Goal: Navigation & Orientation: Find specific page/section

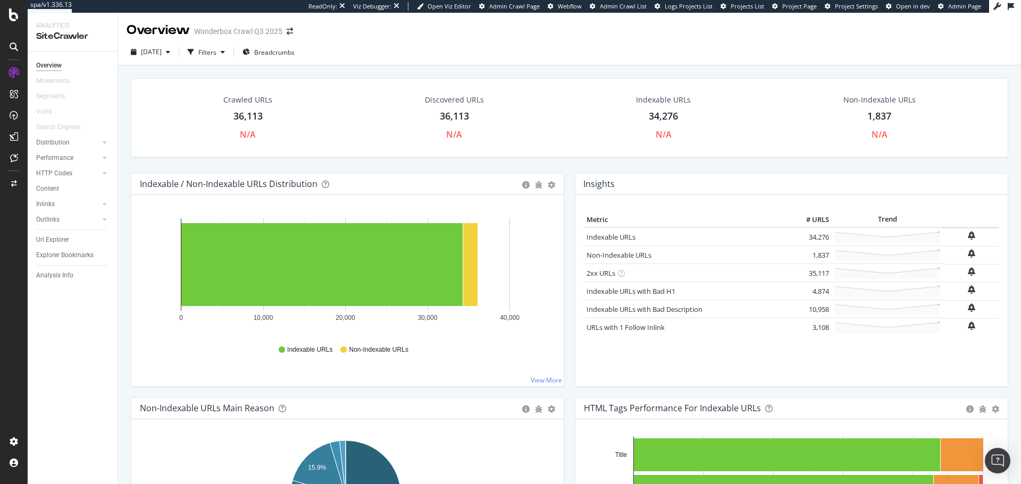
scroll to position [639, 0]
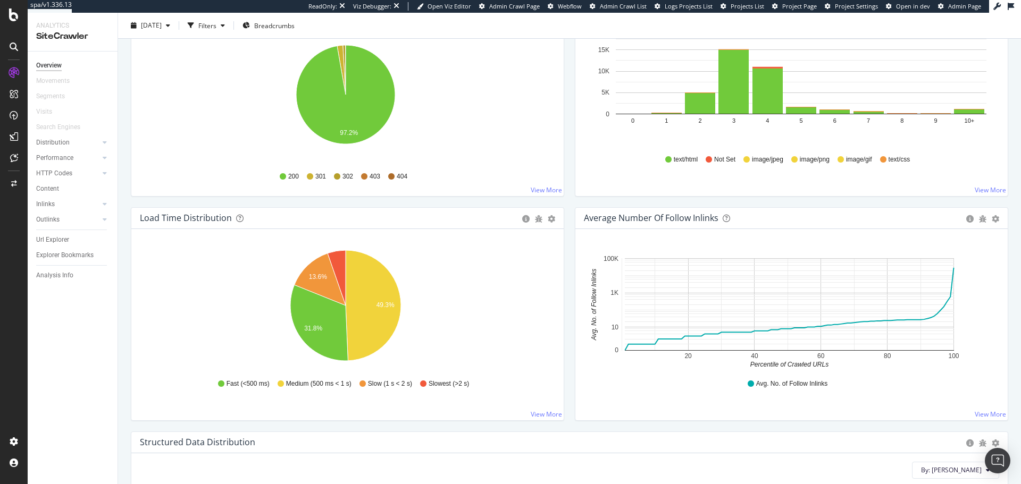
click at [15, 52] on div at bounding box center [13, 46] width 17 height 17
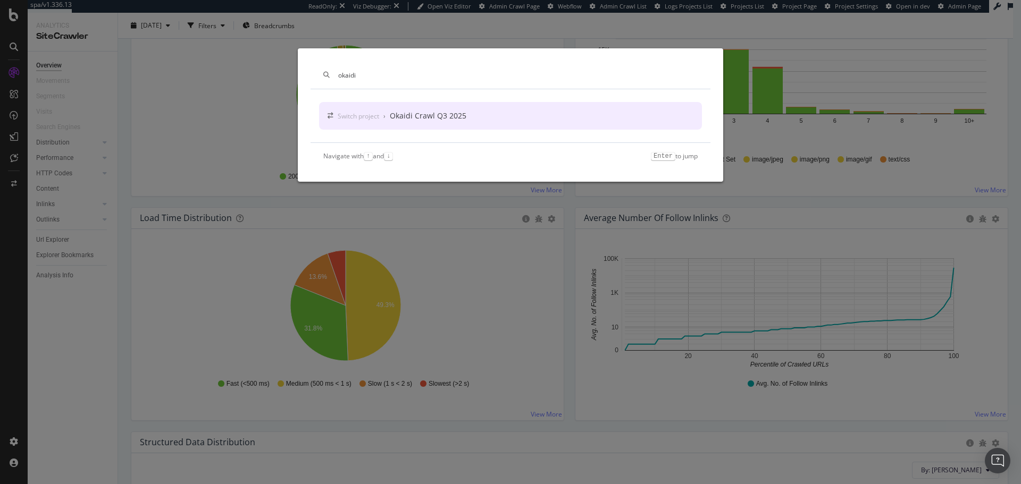
type input "okaidi"
click at [478, 110] on div "Switch project › Okaidi Crawl Q3 2025" at bounding box center [510, 116] width 383 height 28
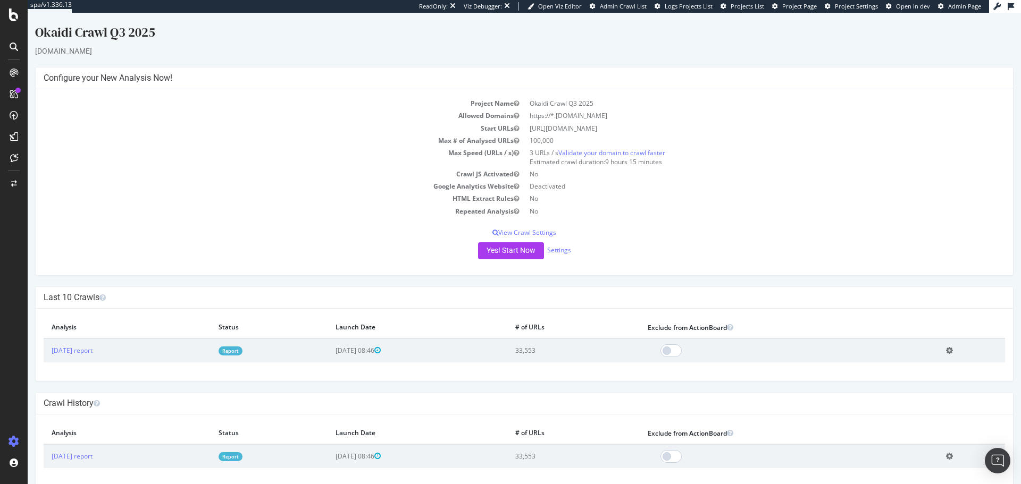
scroll to position [15, 0]
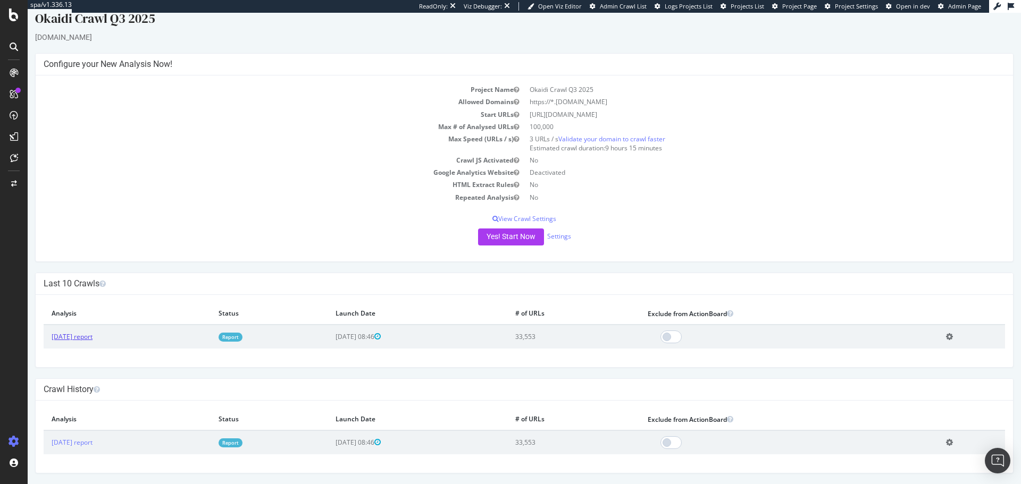
click at [93, 335] on link "[DATE] report" at bounding box center [72, 336] width 41 height 9
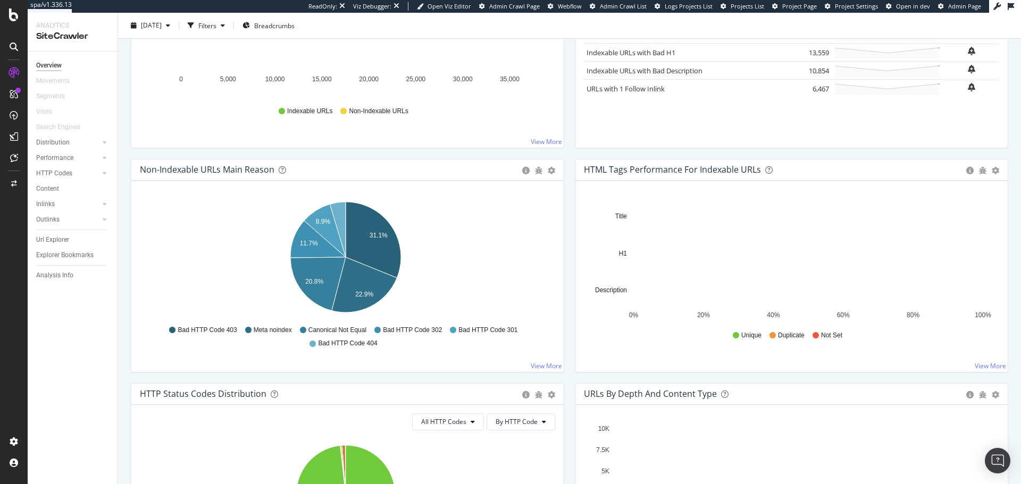
scroll to position [238, 0]
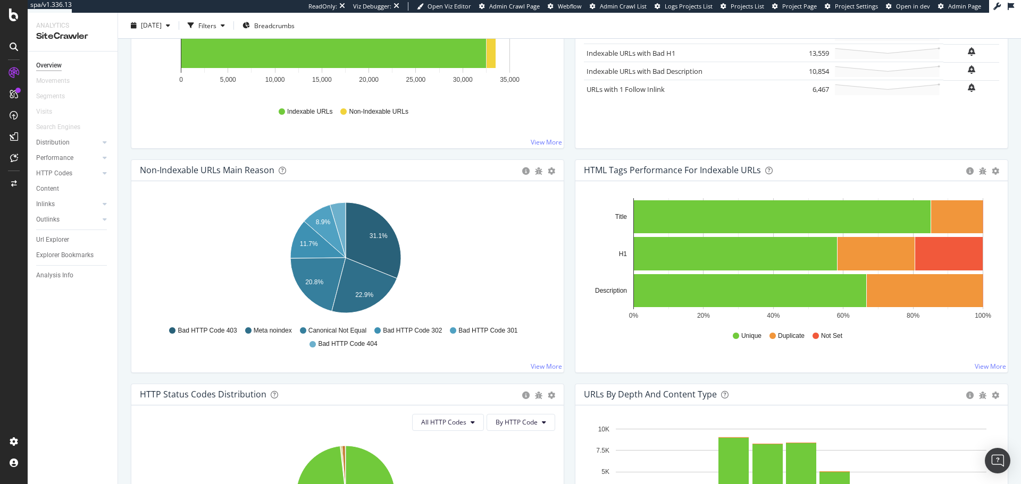
click at [12, 48] on icon at bounding box center [14, 47] width 9 height 9
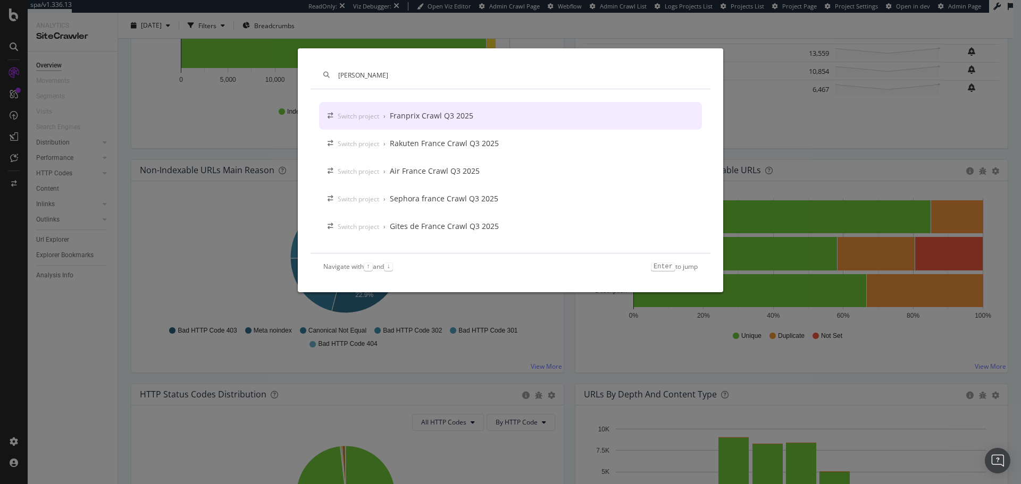
type input "fran"
click at [465, 115] on div "Franprix Crawl Q3 2025" at bounding box center [431, 116] width 83 height 11
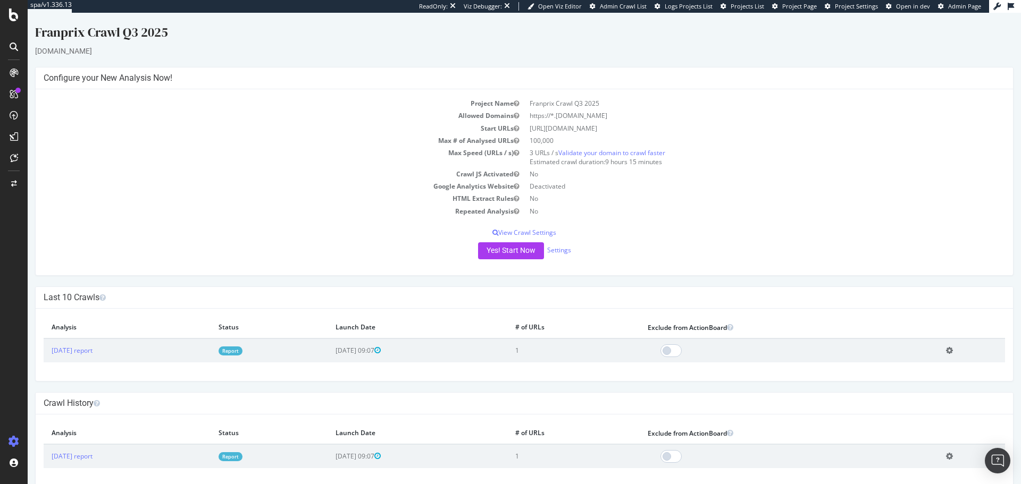
click at [17, 44] on icon at bounding box center [14, 47] width 9 height 9
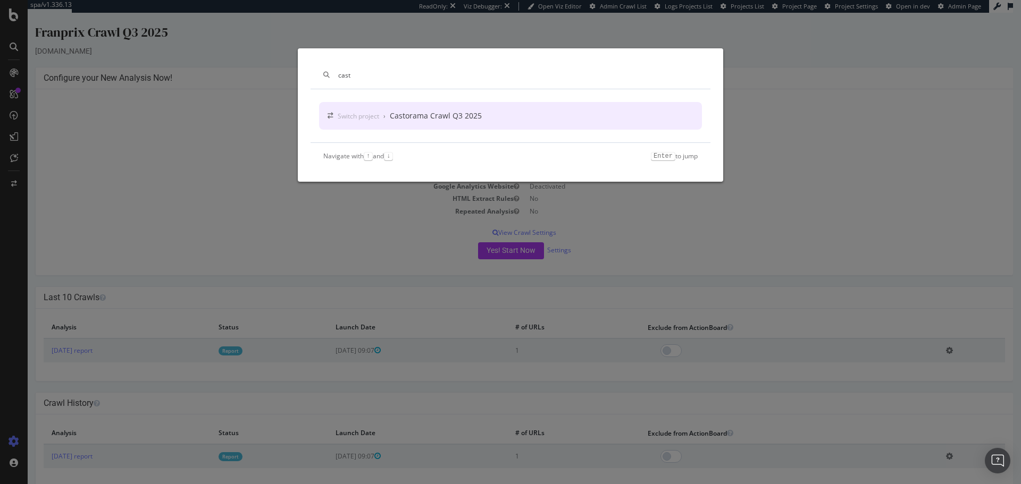
type input "cast"
click at [440, 115] on div "Castorama Crawl Q3 2025" at bounding box center [436, 116] width 92 height 11
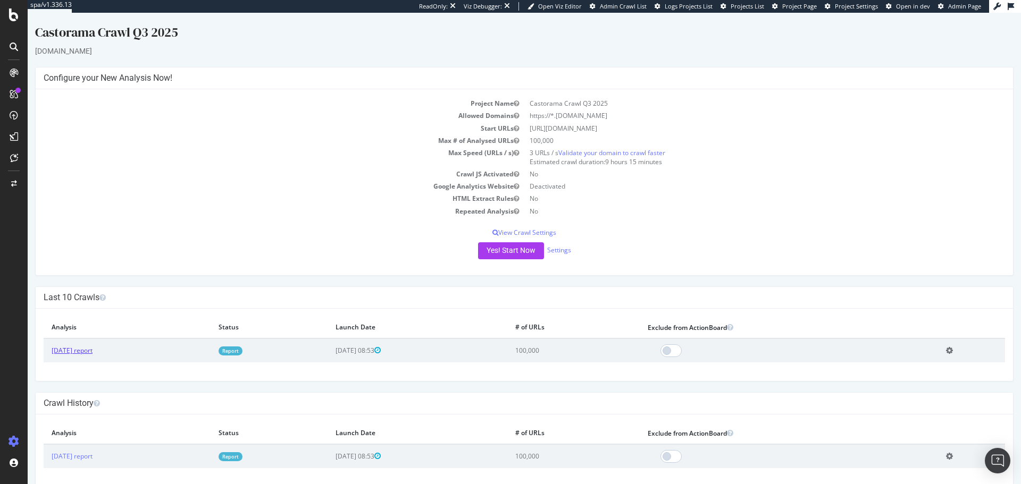
click at [93, 350] on link "[DATE] report" at bounding box center [72, 350] width 41 height 9
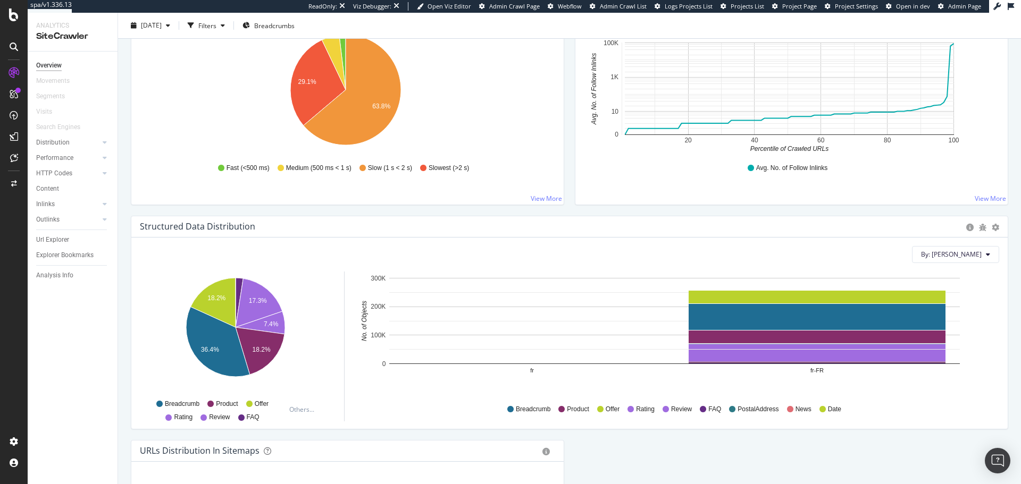
scroll to position [855, 0]
click at [16, 46] on icon at bounding box center [14, 47] width 9 height 9
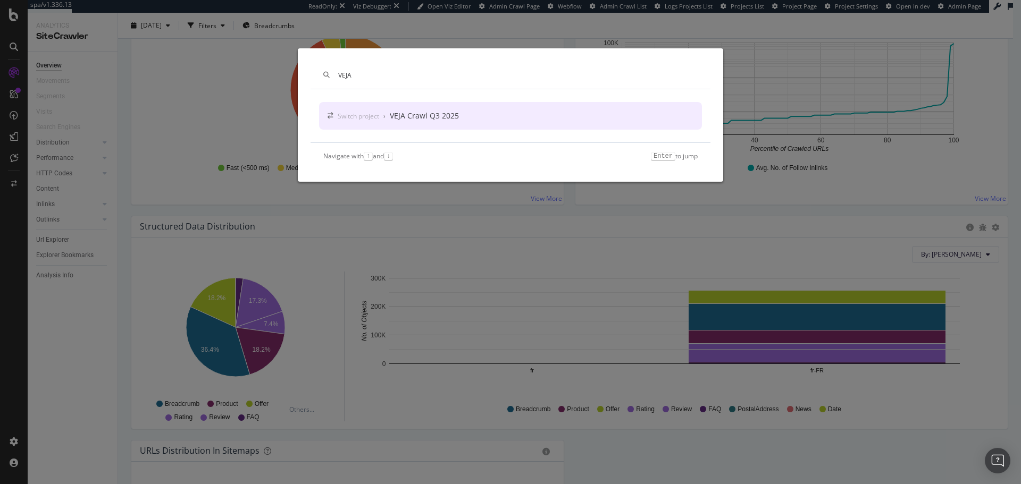
type input "VEJA"
click at [443, 112] on div "VEJA Crawl Q3 2025" at bounding box center [424, 116] width 69 height 11
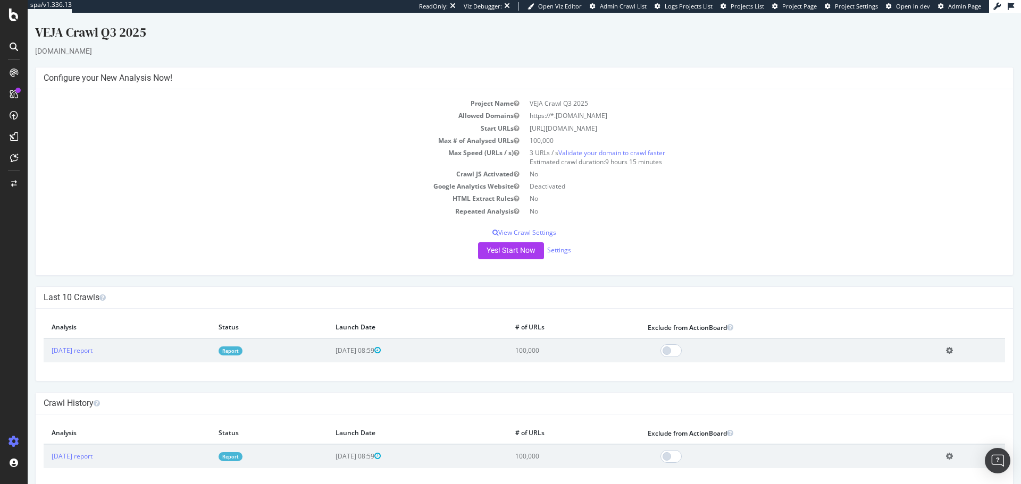
scroll to position [15, 0]
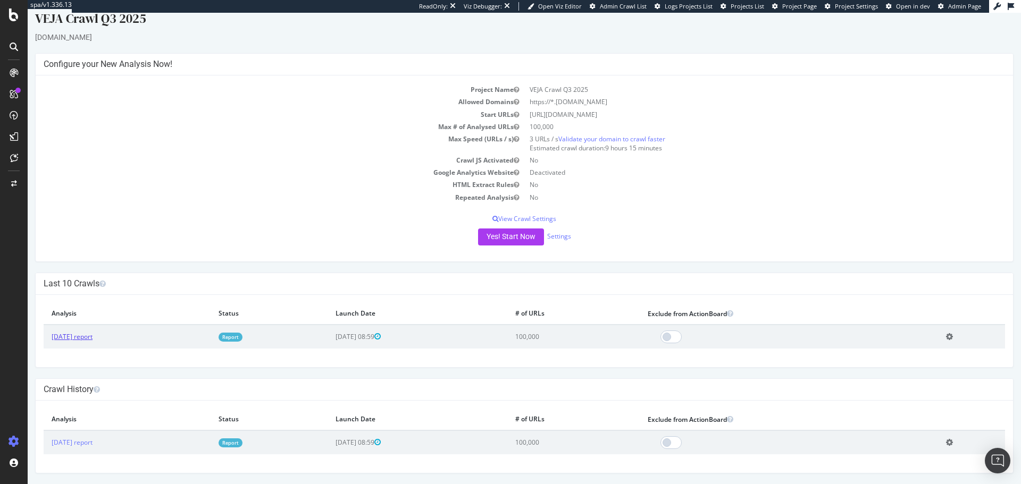
click at [70, 333] on link "[DATE] report" at bounding box center [72, 336] width 41 height 9
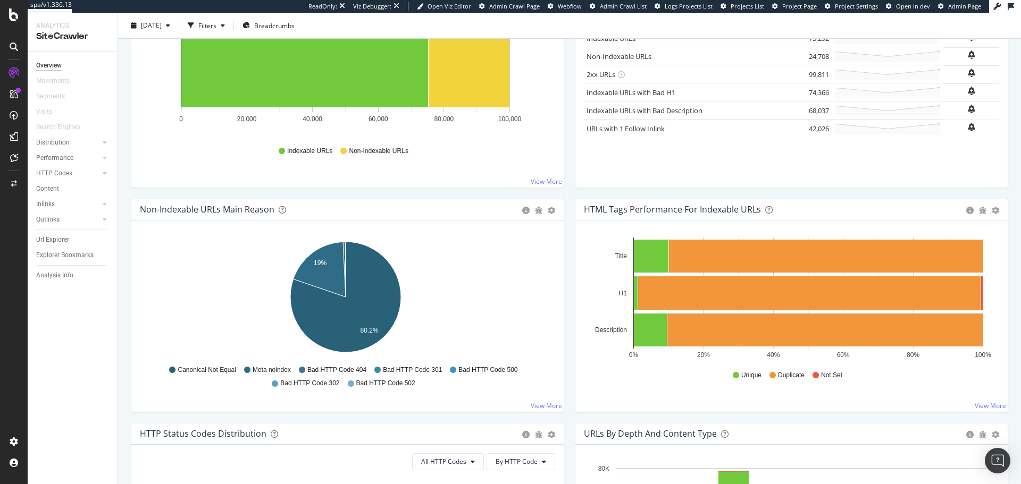
scroll to position [199, 0]
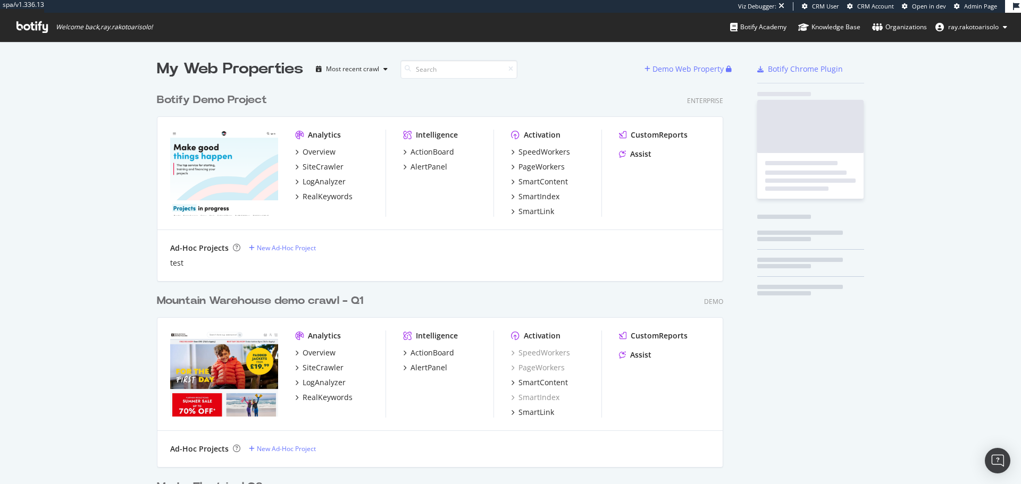
scroll to position [3542, 567]
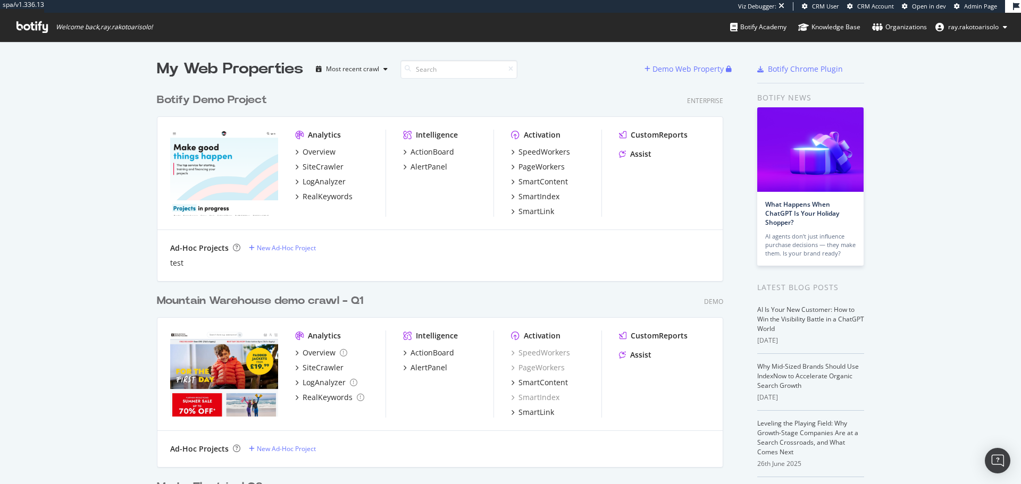
click at [26, 32] on icon at bounding box center [31, 27] width 31 height 12
click at [424, 71] on input at bounding box center [458, 69] width 117 height 19
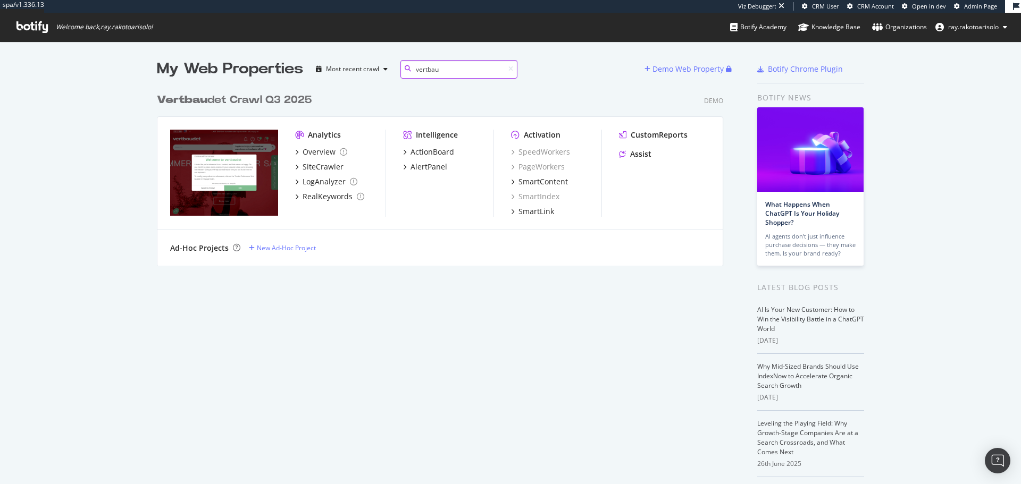
scroll to position [178, 567]
type input "vertbaudet"
click at [253, 104] on div "Vertbaudet Crawl Q3 2025" at bounding box center [234, 100] width 154 height 15
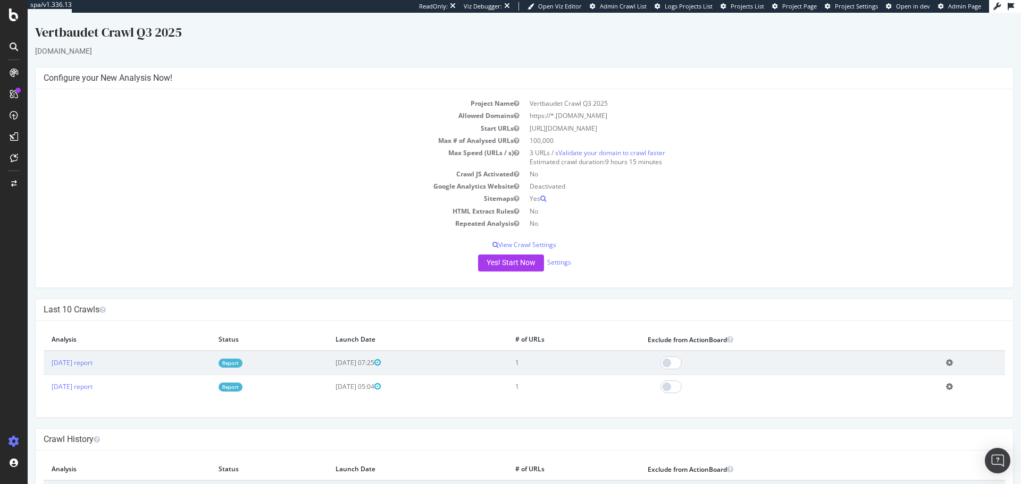
click at [12, 47] on icon at bounding box center [14, 47] width 9 height 9
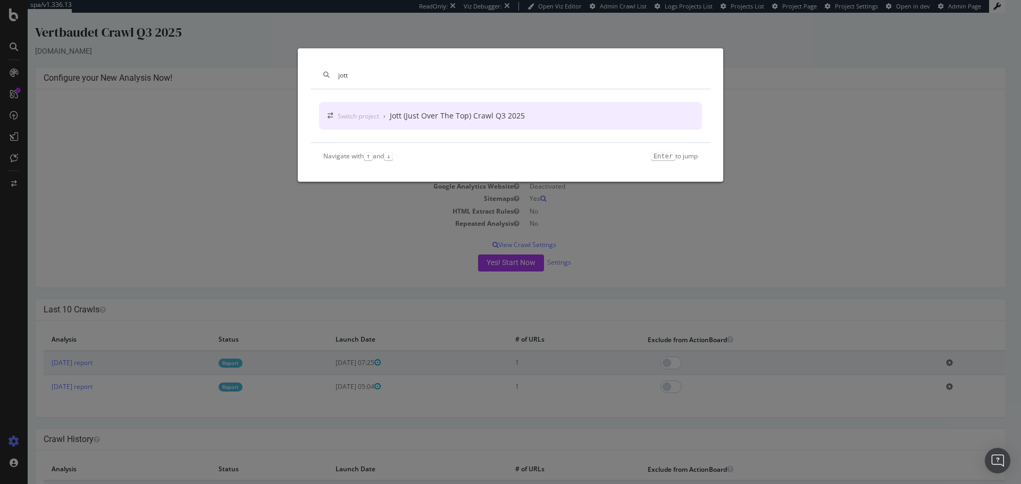
type input "jott"
click at [438, 112] on div "Jott (Just Over The Top) Crawl Q3 2025" at bounding box center [457, 116] width 135 height 11
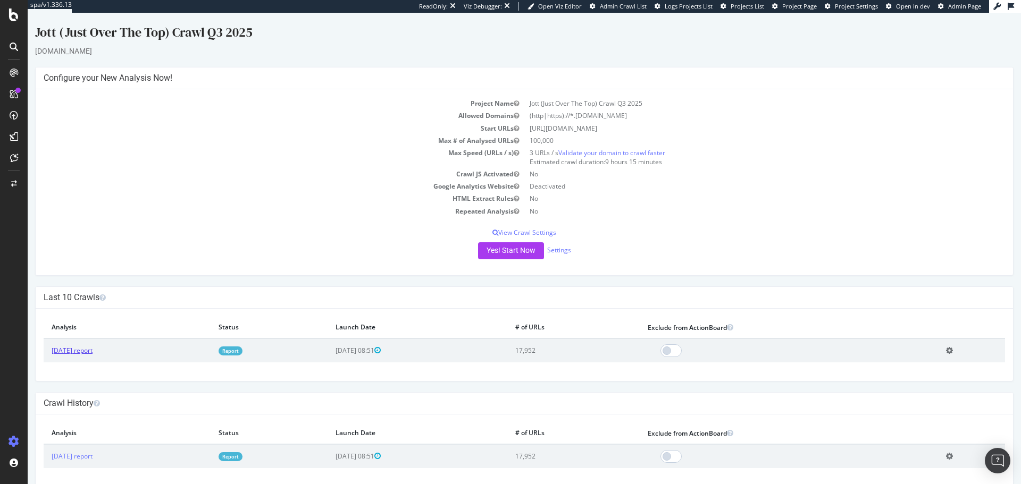
click at [93, 348] on link "[DATE] report" at bounding box center [72, 350] width 41 height 9
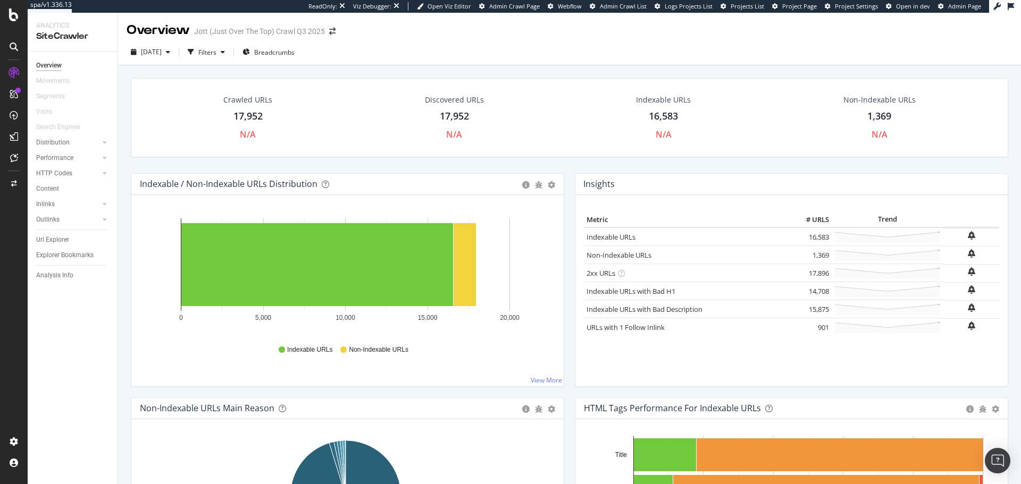
scroll to position [130, 0]
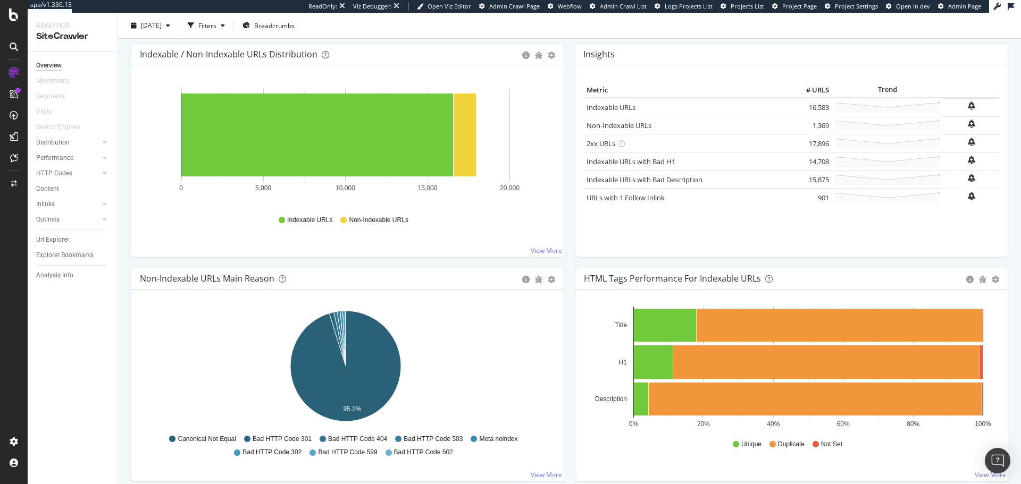
click at [10, 48] on icon at bounding box center [14, 47] width 9 height 9
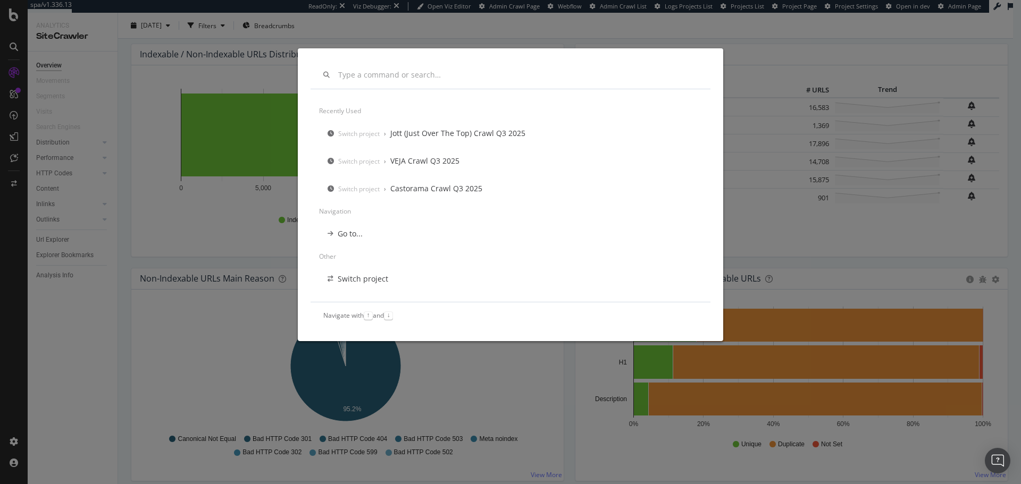
scroll to position [0, 0]
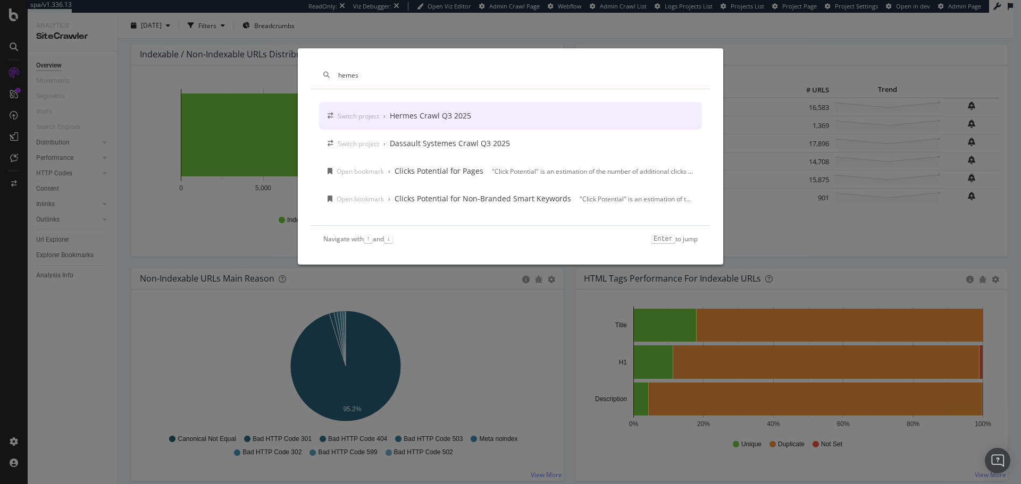
type input "hemes"
click at [426, 114] on div "Hermes Crawl Q3 2025" at bounding box center [430, 116] width 81 height 11
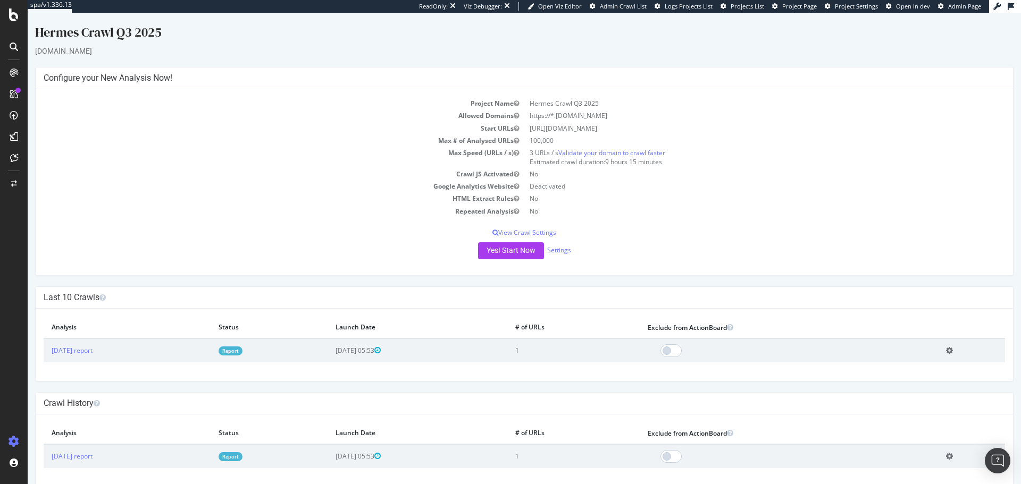
click at [10, 48] on icon at bounding box center [14, 47] width 9 height 9
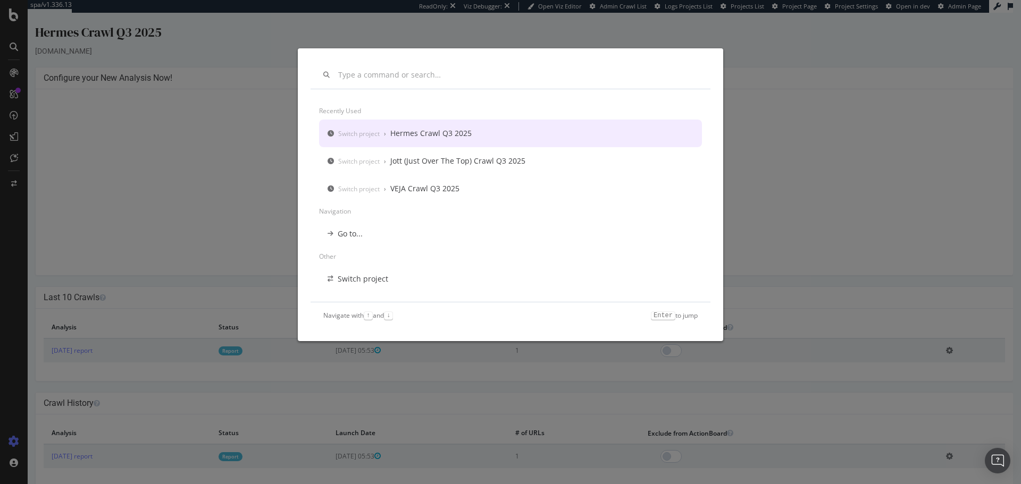
click at [374, 72] on input "modal" at bounding box center [517, 75] width 359 height 9
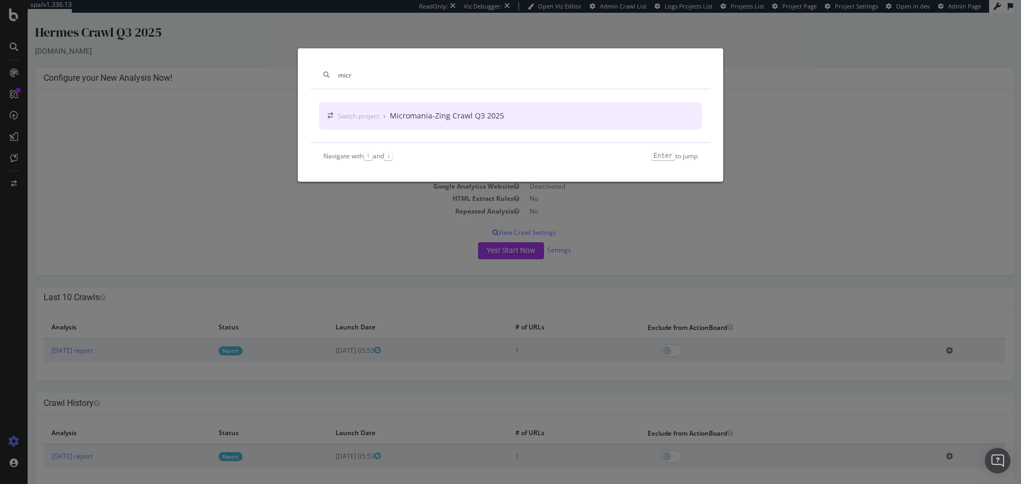
type input "micr"
click at [475, 118] on div "Micromania-Zing Crawl Q3 2025" at bounding box center [447, 116] width 114 height 11
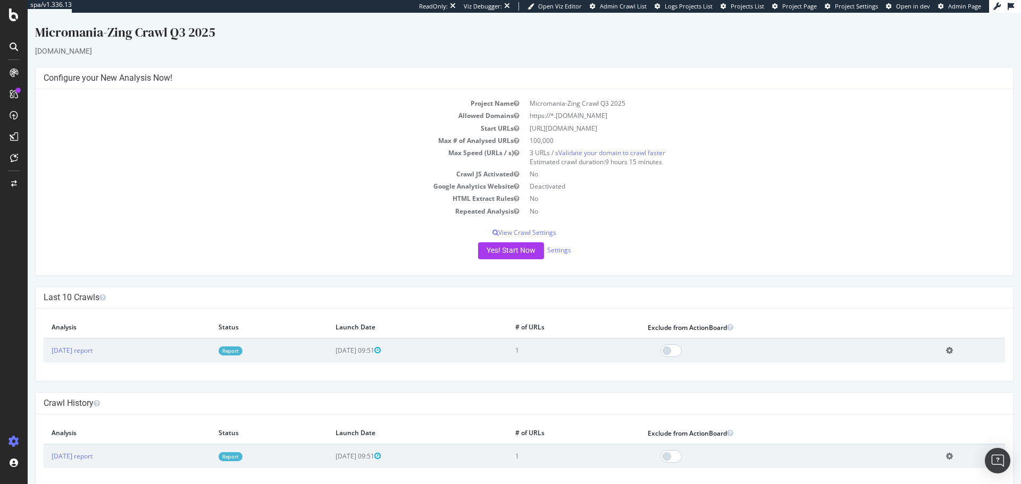
click at [9, 43] on div at bounding box center [13, 46] width 17 height 17
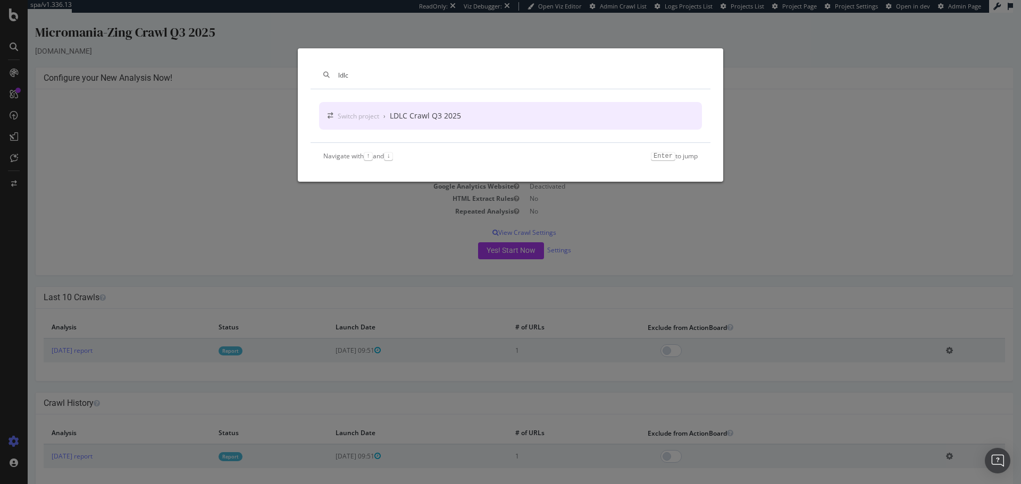
type input "ldlc"
click at [465, 120] on div "Switch project › LDLC Crawl Q3 2025" at bounding box center [510, 116] width 383 height 28
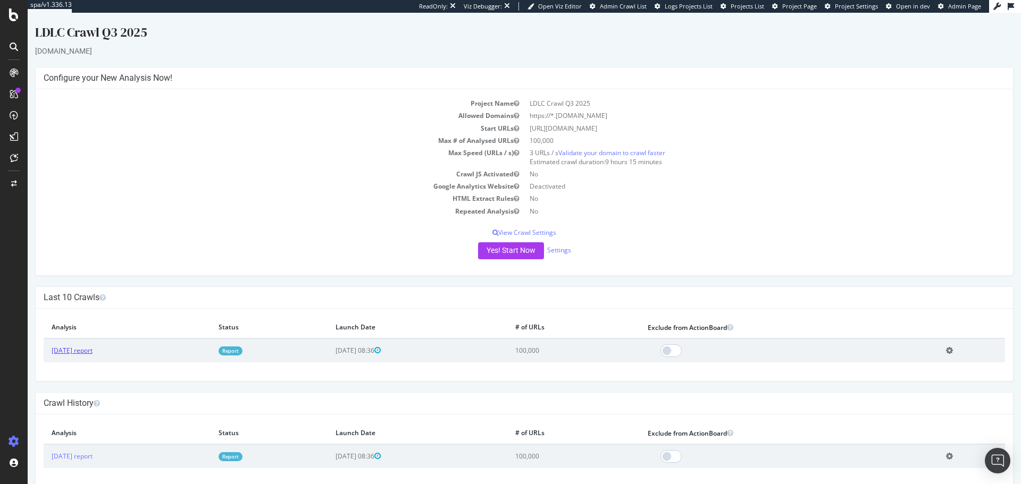
click at [87, 351] on link "[DATE] report" at bounding box center [72, 350] width 41 height 9
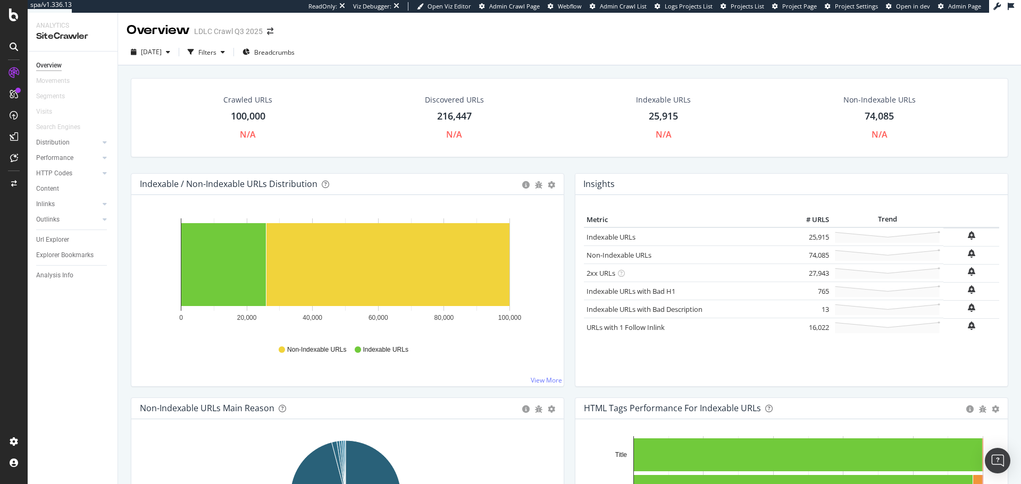
click at [19, 43] on div at bounding box center [13, 46] width 17 height 17
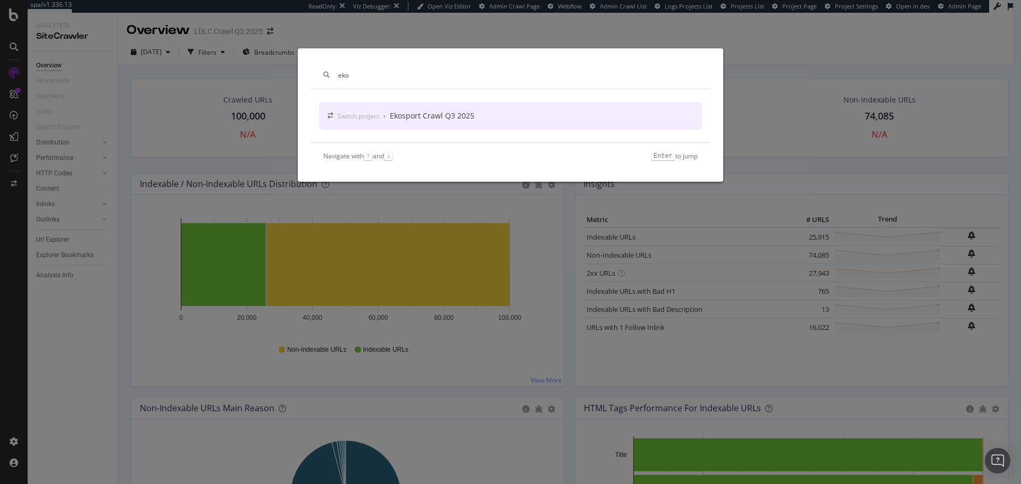
type input "eko"
click at [444, 124] on div "Switch project › Ekosport Crawl Q3 2025" at bounding box center [510, 116] width 383 height 28
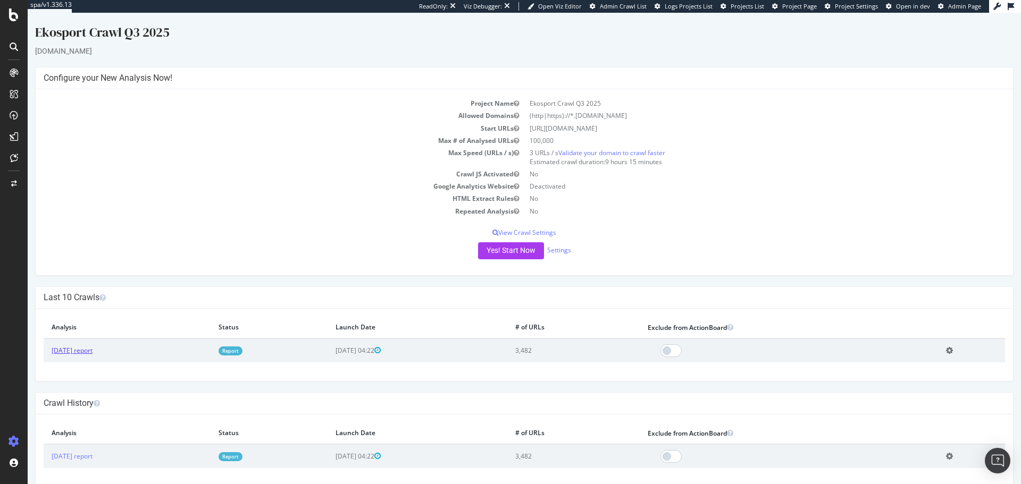
click at [93, 355] on link "[DATE] report" at bounding box center [72, 350] width 41 height 9
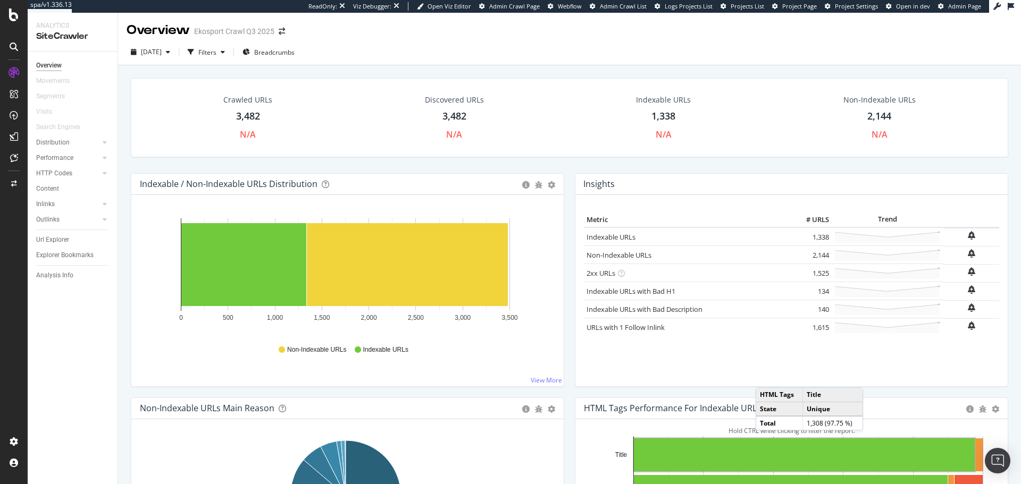
click at [15, 47] on icon at bounding box center [14, 47] width 9 height 9
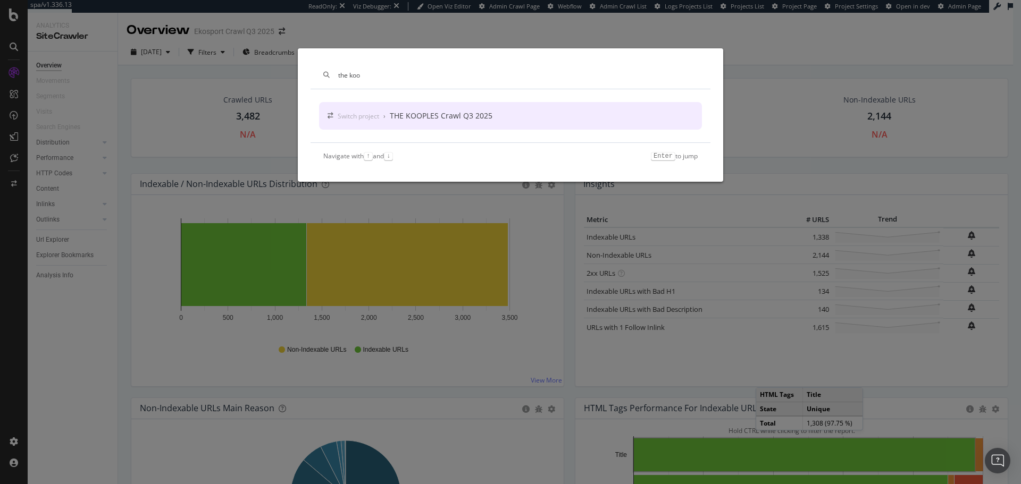
type input "the koo"
click at [468, 116] on div "THE KOOPLES Crawl Q3 2025" at bounding box center [441, 116] width 103 height 11
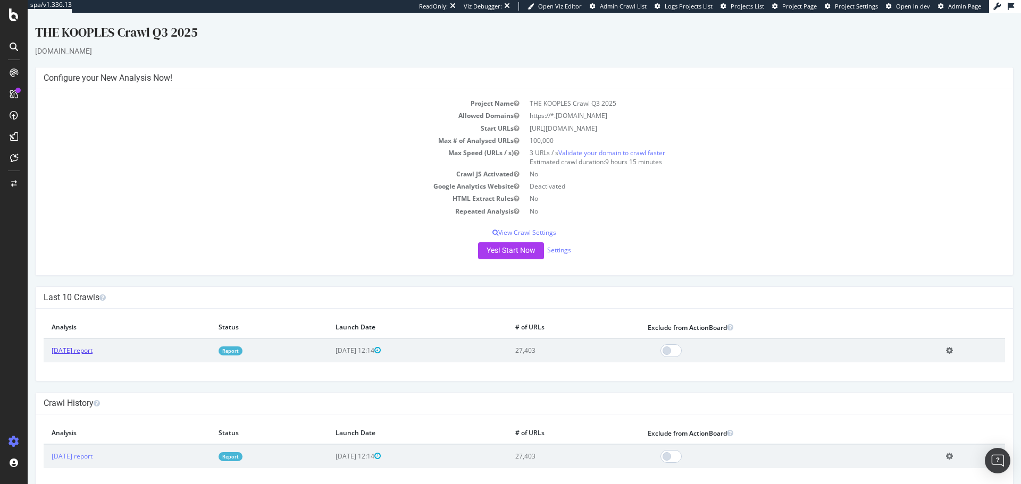
click at [93, 349] on link "[DATE] report" at bounding box center [72, 350] width 41 height 9
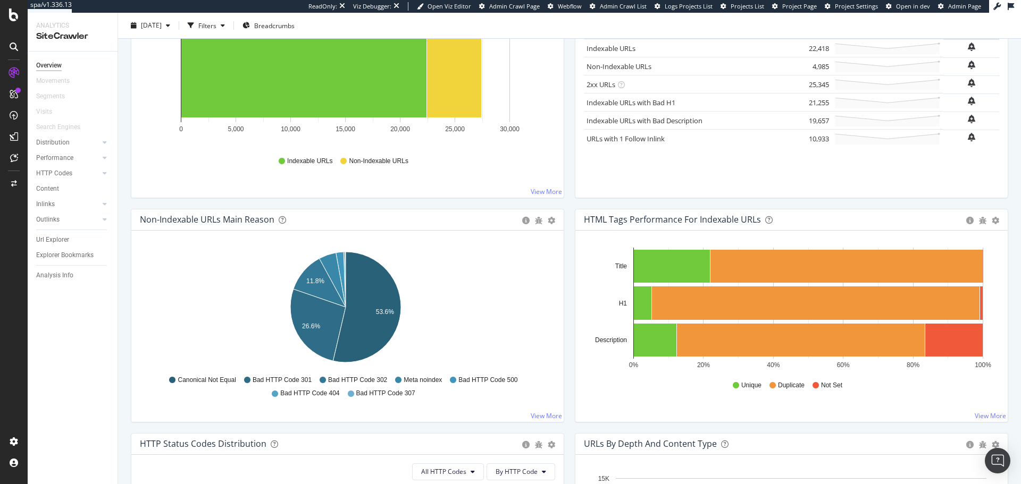
scroll to position [189, 0]
click at [15, 47] on icon at bounding box center [14, 47] width 9 height 9
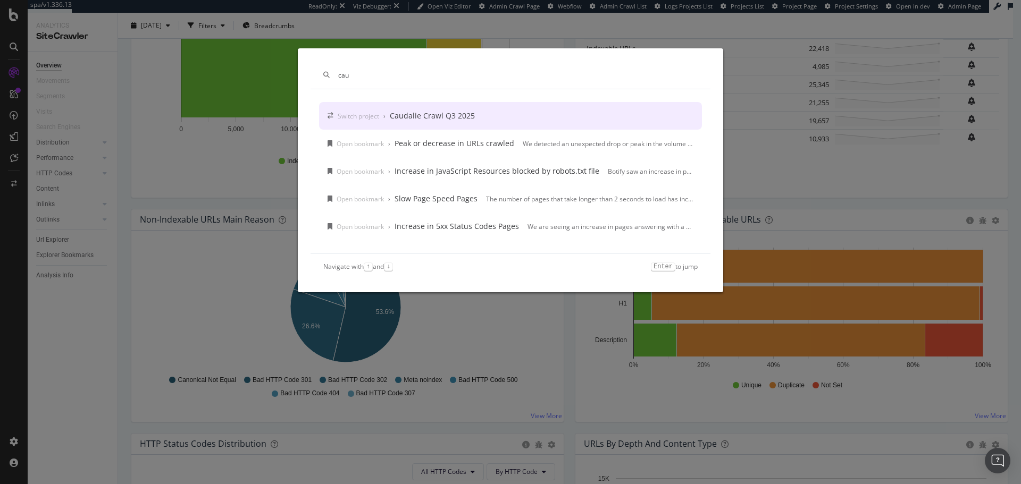
type input "cau"
click at [448, 115] on div "Caudalie Crawl Q3 2025" at bounding box center [432, 116] width 85 height 11
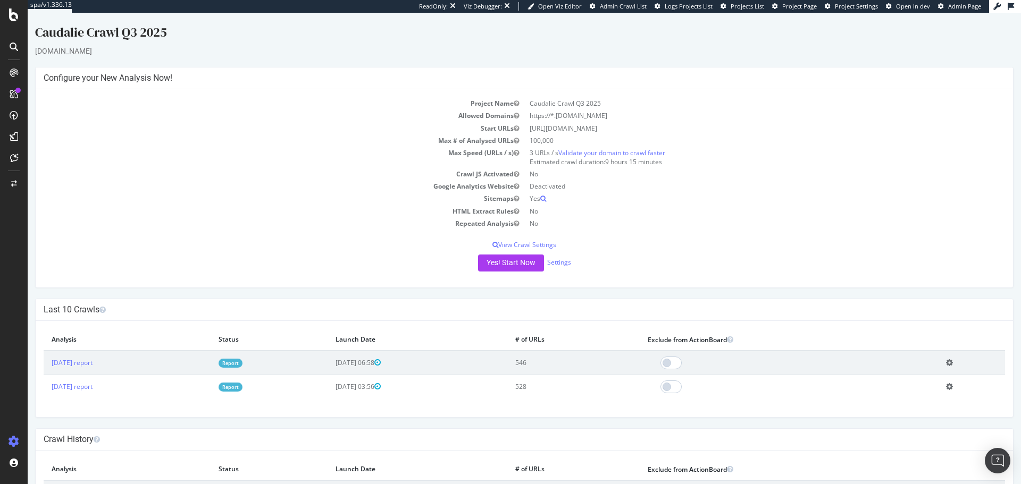
click at [11, 46] on icon at bounding box center [14, 47] width 9 height 9
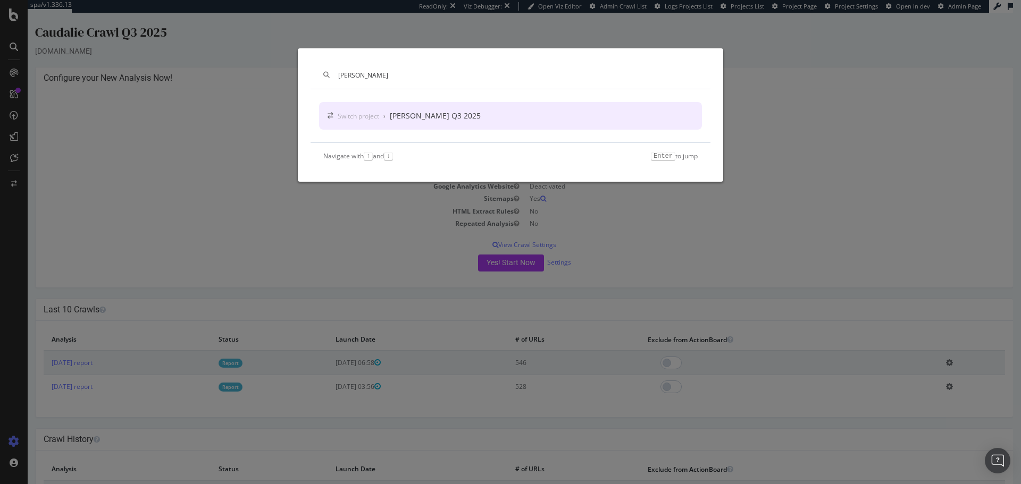
type input "[PERSON_NAME]"
click at [462, 125] on div "Switch project › Salomon Crawl Q3 2025" at bounding box center [510, 116] width 383 height 28
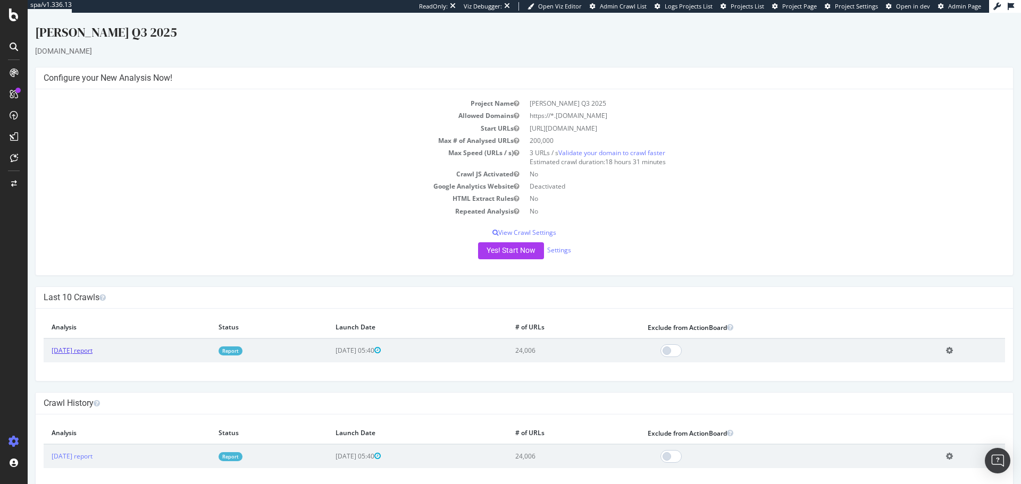
click at [85, 350] on link "[DATE] report" at bounding box center [72, 350] width 41 height 9
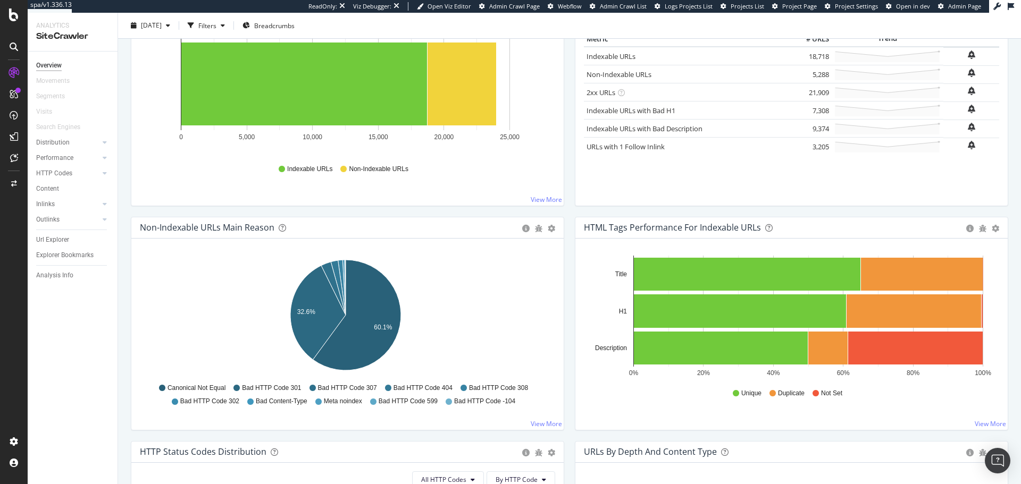
scroll to position [201, 0]
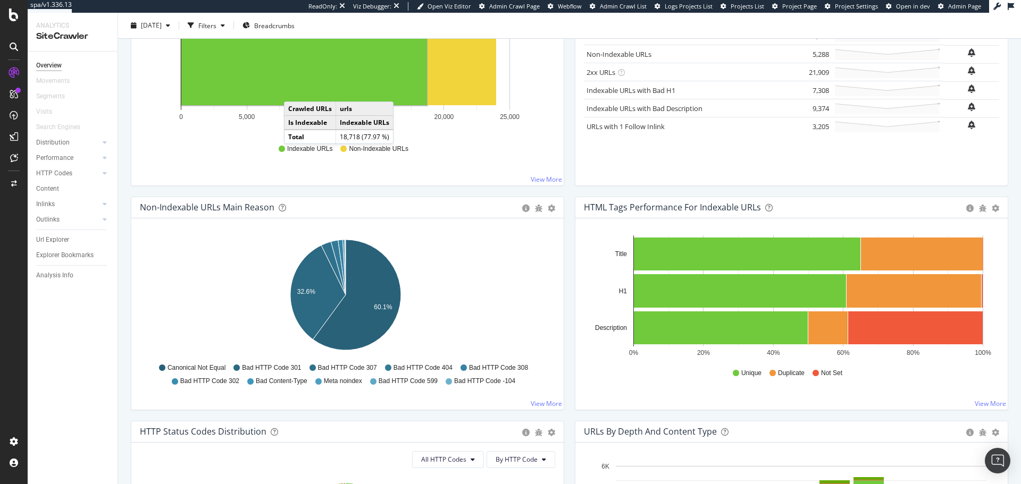
click at [14, 51] on div at bounding box center [13, 46] width 17 height 17
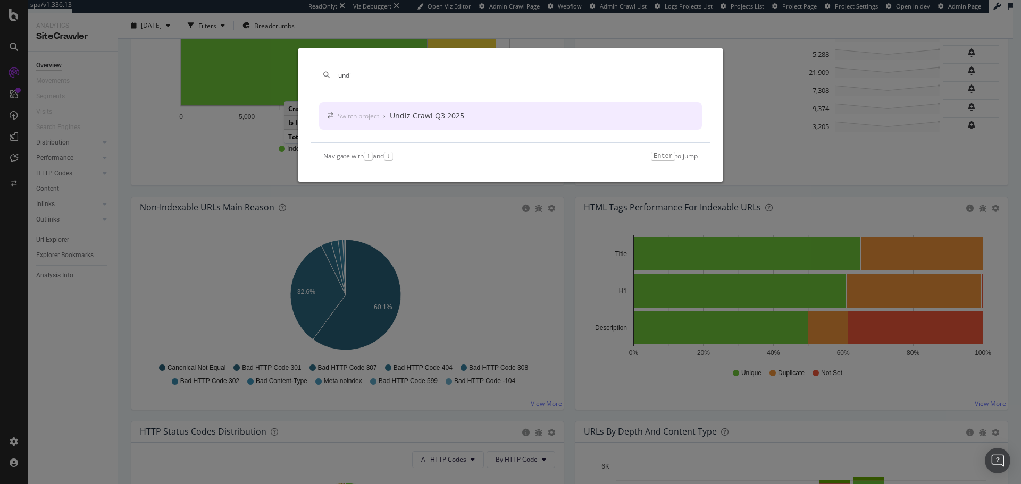
type input "undi"
click at [528, 122] on div "Switch project › Undiz Crawl Q3 2025" at bounding box center [510, 116] width 383 height 28
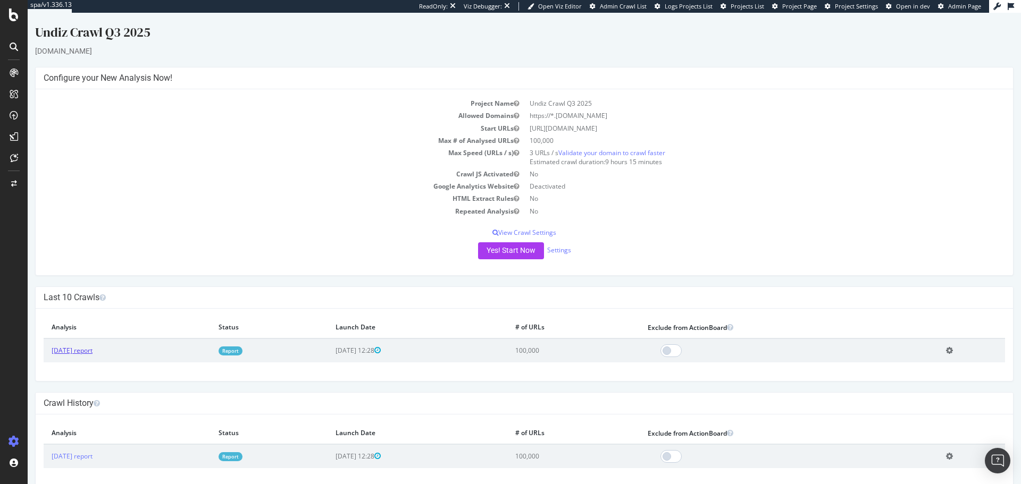
click at [93, 355] on link "[DATE] report" at bounding box center [72, 350] width 41 height 9
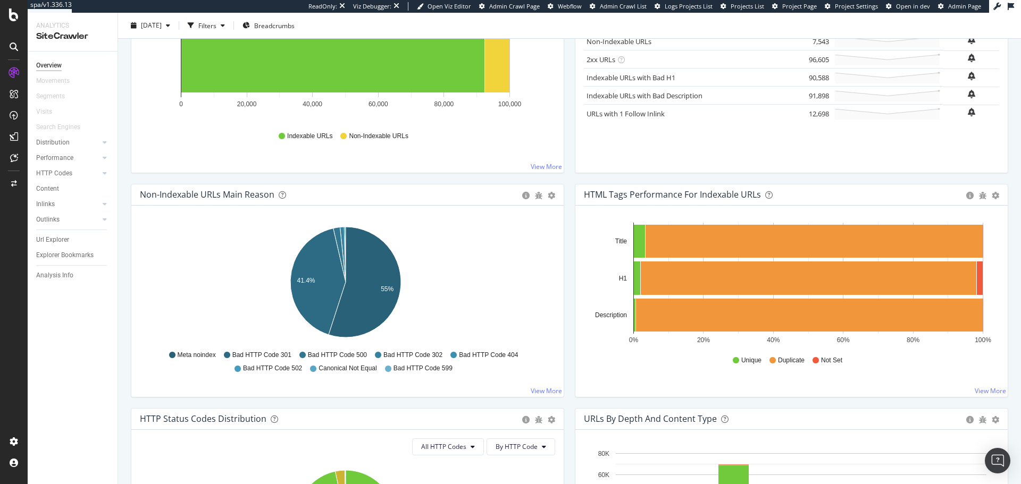
scroll to position [228, 0]
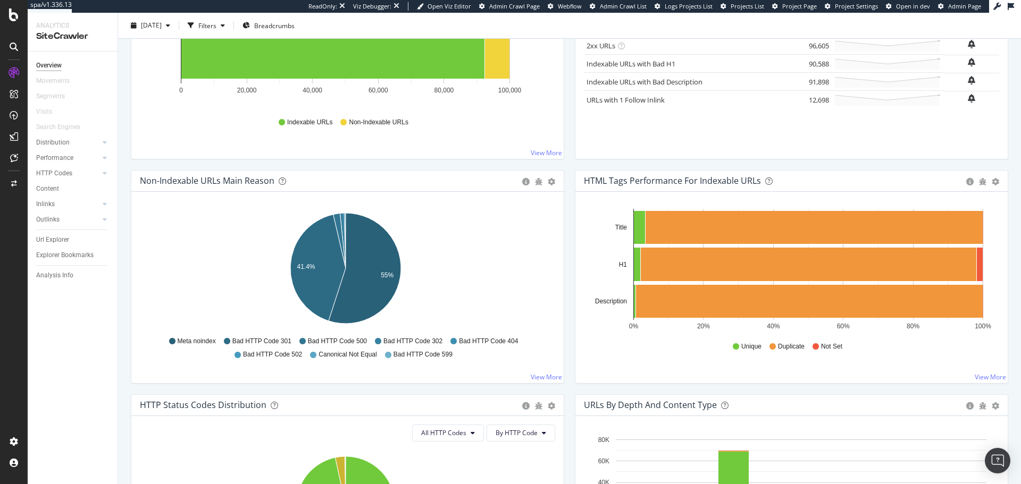
click at [14, 44] on icon at bounding box center [14, 47] width 9 height 9
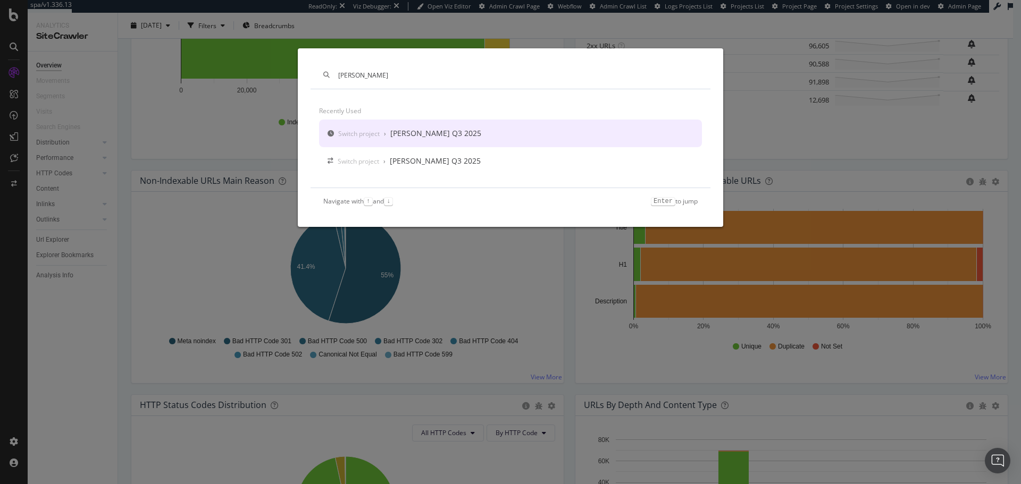
type input "[PERSON_NAME]"
click at [450, 137] on div "[PERSON_NAME] Q3 2025" at bounding box center [435, 133] width 91 height 11
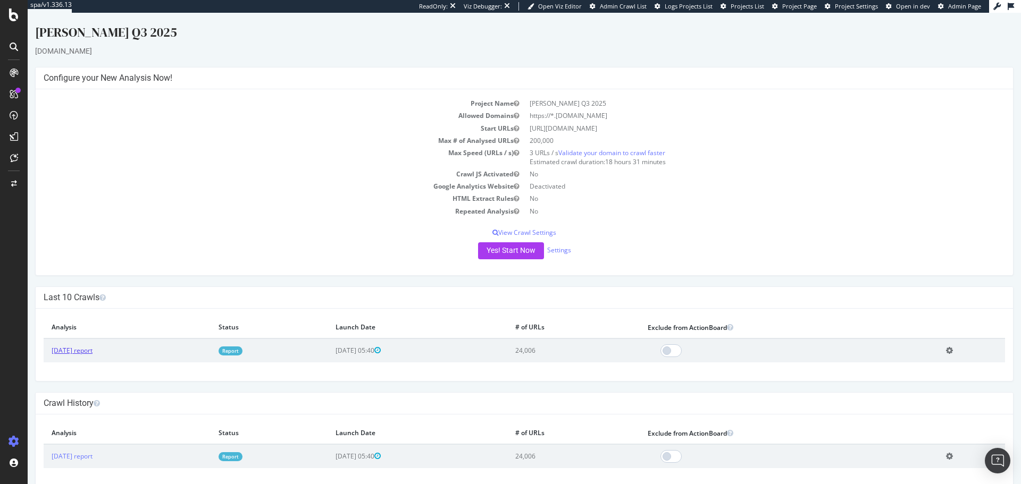
click at [93, 351] on link "[DATE] report" at bounding box center [72, 350] width 41 height 9
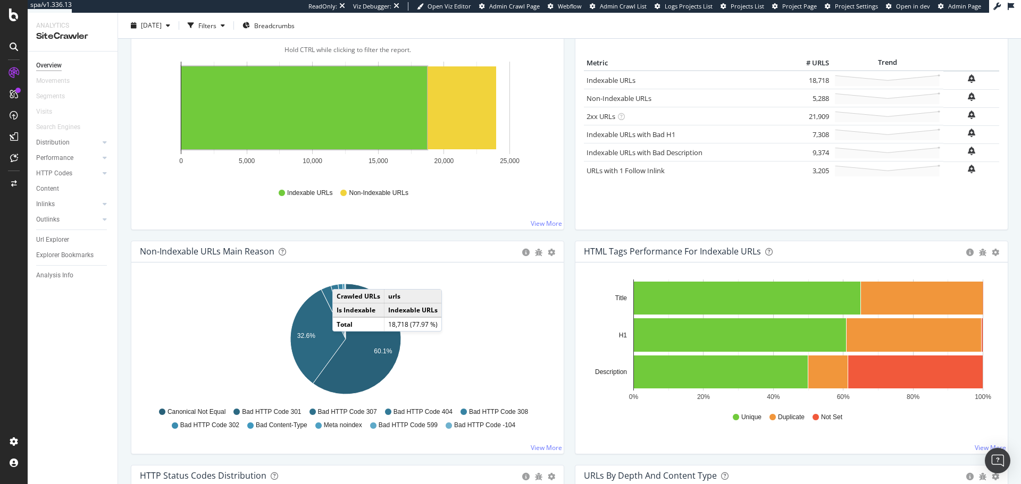
scroll to position [159, 0]
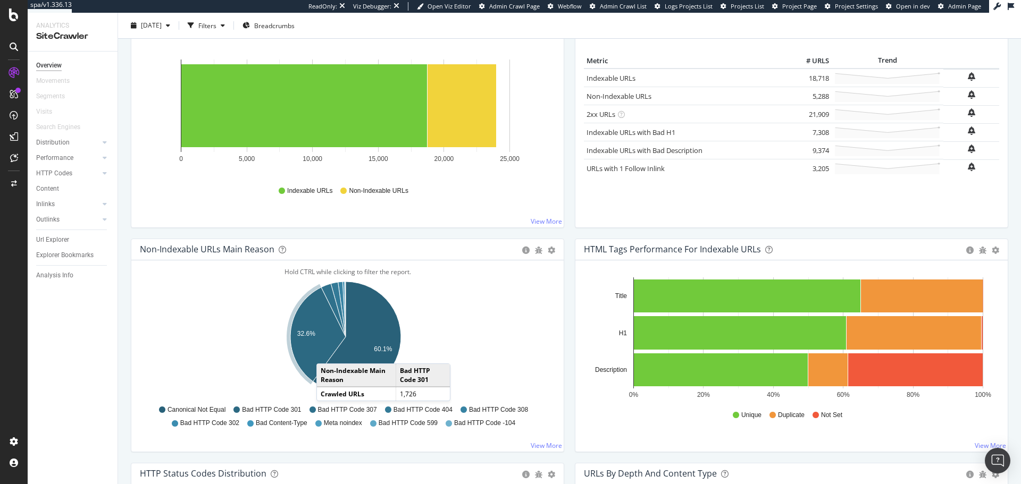
click at [16, 47] on icon at bounding box center [14, 47] width 9 height 9
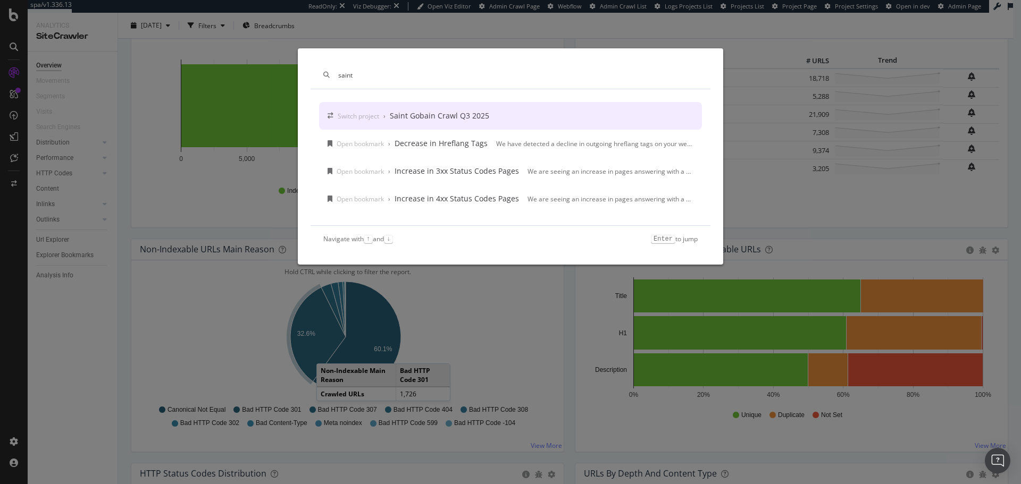
type input "saint"
click at [405, 124] on div "Switch project › Saint Gobain Crawl Q3 2025" at bounding box center [510, 116] width 383 height 28
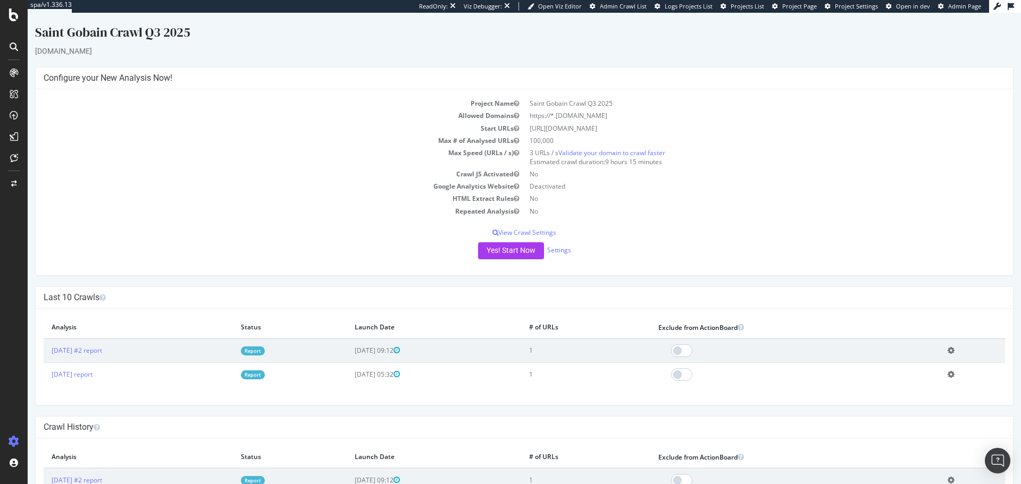
click at [12, 45] on icon at bounding box center [14, 47] width 9 height 9
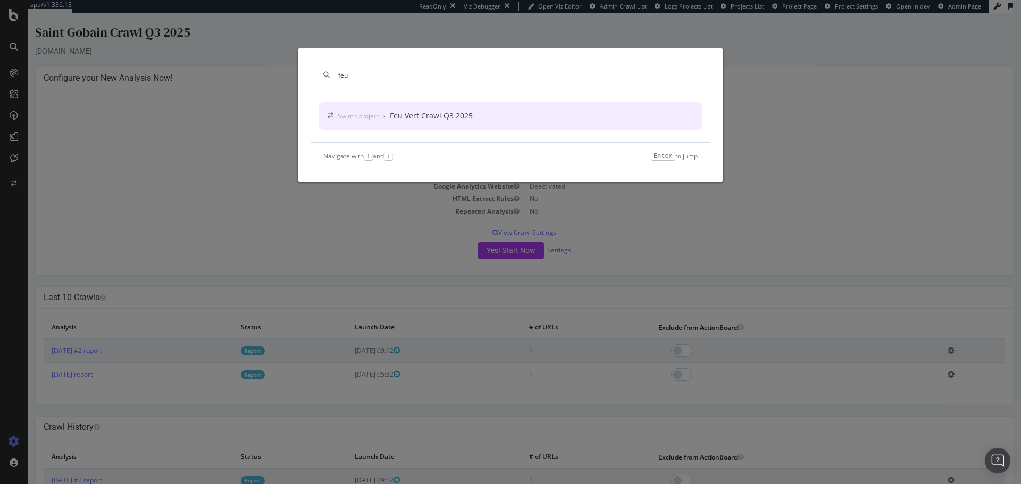
type input "feu"
click at [520, 114] on div "Switch project › Feu Vert Crawl Q3 2025" at bounding box center [510, 116] width 383 height 28
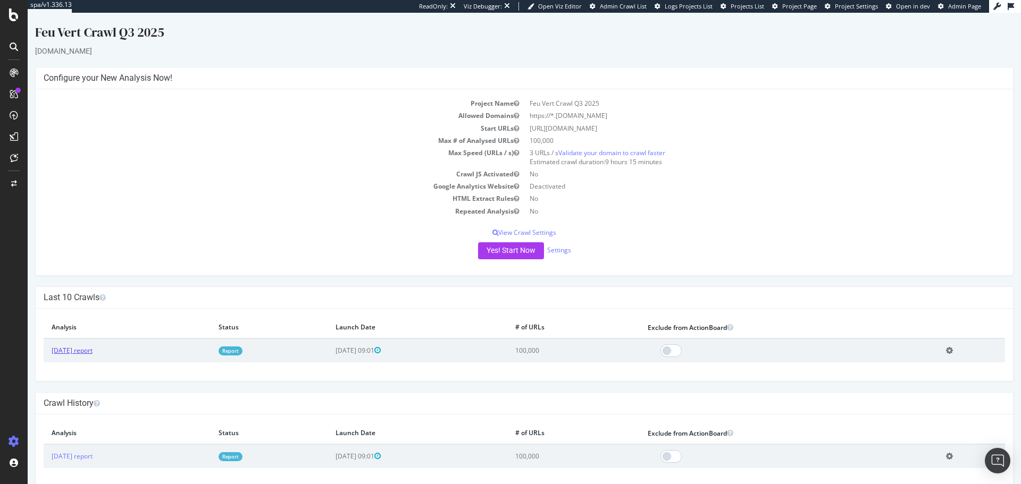
click at [87, 348] on link "[DATE] report" at bounding box center [72, 350] width 41 height 9
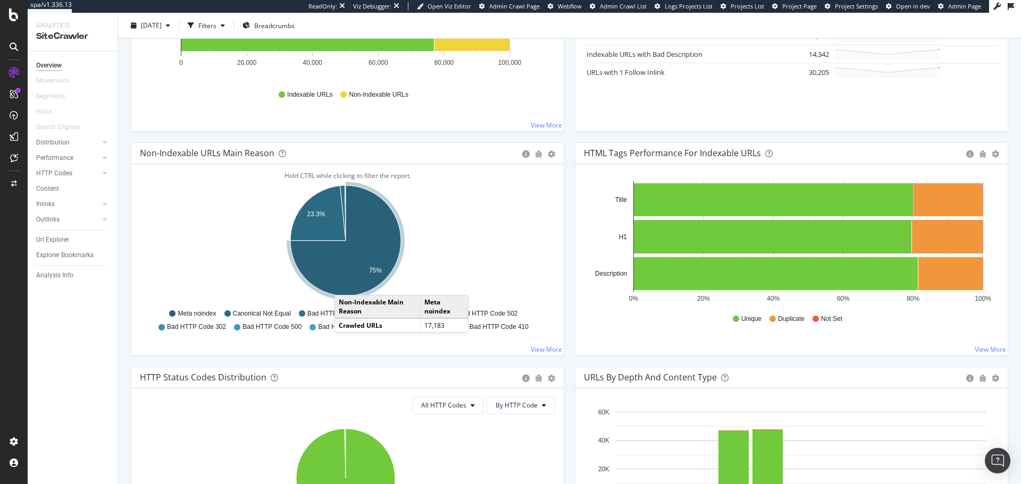
scroll to position [256, 0]
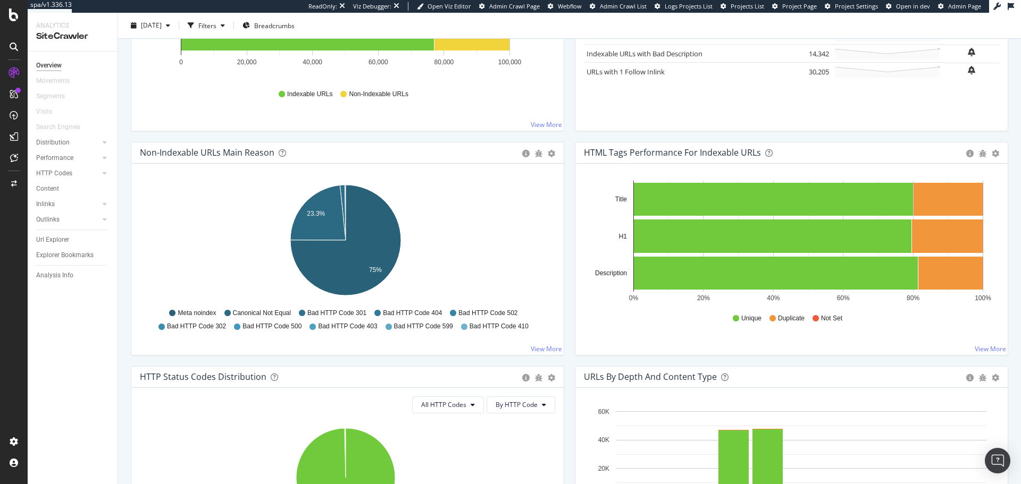
click at [159, 259] on icon "23.3% 75%" at bounding box center [345, 242] width 411 height 123
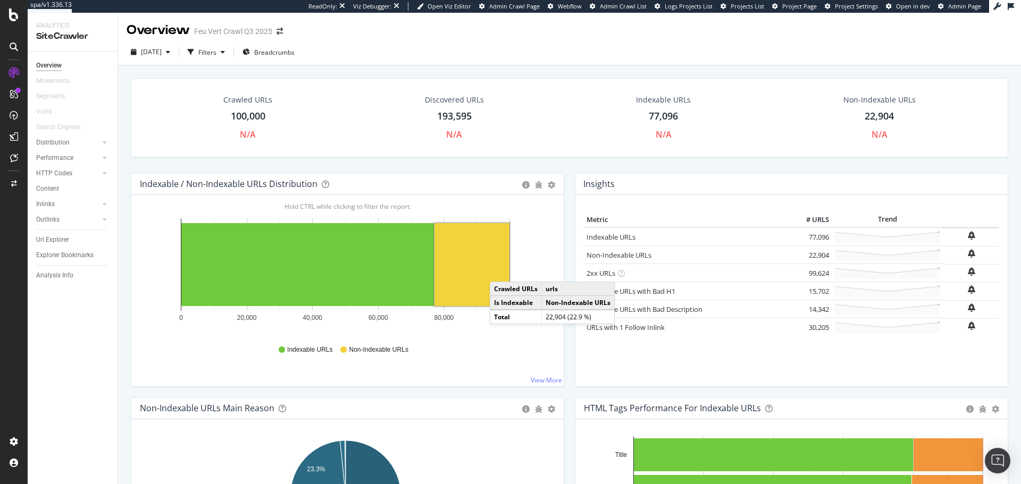
click at [12, 44] on icon at bounding box center [14, 47] width 9 height 9
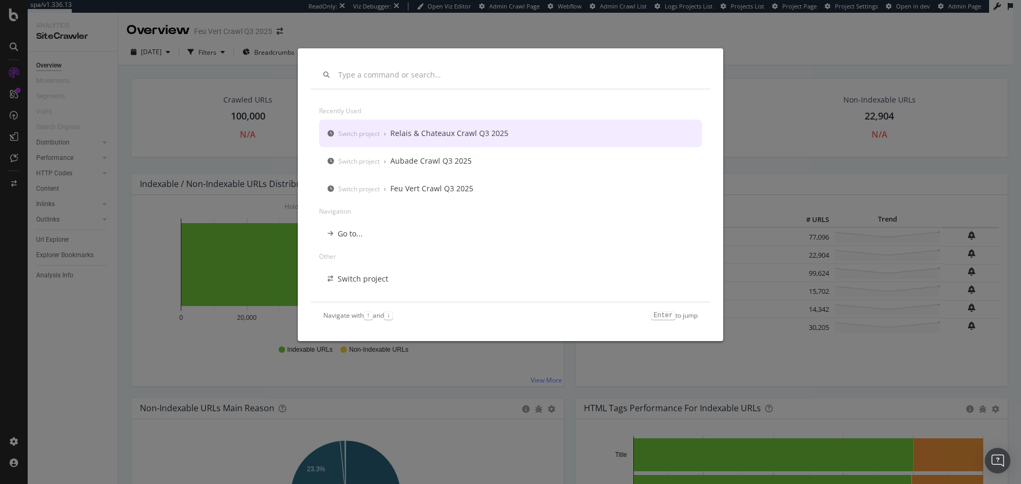
click at [394, 79] on input "modal" at bounding box center [517, 75] width 359 height 9
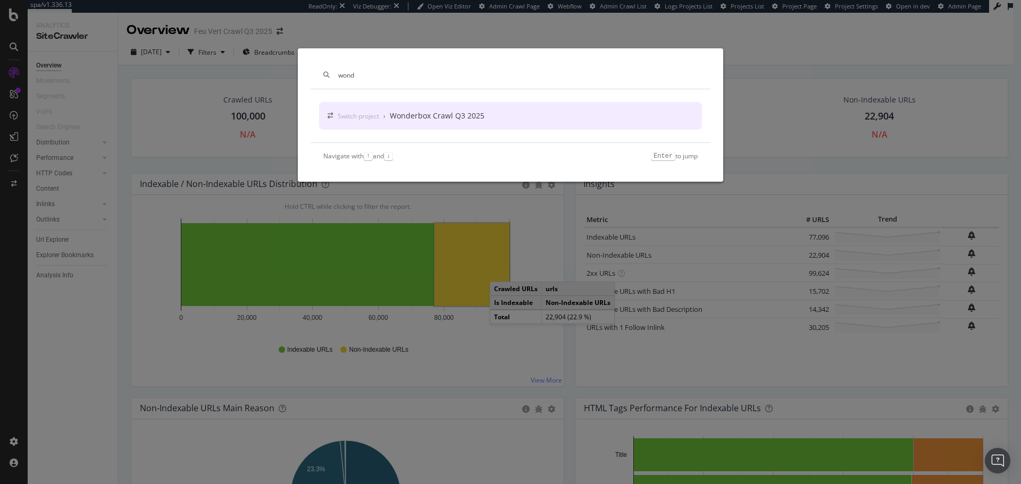
type input "wond"
click at [427, 112] on div "Wonderbox Crawl Q3 2025" at bounding box center [437, 116] width 95 height 11
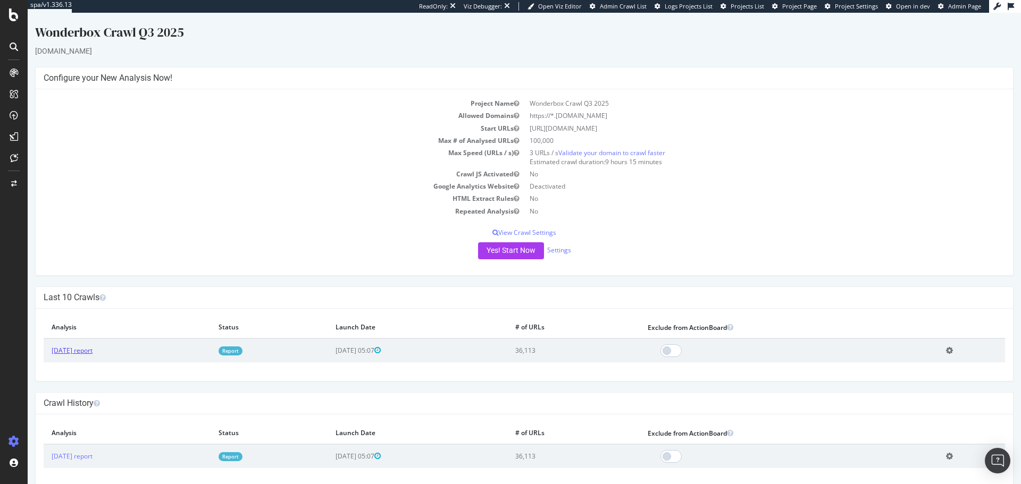
click at [93, 292] on link "[DATE] report" at bounding box center [72, 350] width 41 height 9
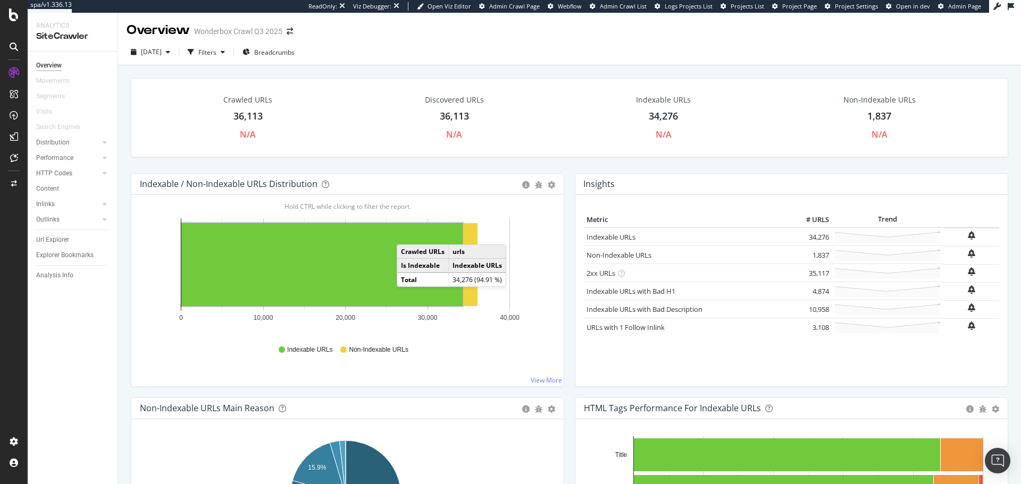
click at [10, 45] on icon at bounding box center [14, 47] width 9 height 9
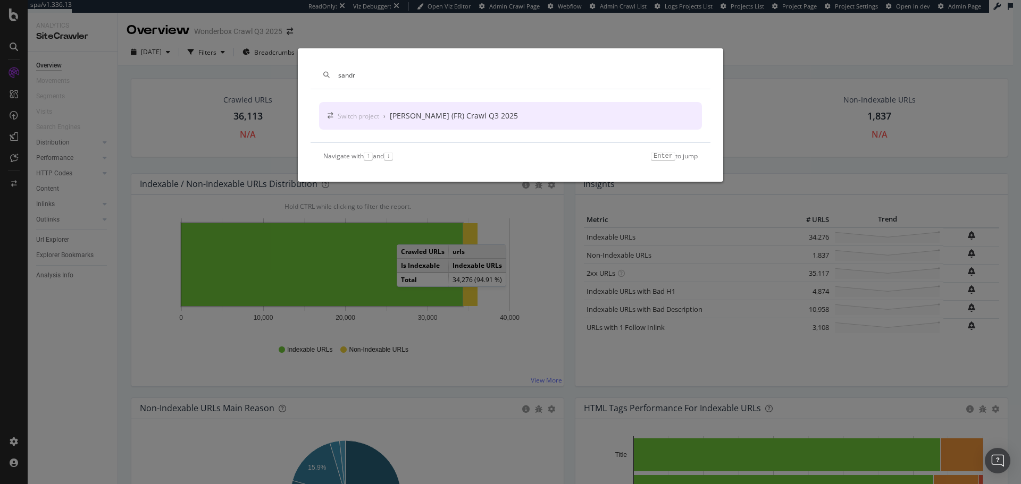
type input "sandr"
click at [442, 117] on div "[PERSON_NAME] (FR) Crawl Q3 2025" at bounding box center [454, 116] width 128 height 11
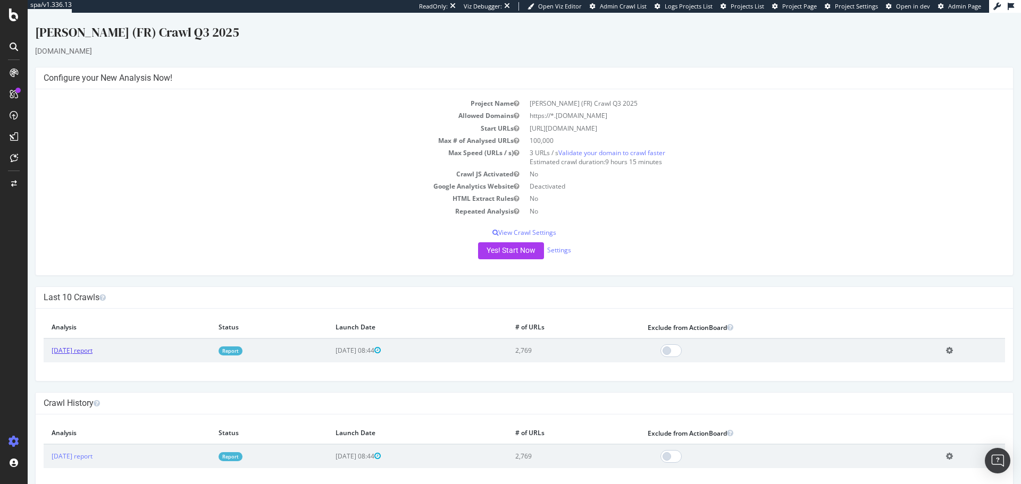
click at [69, 292] on link "[DATE] report" at bounding box center [72, 350] width 41 height 9
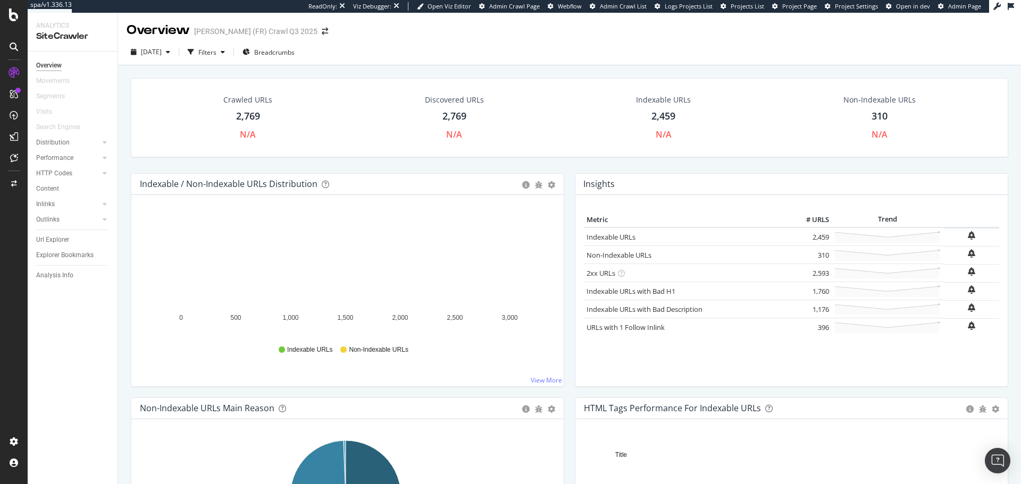
scroll to position [176, 0]
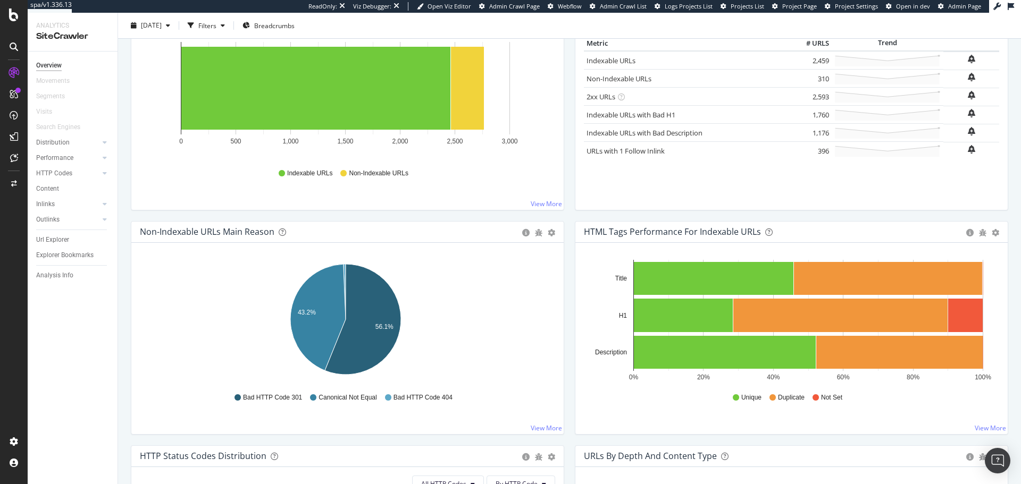
click at [22, 51] on div at bounding box center [14, 46] width 26 height 17
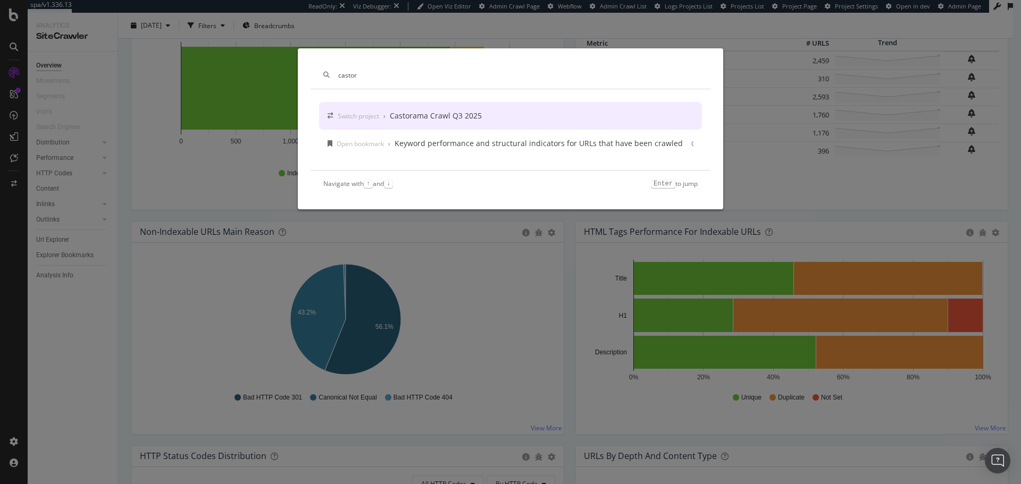
type input "castor"
click at [450, 121] on div "Castorama Crawl Q3 2025" at bounding box center [436, 116] width 92 height 11
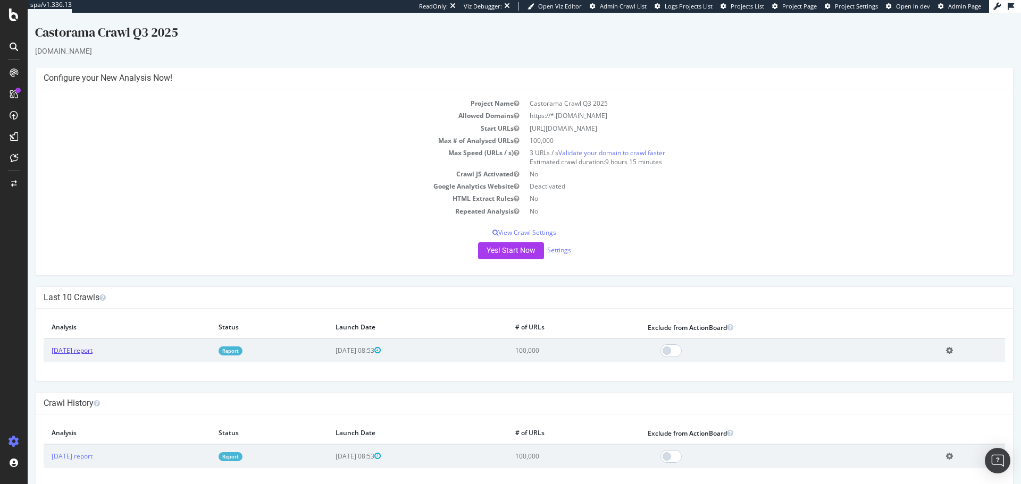
click at [93, 292] on link "[DATE] report" at bounding box center [72, 350] width 41 height 9
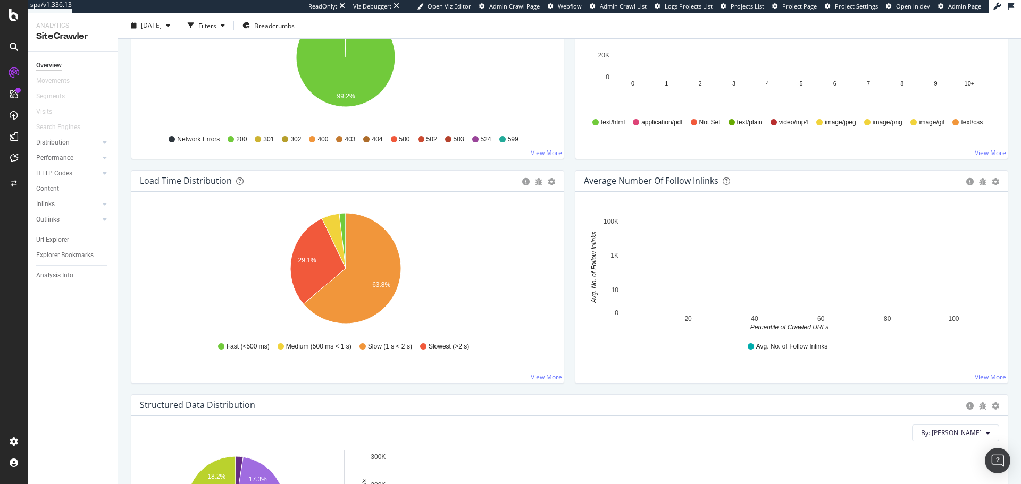
scroll to position [676, 0]
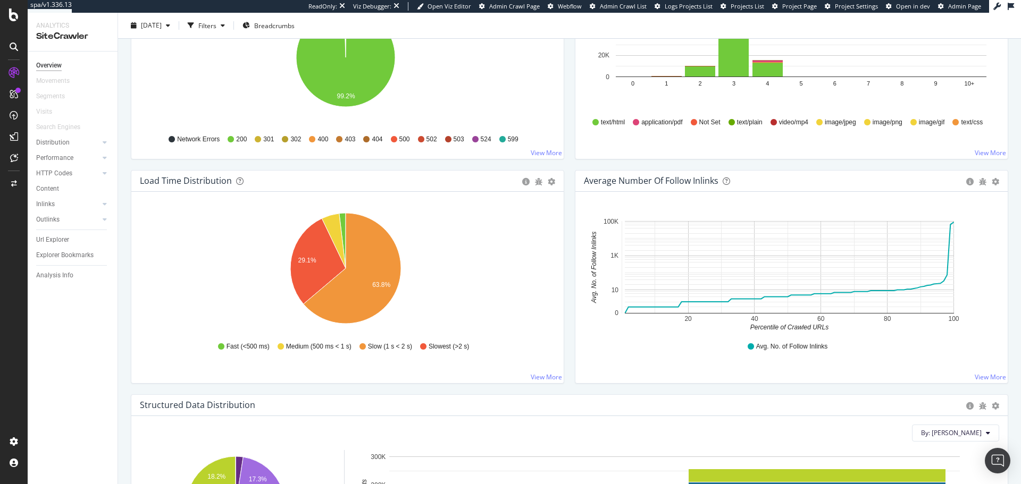
click at [18, 43] on icon at bounding box center [14, 47] width 9 height 9
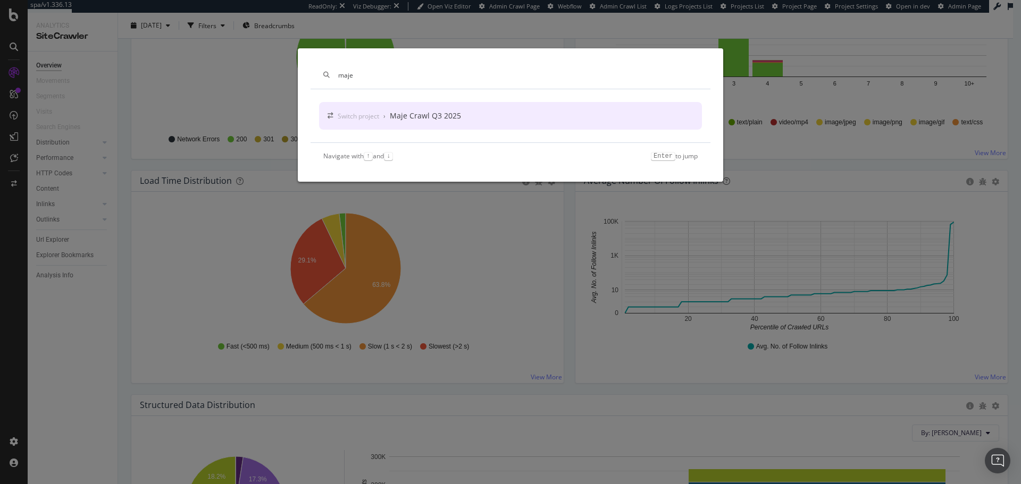
type input "maje"
click at [445, 121] on div "Maje Crawl Q3 2025" at bounding box center [425, 116] width 71 height 11
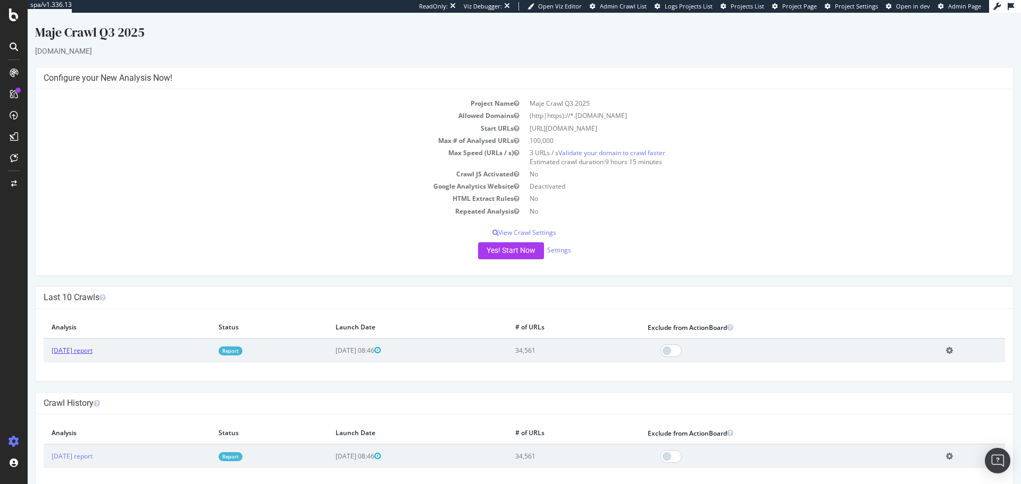
click at [93, 292] on link "[DATE] report" at bounding box center [72, 350] width 41 height 9
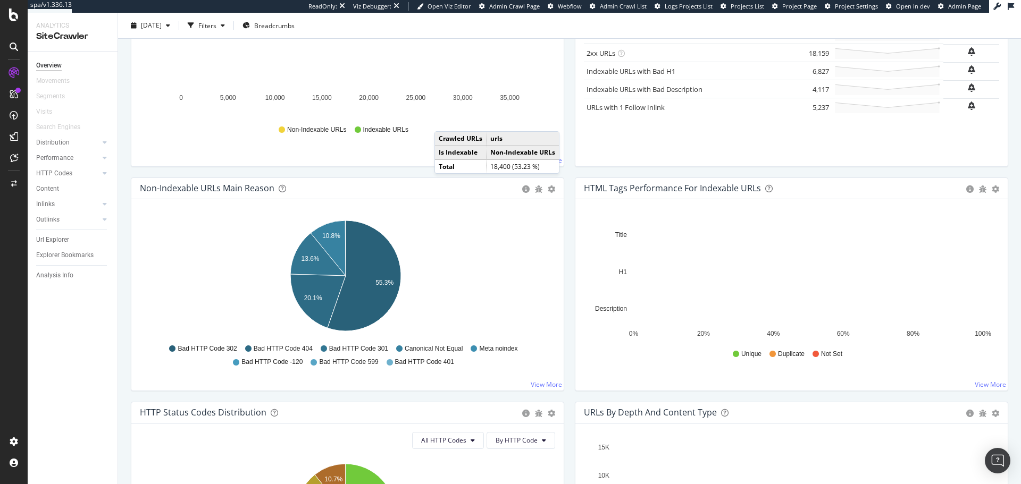
scroll to position [220, 0]
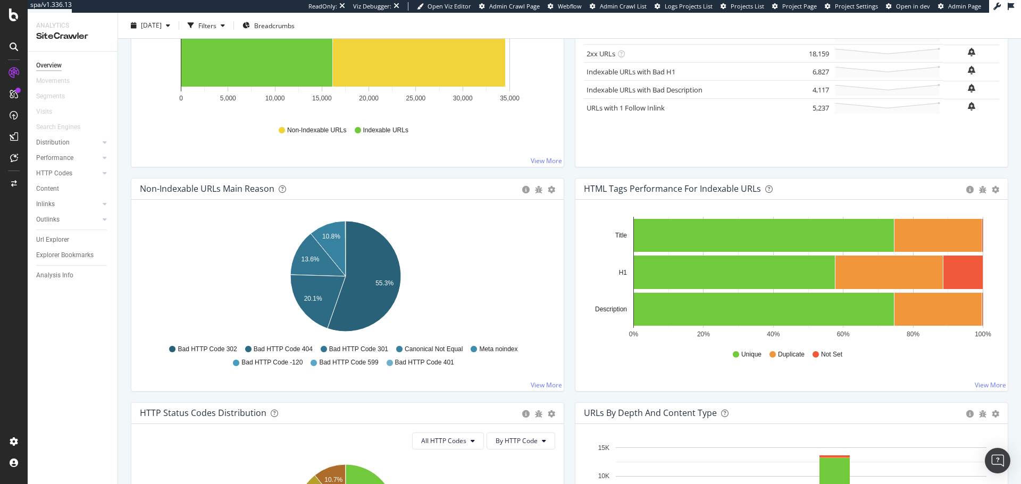
click at [20, 51] on div at bounding box center [13, 46] width 17 height 17
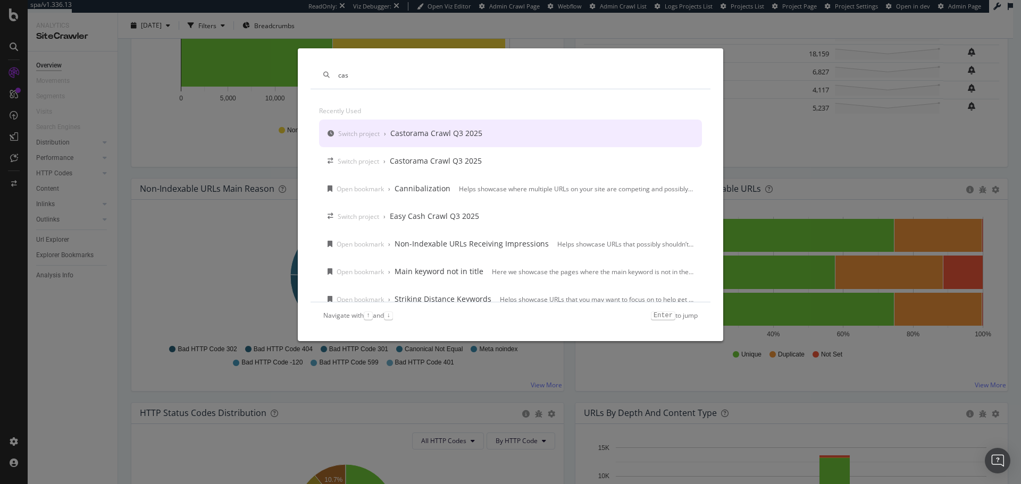
type input "cas"
click at [449, 141] on div "Switch project › Castorama Crawl Q3 2025" at bounding box center [510, 134] width 383 height 28
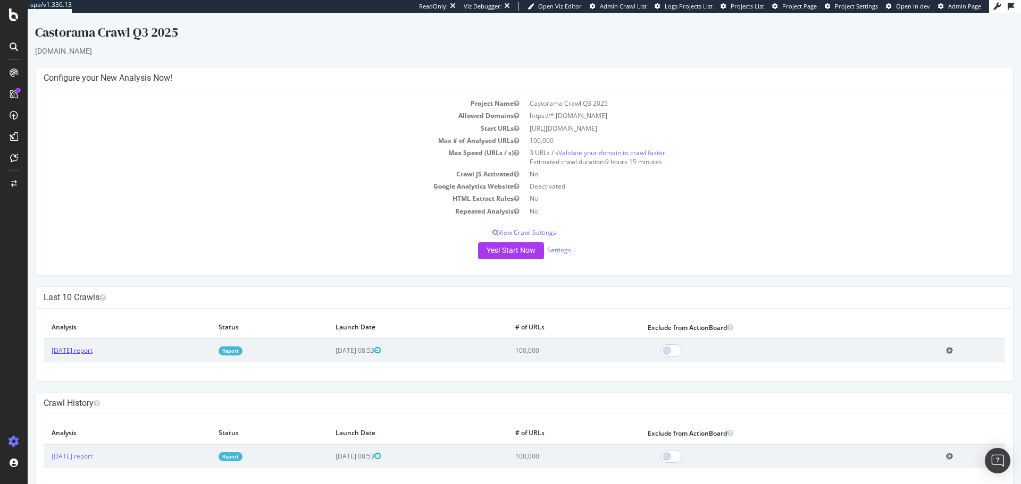
click at [93, 292] on link "[DATE] report" at bounding box center [72, 350] width 41 height 9
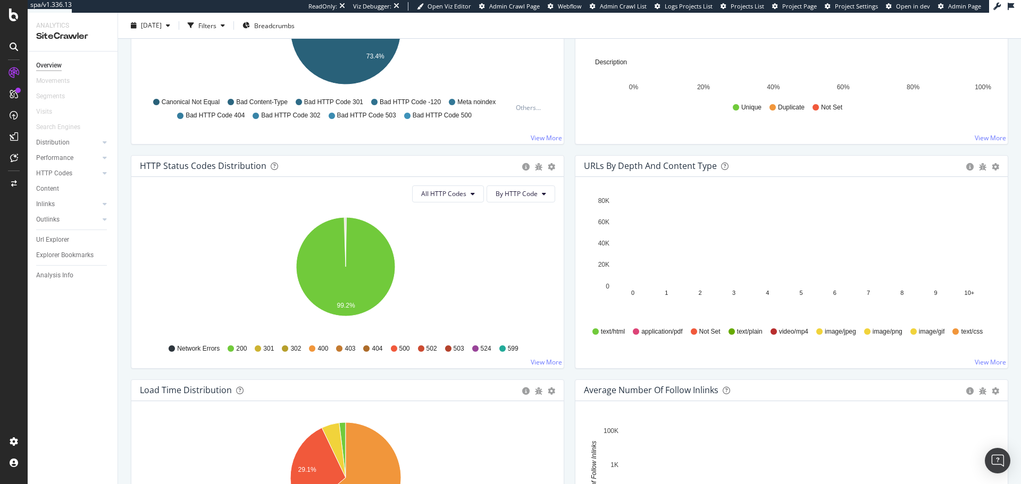
scroll to position [467, 0]
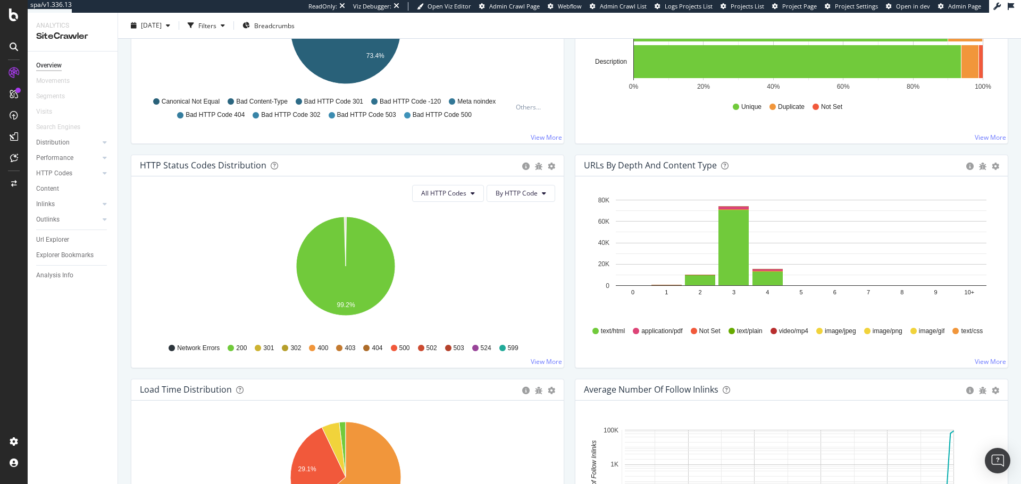
click at [16, 51] on icon at bounding box center [14, 47] width 9 height 9
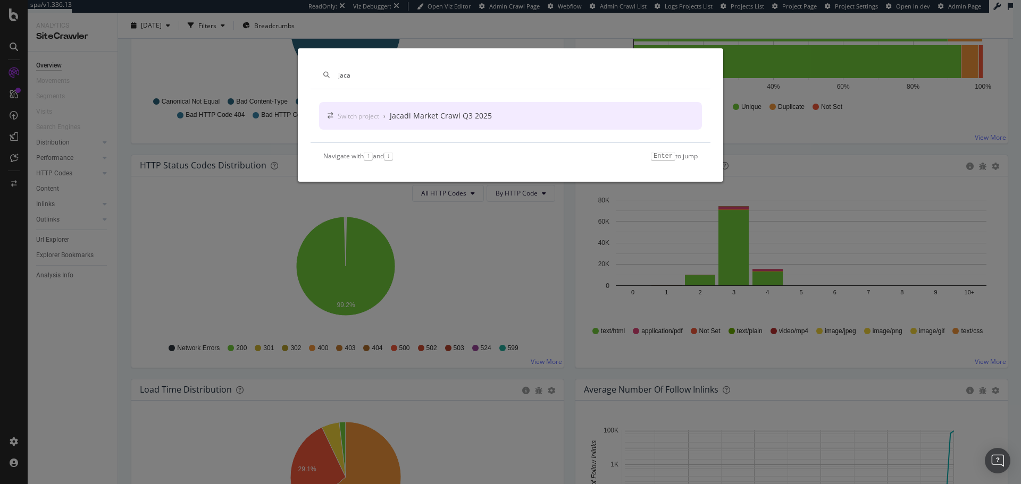
type input "jaca"
click at [423, 121] on div "Jacadi Market Crawl Q3 2025" at bounding box center [441, 116] width 102 height 11
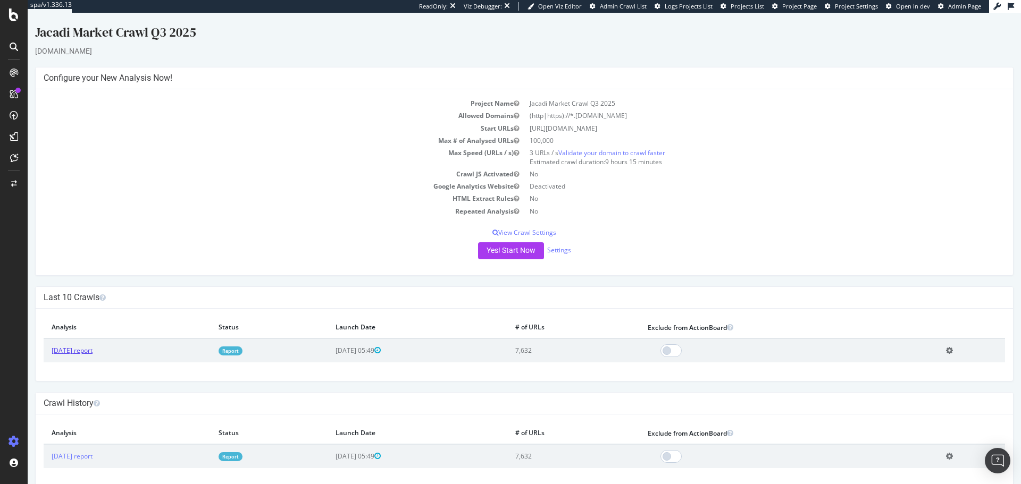
click at [80, 292] on link "[DATE] report" at bounding box center [72, 350] width 41 height 9
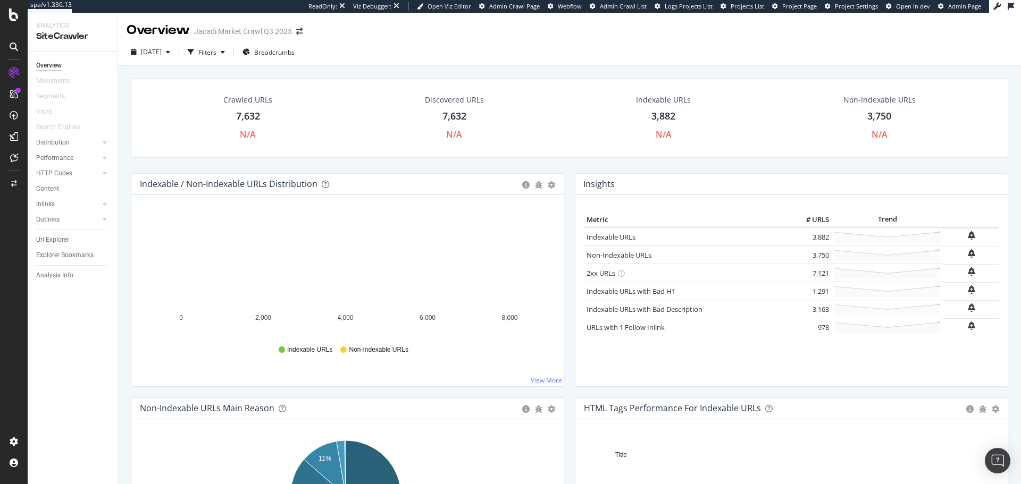
scroll to position [113, 0]
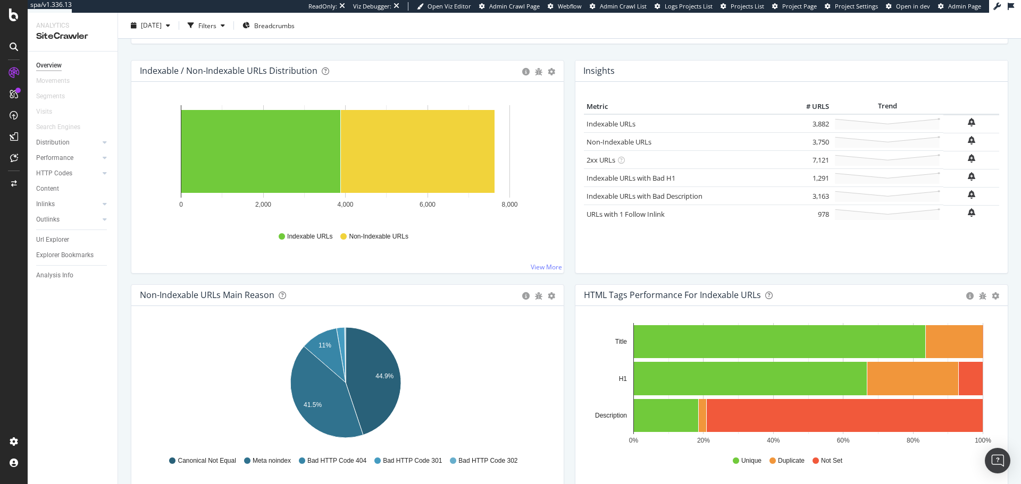
click at [18, 46] on div at bounding box center [13, 46] width 17 height 17
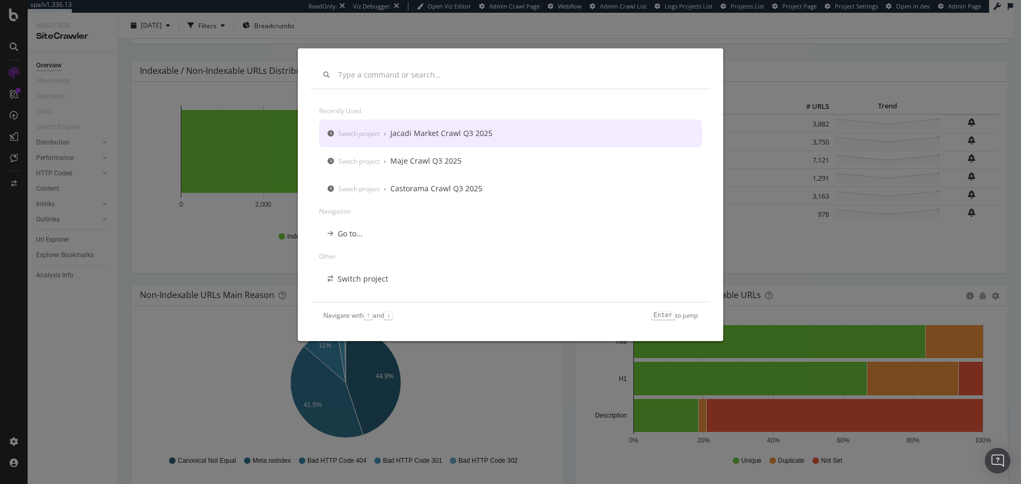
scroll to position [0, 0]
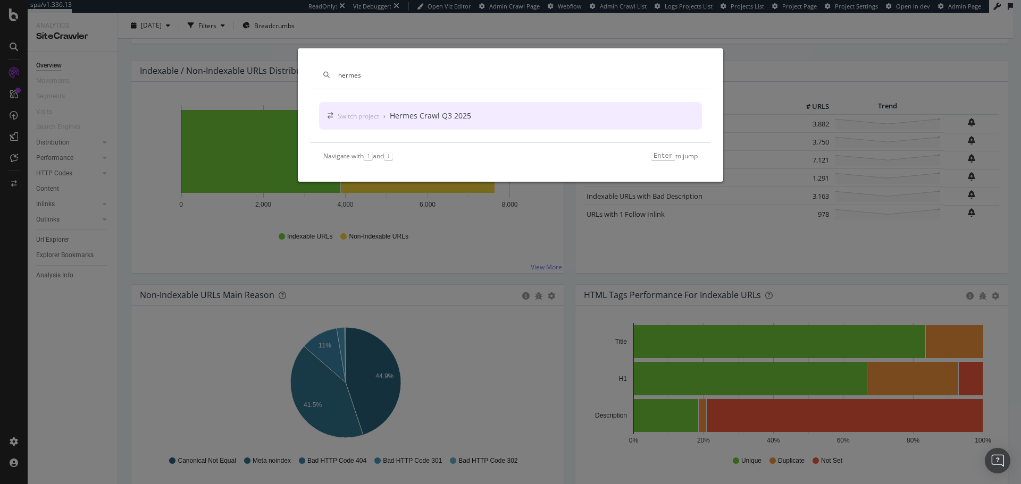
type input "hermes"
click at [393, 109] on div "Switch project › Hermes Crawl Q3 2025" at bounding box center [510, 116] width 383 height 28
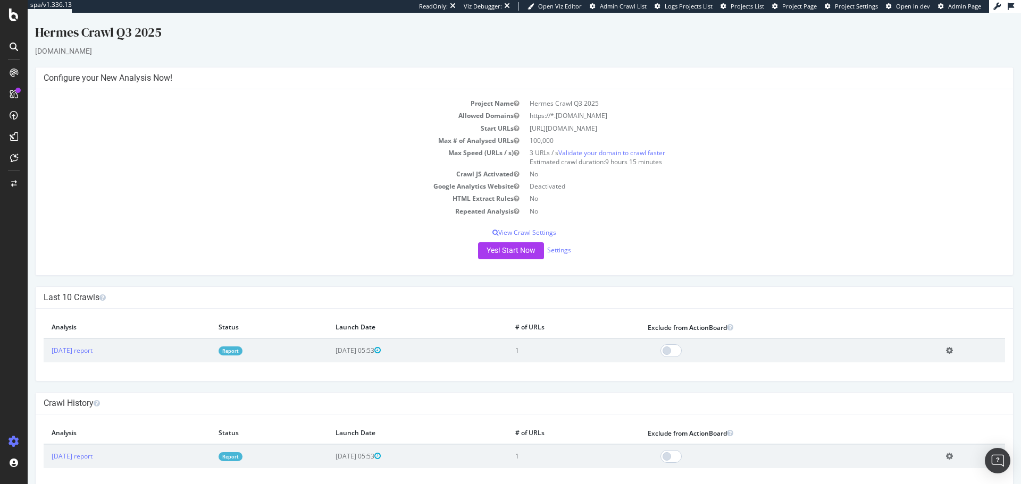
click at [16, 43] on icon at bounding box center [14, 47] width 9 height 9
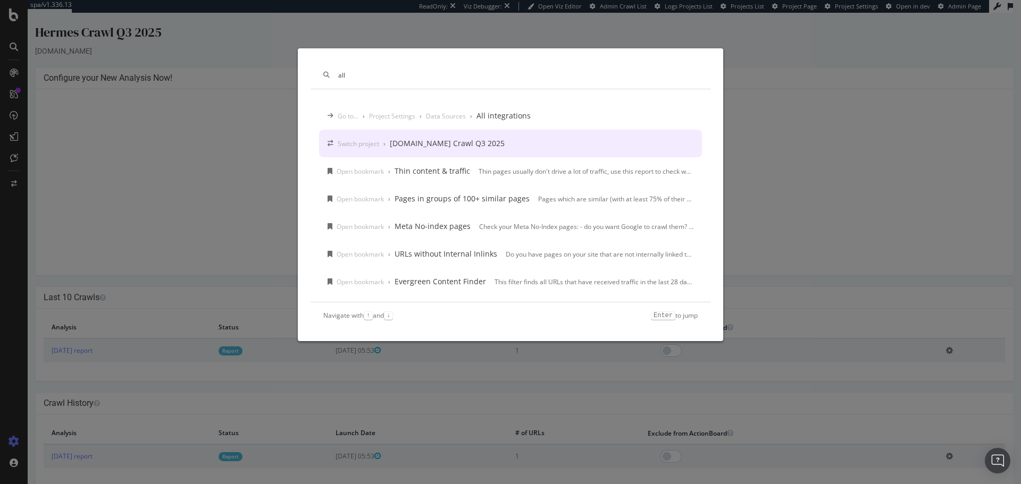
type input "all"
click at [463, 142] on div "Allopneus.com Crawl Q3 2025" at bounding box center [447, 143] width 115 height 11
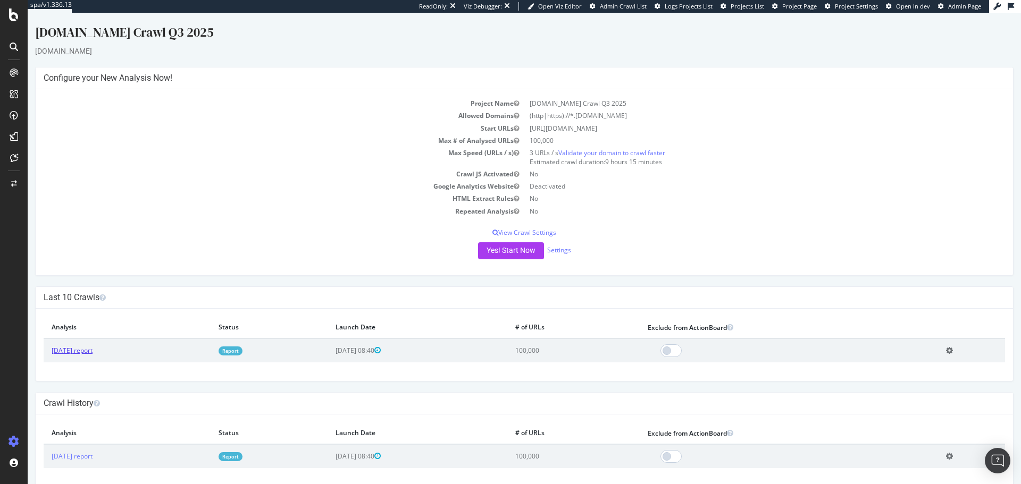
click at [93, 292] on link "[DATE] report" at bounding box center [72, 350] width 41 height 9
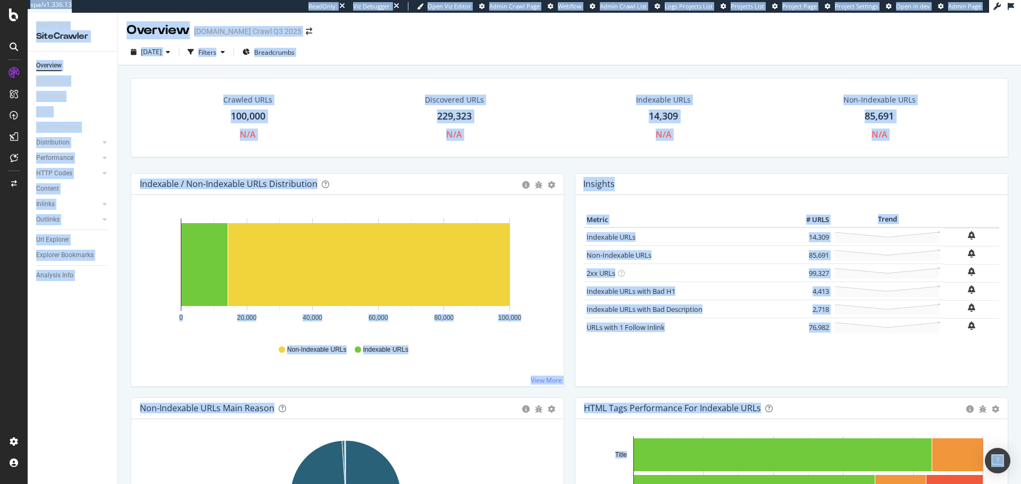
click at [16, 50] on icon at bounding box center [14, 47] width 9 height 9
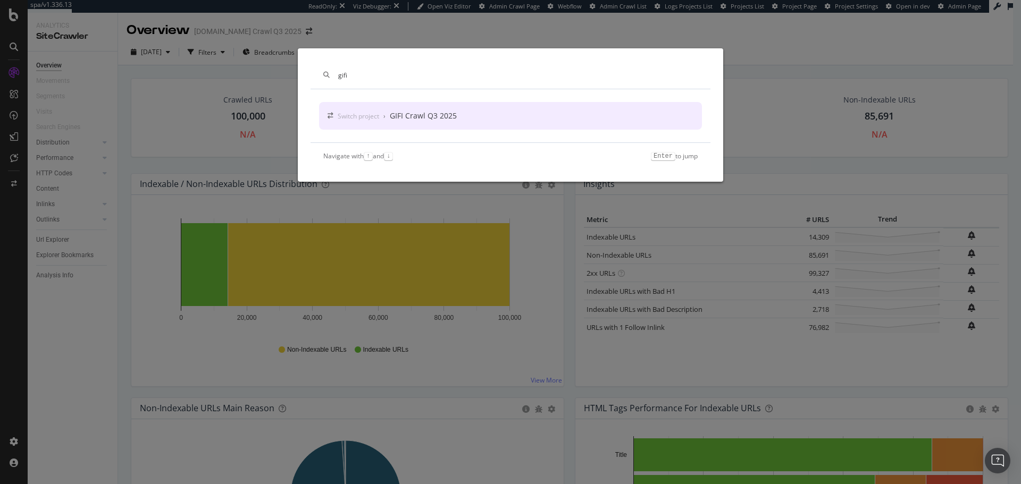
type input "gifi"
click at [423, 116] on div "GIFI Crawl Q3 2025" at bounding box center [423, 116] width 67 height 11
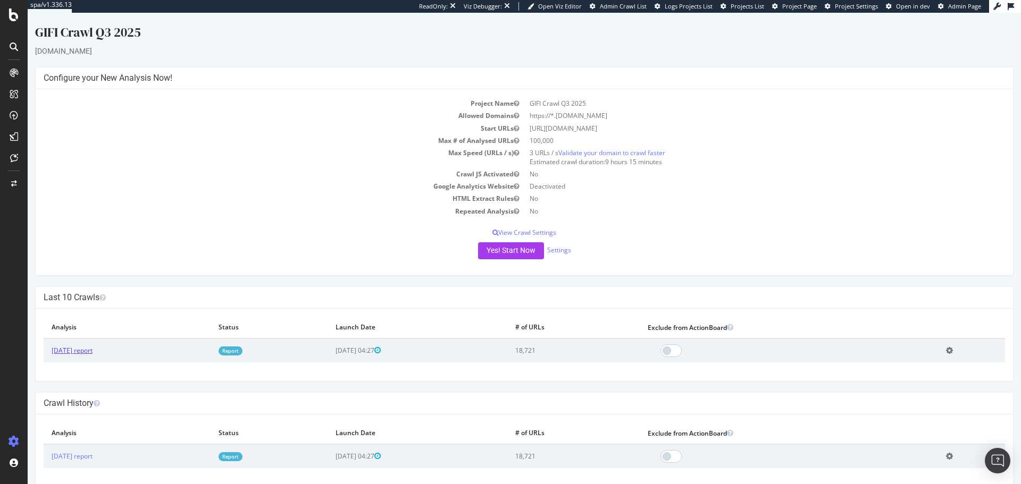
click at [92, 292] on link "[DATE] report" at bounding box center [72, 350] width 41 height 9
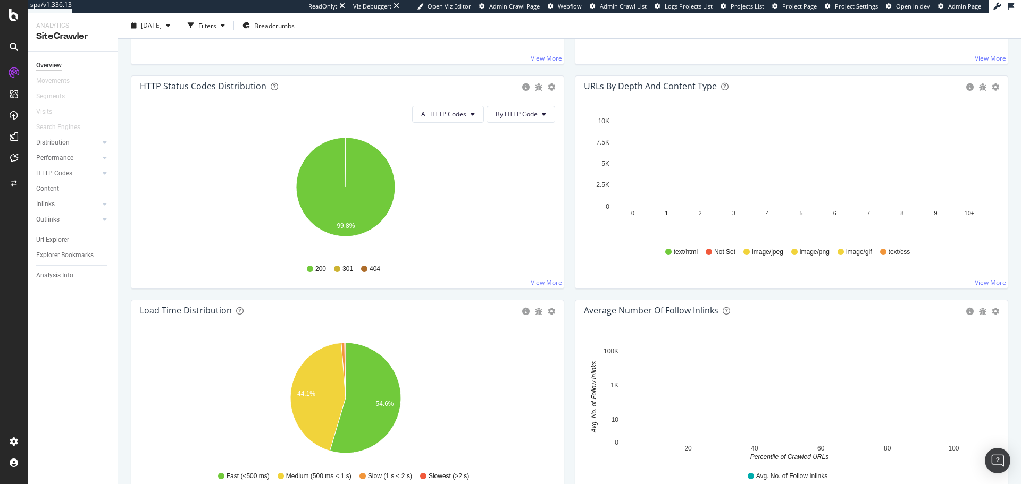
scroll to position [720, 0]
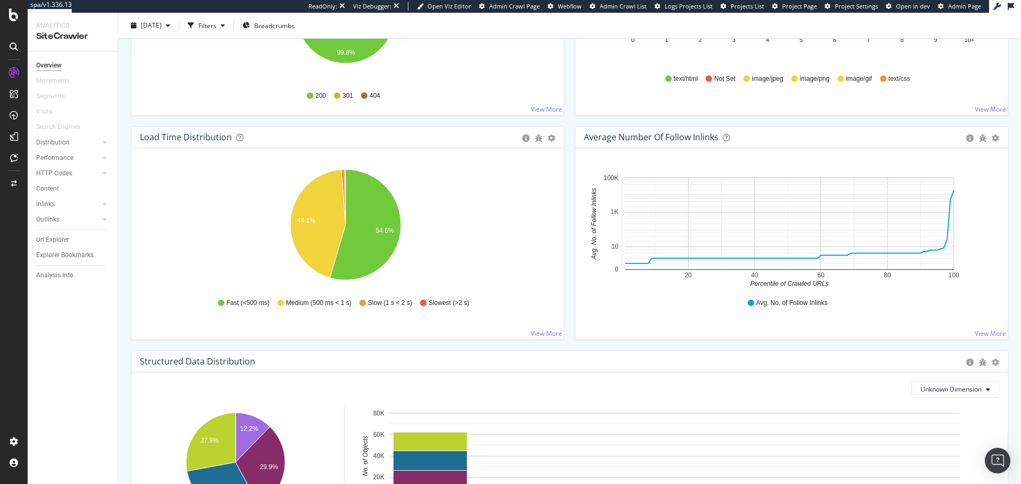
click at [17, 48] on icon at bounding box center [14, 47] width 9 height 9
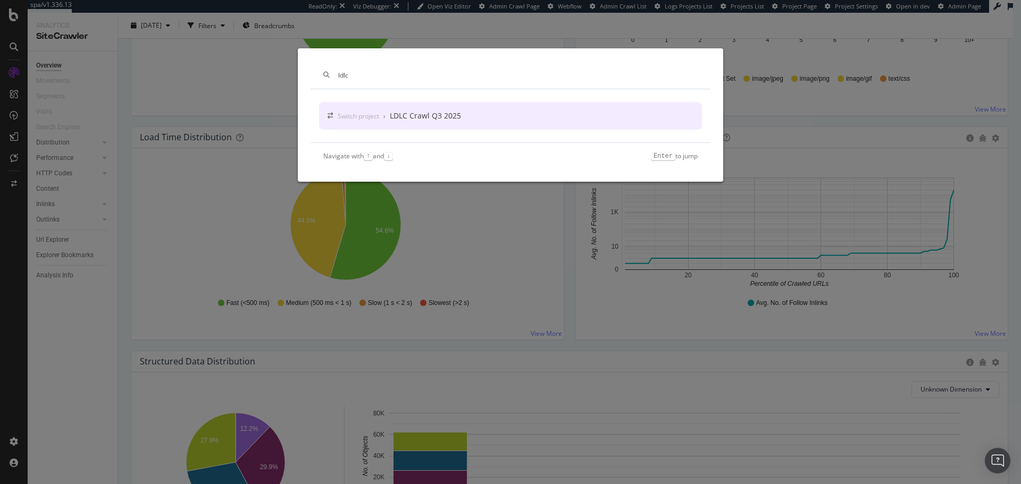
type input "ldlc"
click at [436, 114] on div "LDLC Crawl Q3 2025" at bounding box center [425, 116] width 71 height 11
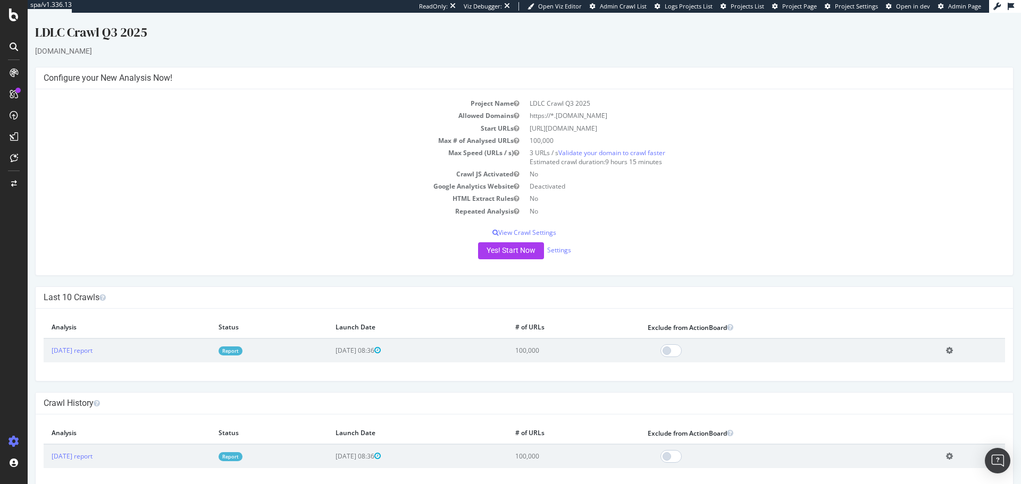
click at [79, 292] on td "[DATE] report" at bounding box center [127, 351] width 167 height 24
click at [82, 292] on link "[DATE] report" at bounding box center [72, 350] width 41 height 9
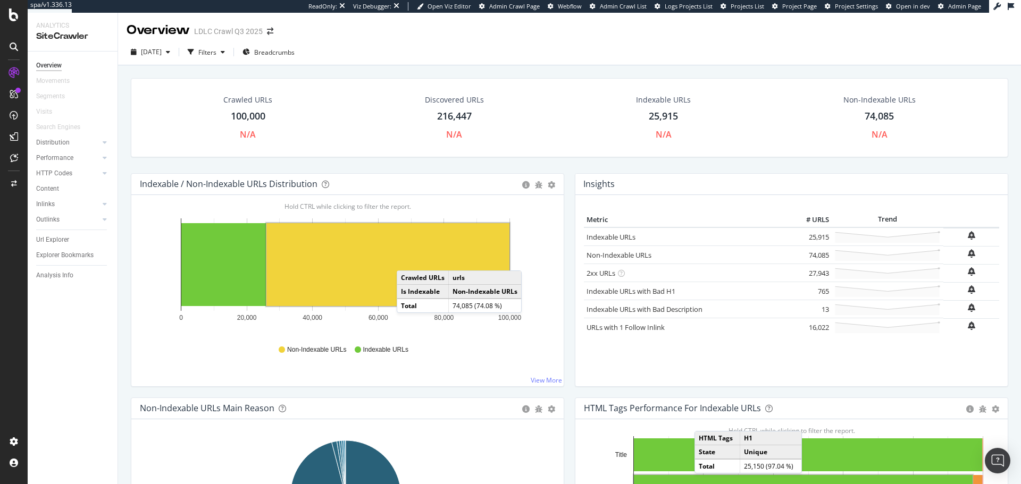
click at [17, 49] on icon at bounding box center [14, 47] width 9 height 9
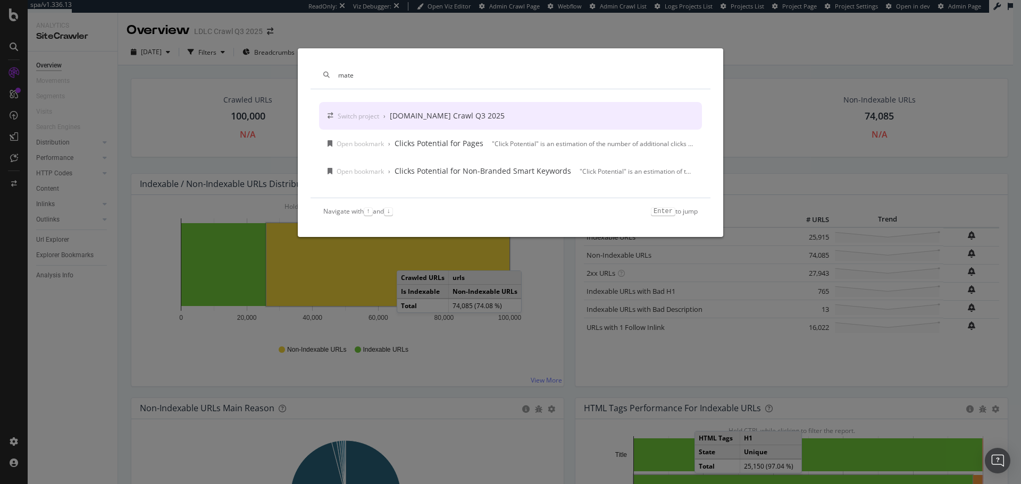
type input "mate"
click at [393, 116] on div "Materiel.net Crawl Q3 2025" at bounding box center [447, 116] width 115 height 11
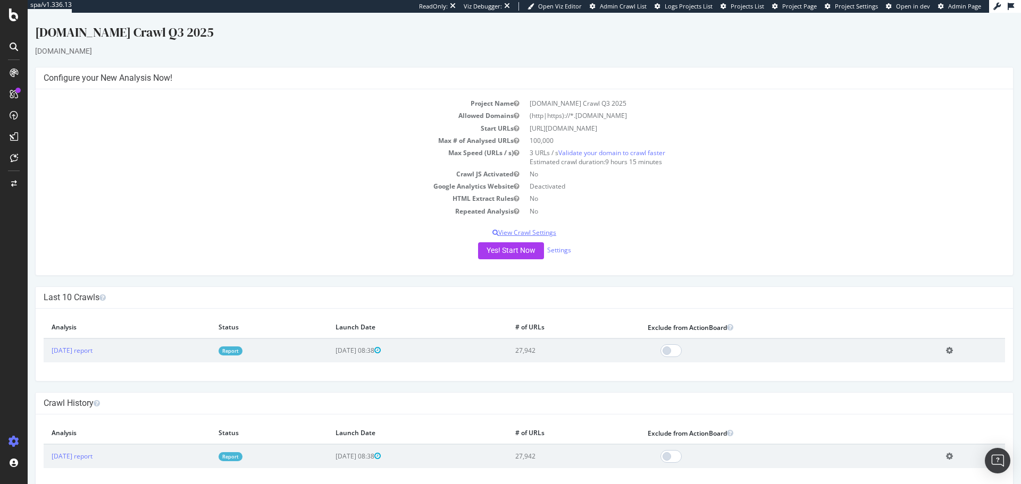
scroll to position [15, 0]
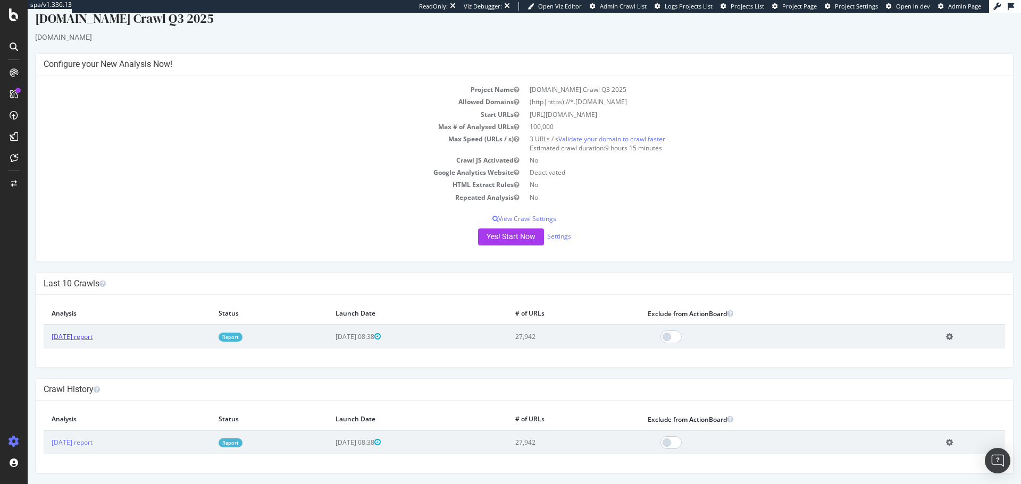
click at [93, 292] on link "[DATE] report" at bounding box center [72, 336] width 41 height 9
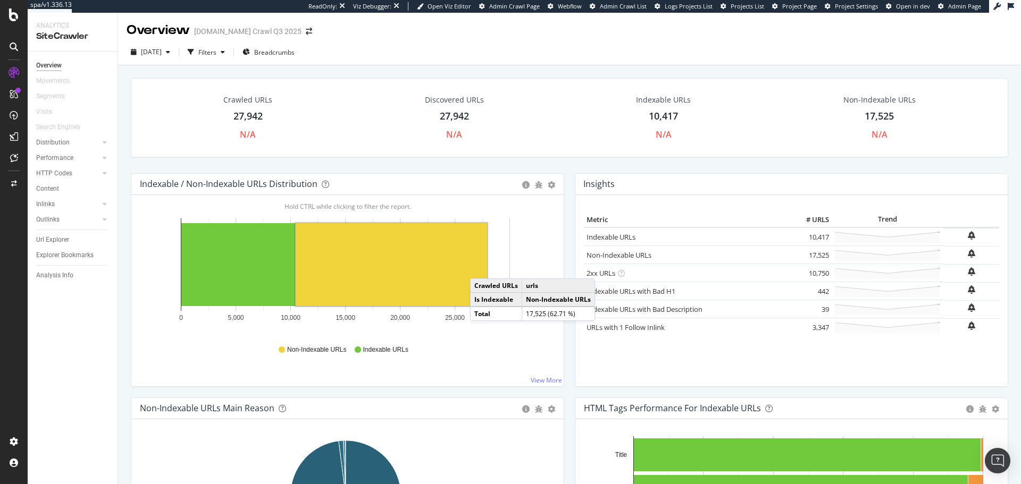
click at [15, 44] on icon at bounding box center [14, 47] width 9 height 9
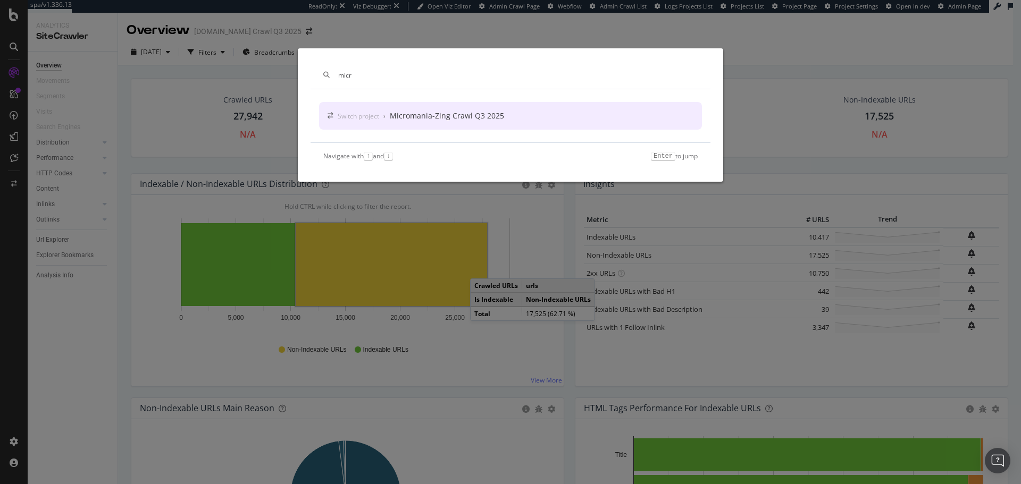
type input "micr"
click at [402, 107] on div "Switch project › Micromania-Zing Crawl Q3 2025" at bounding box center [510, 116] width 383 height 28
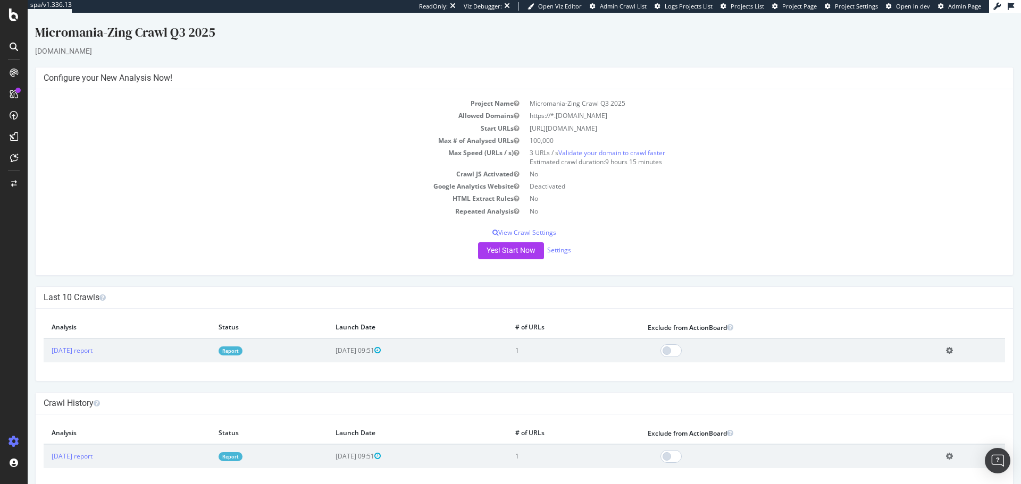
click at [16, 51] on icon at bounding box center [14, 47] width 9 height 9
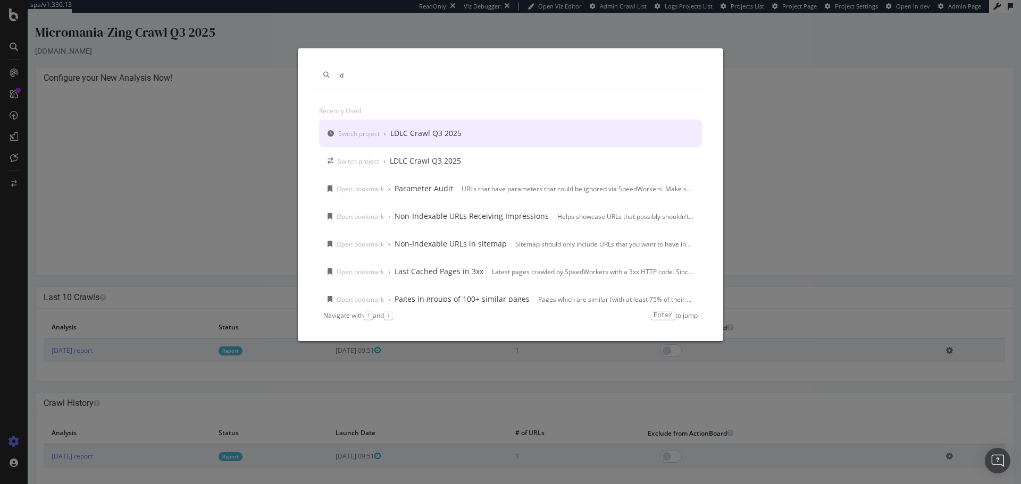
type input "ld"
click at [469, 127] on div "Switch project › LDLC Crawl Q3 2025" at bounding box center [510, 134] width 383 height 28
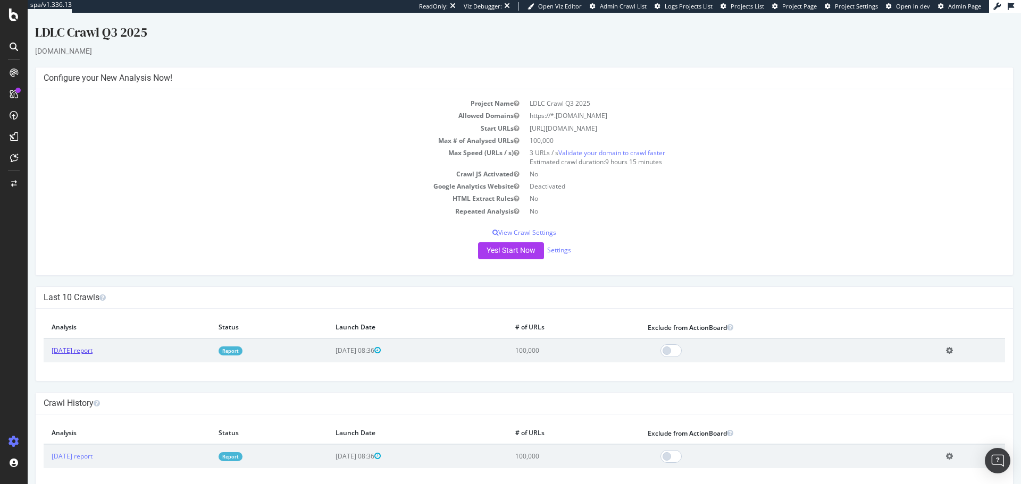
click at [89, 292] on link "[DATE] report" at bounding box center [72, 350] width 41 height 9
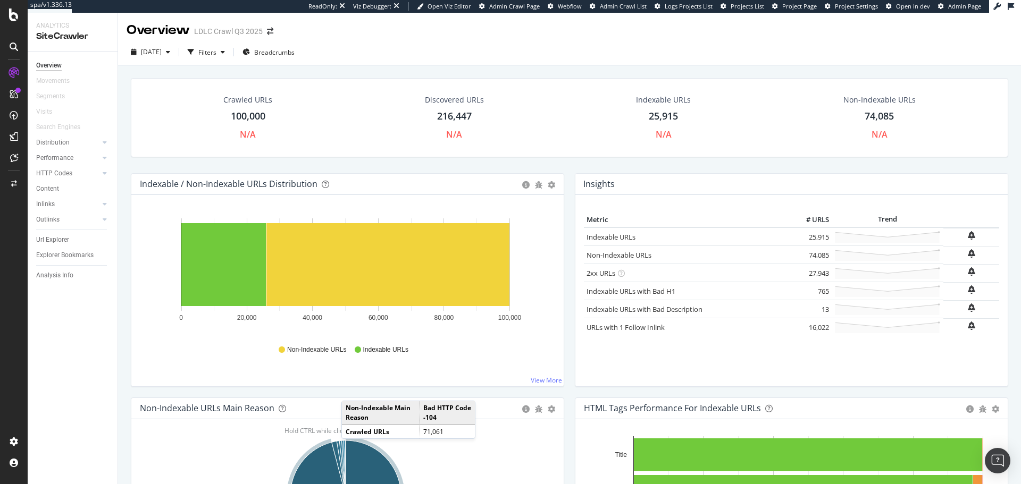
click at [13, 40] on div at bounding box center [13, 46] width 17 height 17
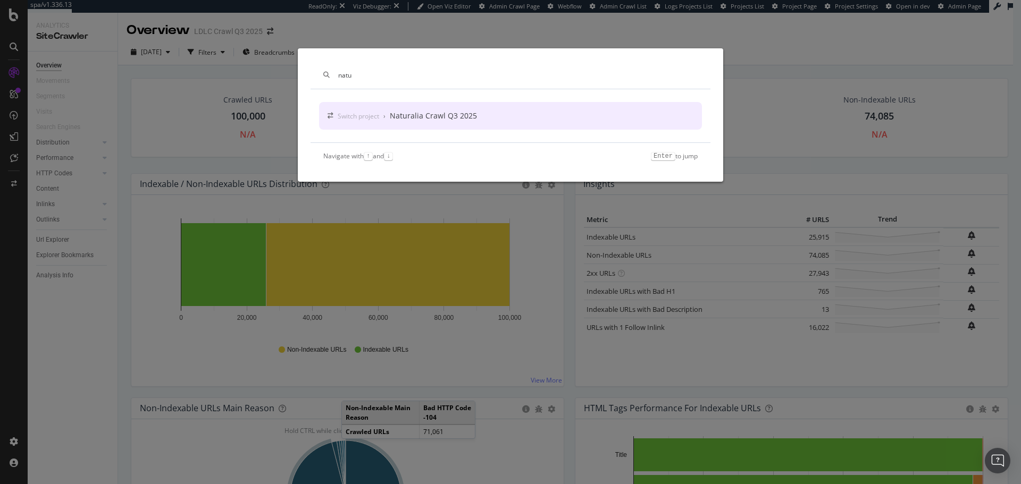
type input "natu"
click at [473, 109] on div "Switch project › Naturalia Crawl Q3 2025" at bounding box center [510, 116] width 383 height 28
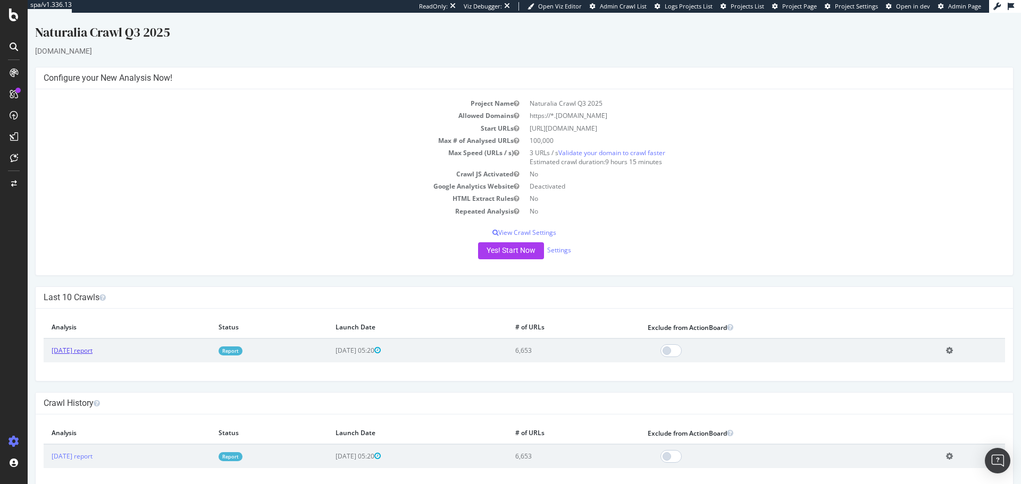
click at [93, 292] on link "[DATE] report" at bounding box center [72, 350] width 41 height 9
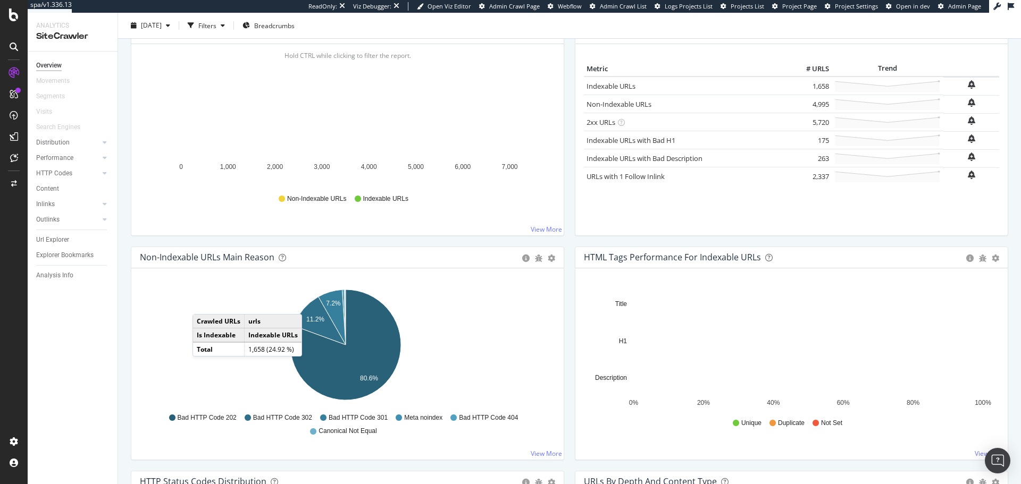
scroll to position [170, 0]
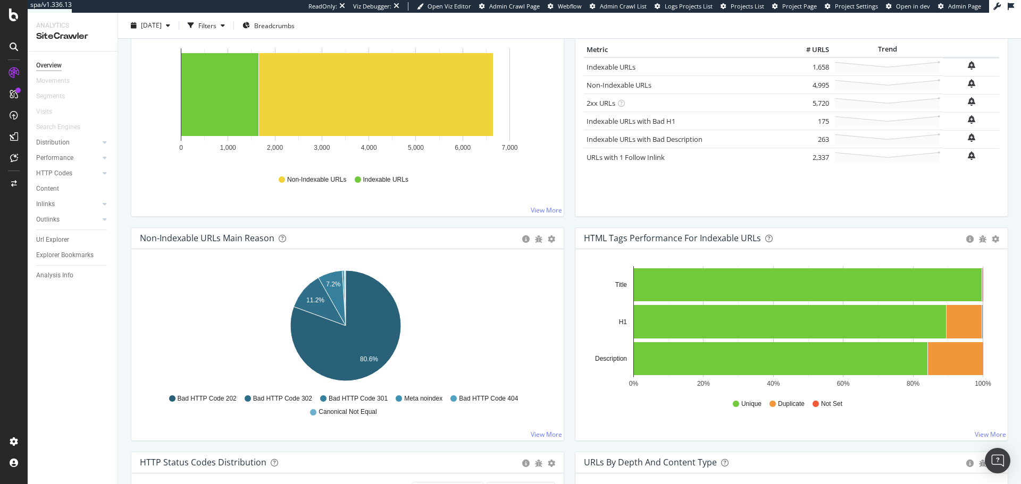
click at [18, 44] on icon at bounding box center [14, 47] width 9 height 9
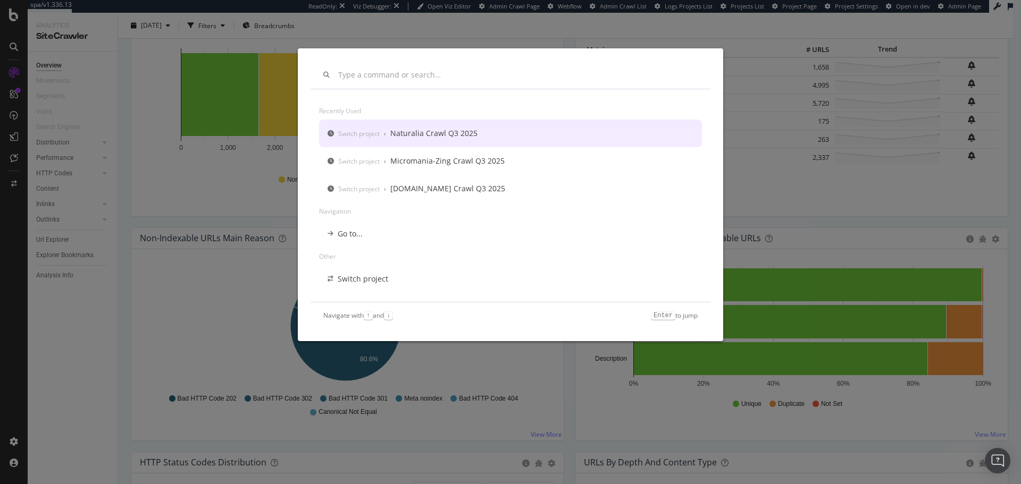
scroll to position [0, 0]
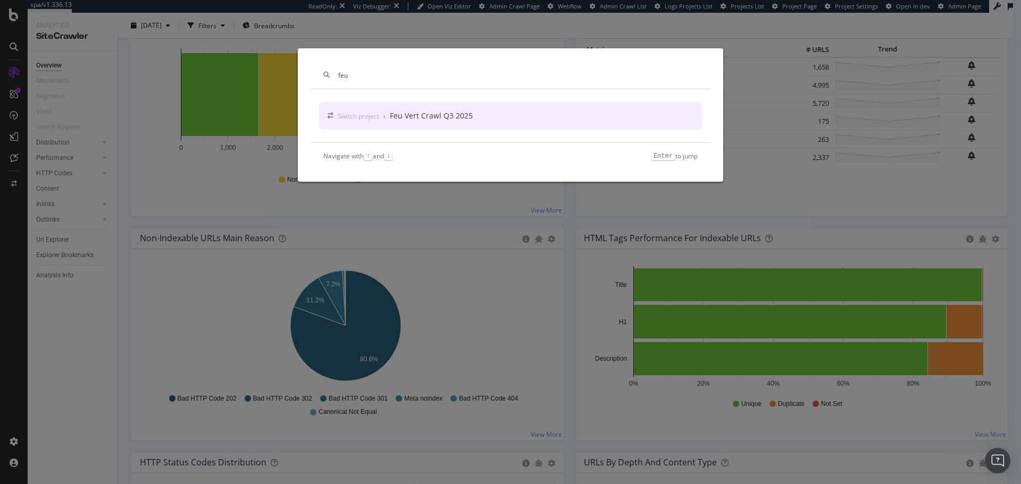
type input "feu"
click at [413, 125] on div "Switch project › Feu Vert Crawl Q3 2025" at bounding box center [510, 116] width 383 height 28
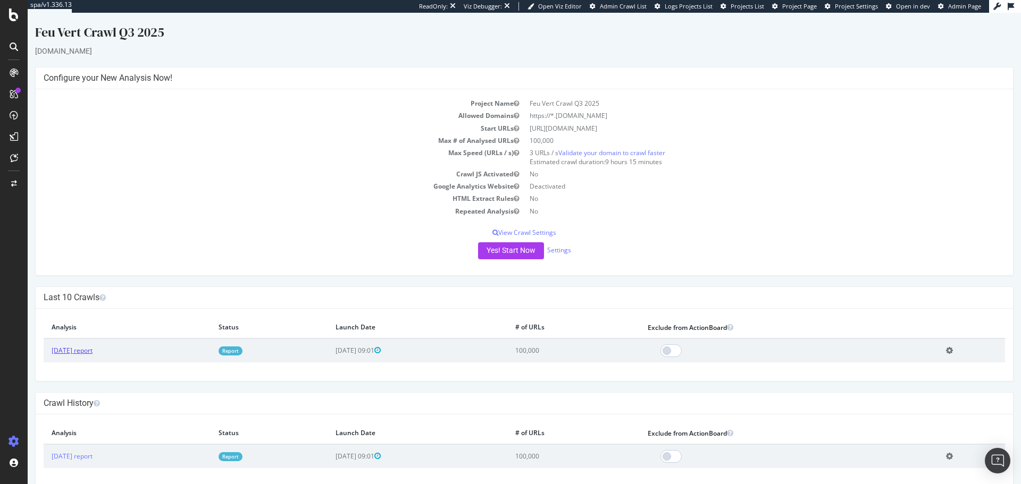
click at [93, 292] on link "[DATE] report" at bounding box center [72, 350] width 41 height 9
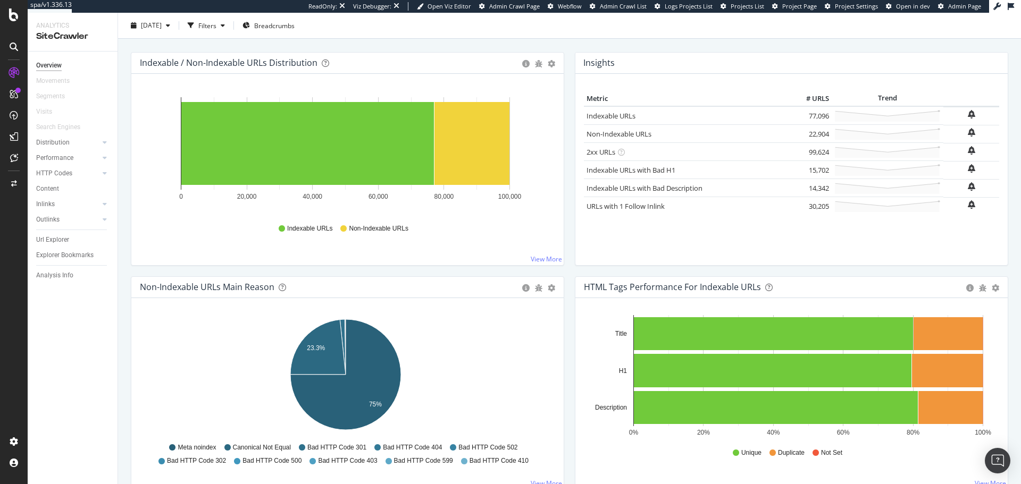
scroll to position [121, 0]
click at [9, 41] on div at bounding box center [13, 46] width 17 height 17
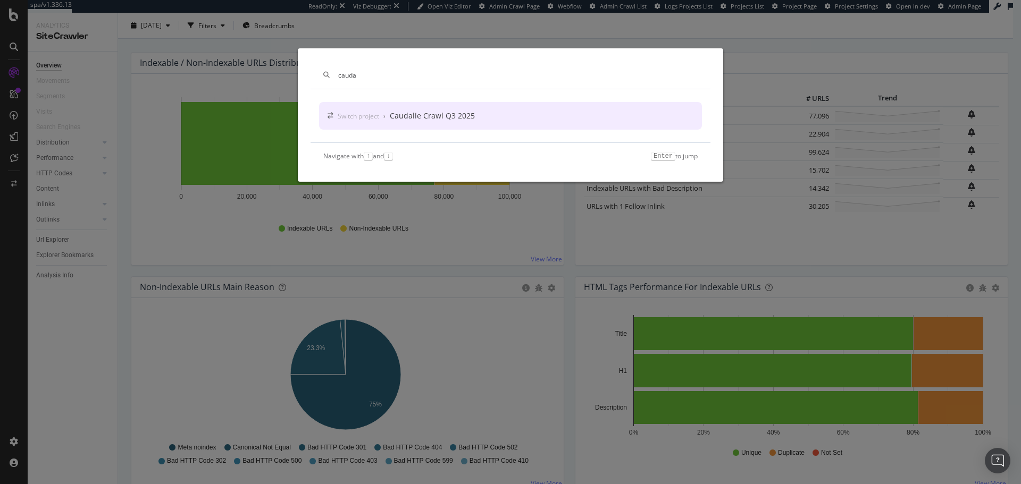
type input "cauda"
click at [397, 111] on div "Caudalie Crawl Q3 2025" at bounding box center [432, 116] width 85 height 11
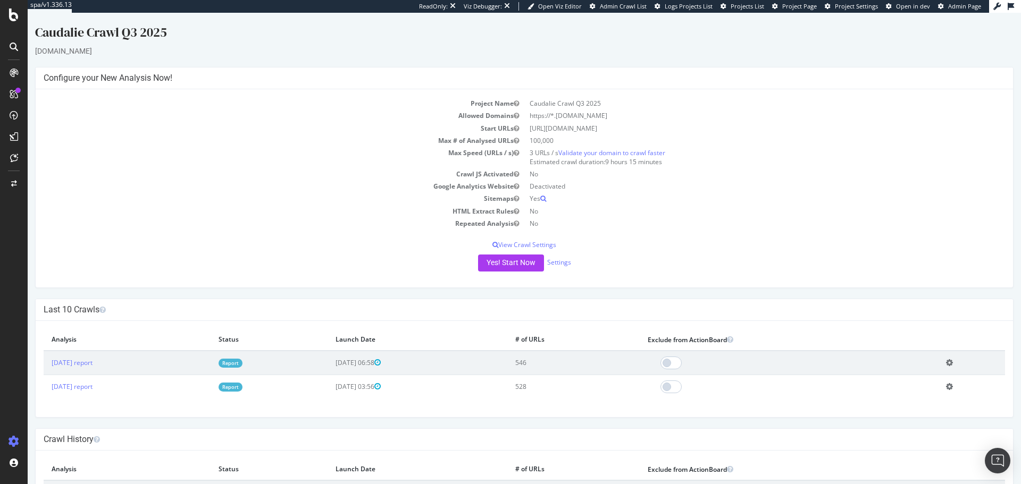
scroll to position [75, 0]
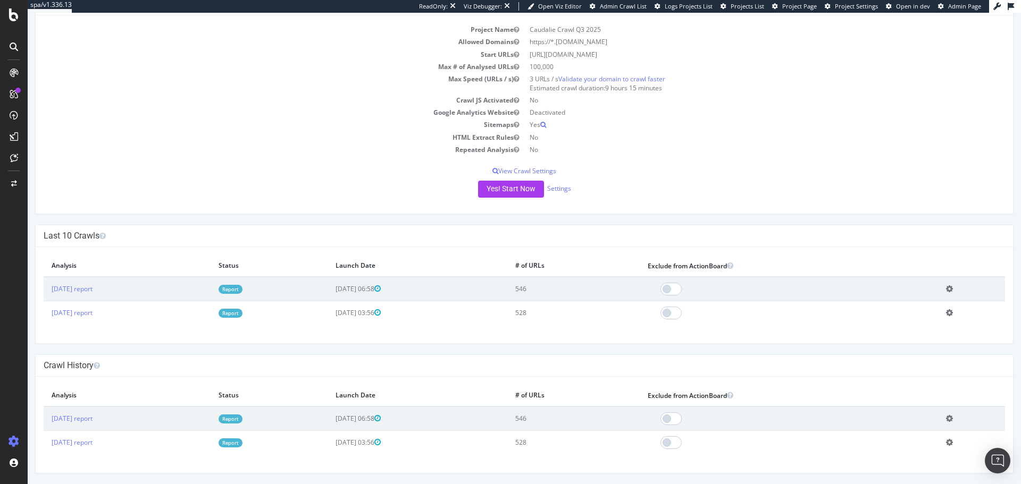
click at [20, 48] on div at bounding box center [13, 46] width 17 height 17
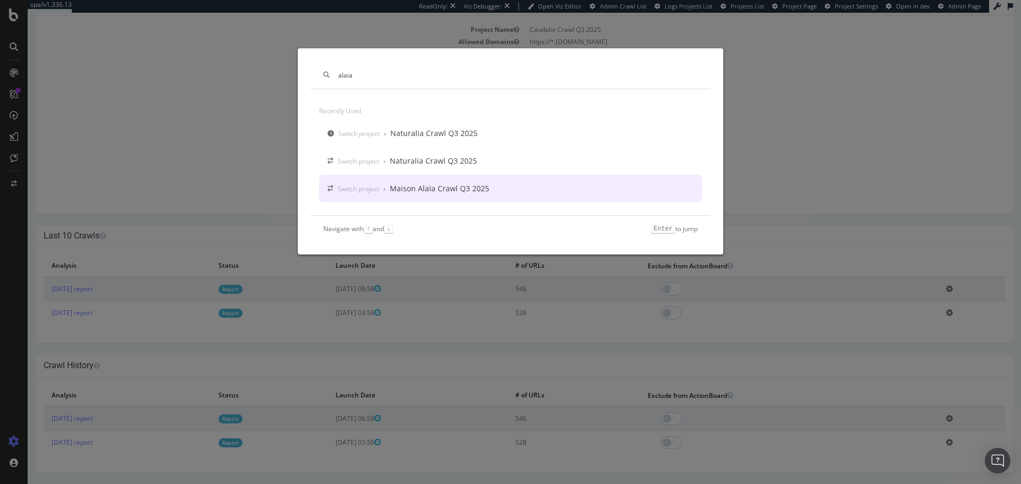
type input "alaia"
click at [426, 191] on div "Maison Alaïa Crawl Q3 2025" at bounding box center [439, 188] width 99 height 11
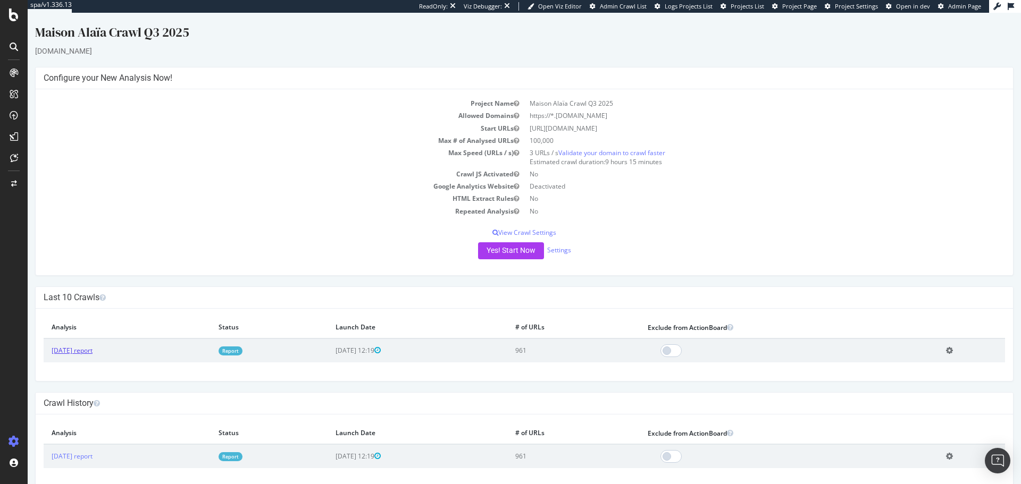
click at [93, 292] on link "[DATE] report" at bounding box center [72, 350] width 41 height 9
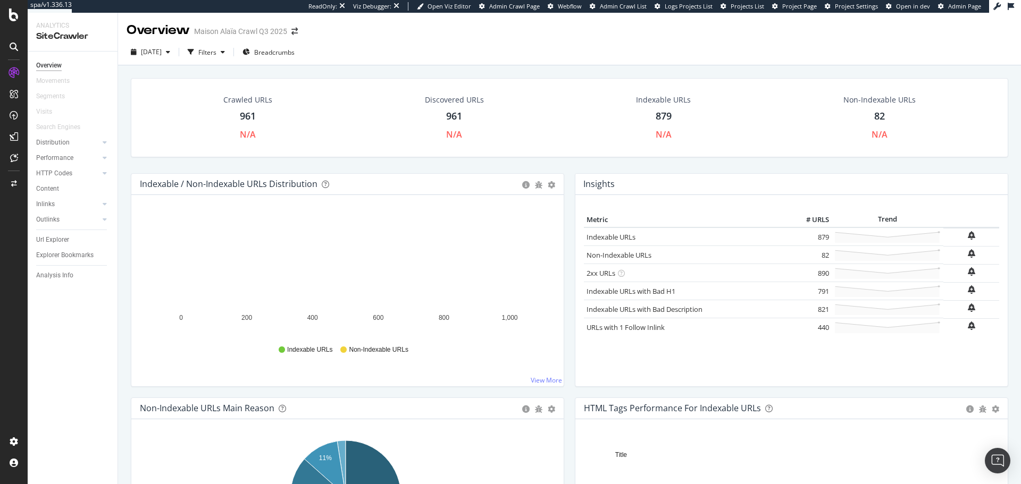
scroll to position [230, 0]
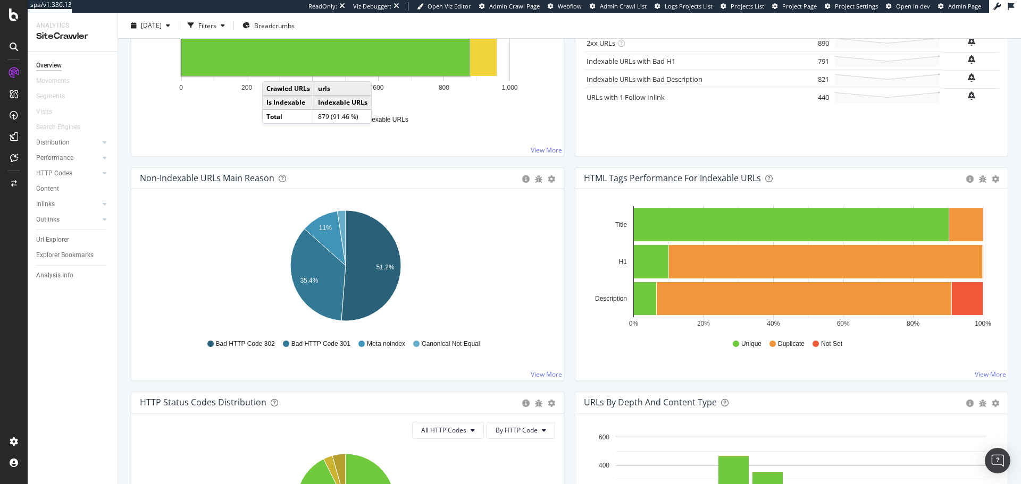
click at [9, 51] on div at bounding box center [13, 46] width 17 height 17
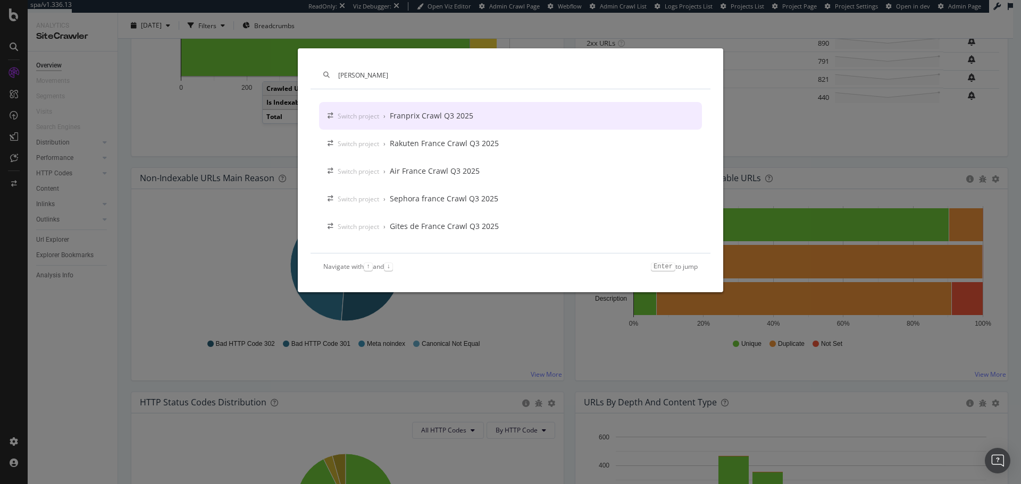
type input "fran"
click at [500, 121] on div "Switch project › Franprix Crawl Q3 2025" at bounding box center [510, 116] width 383 height 28
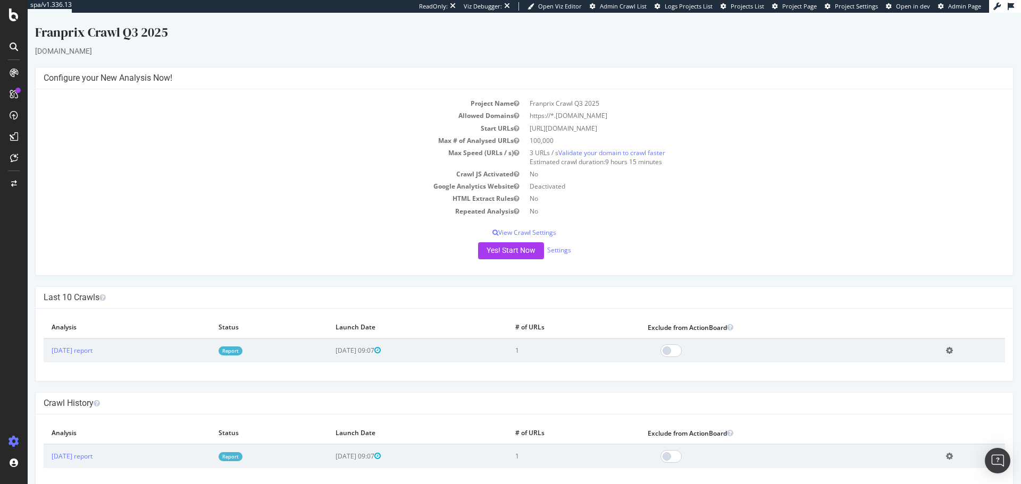
click at [7, 47] on div at bounding box center [13, 46] width 17 height 17
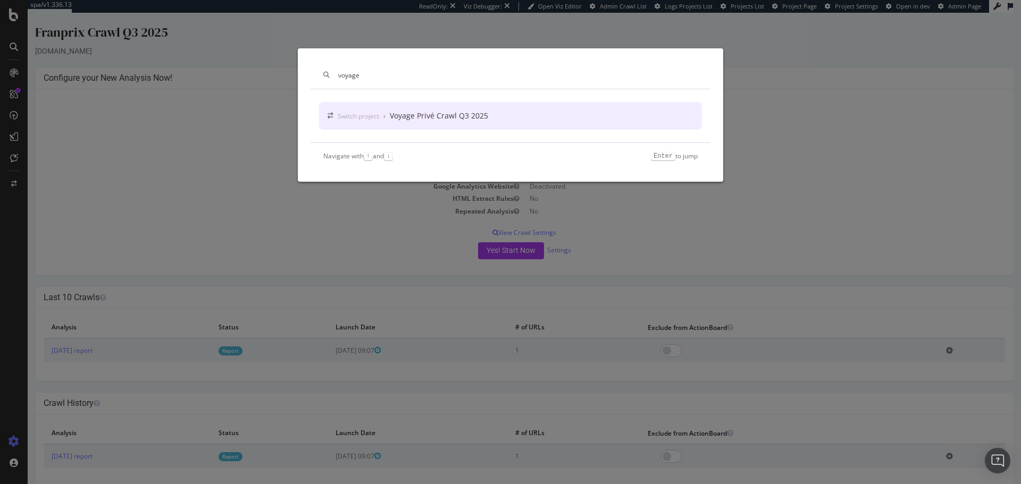
type input "voyage"
click at [406, 119] on div "Voyage Privé Crawl Q3 2025" at bounding box center [439, 116] width 98 height 11
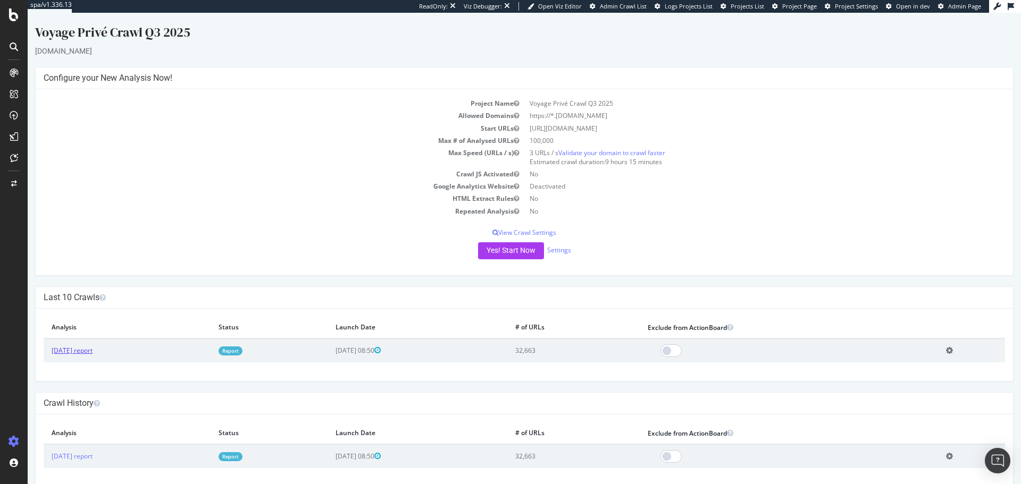
click at [92, 292] on link "[DATE] report" at bounding box center [72, 350] width 41 height 9
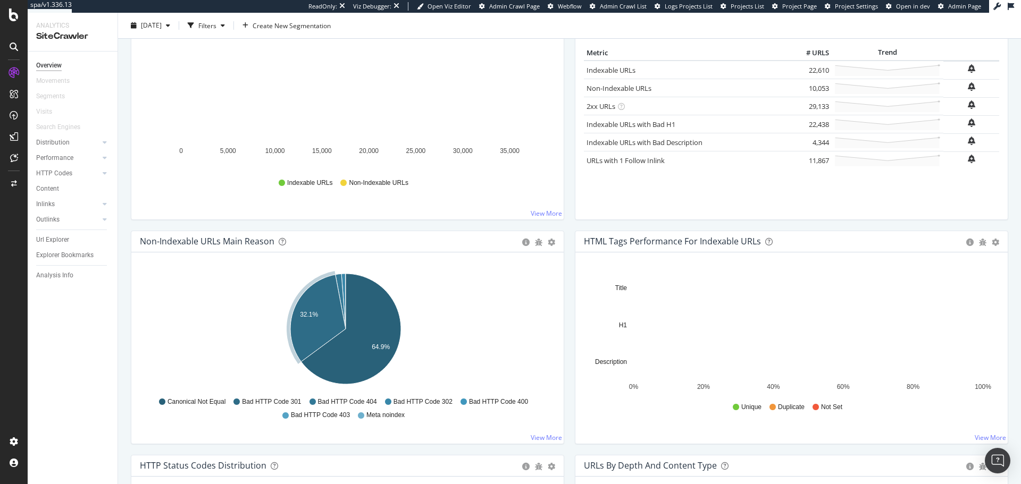
scroll to position [167, 0]
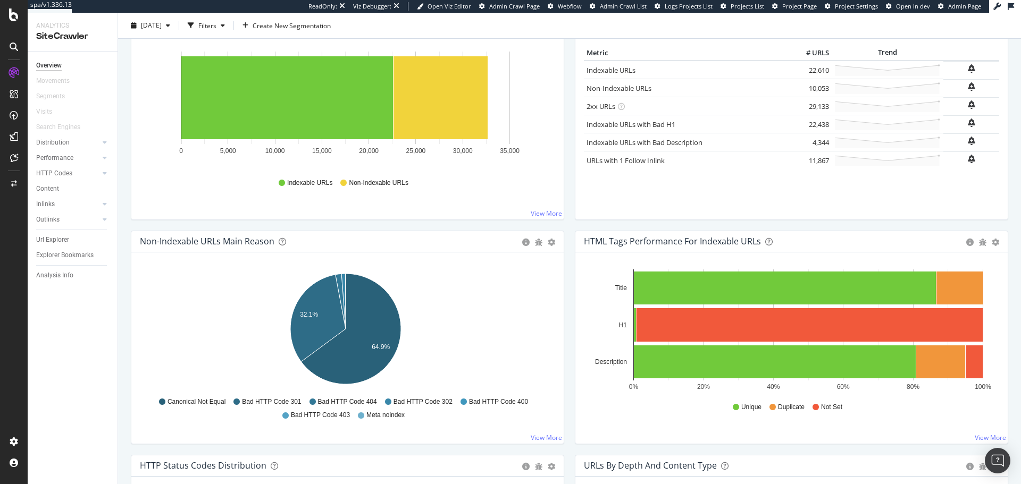
click at [16, 43] on icon at bounding box center [14, 47] width 9 height 9
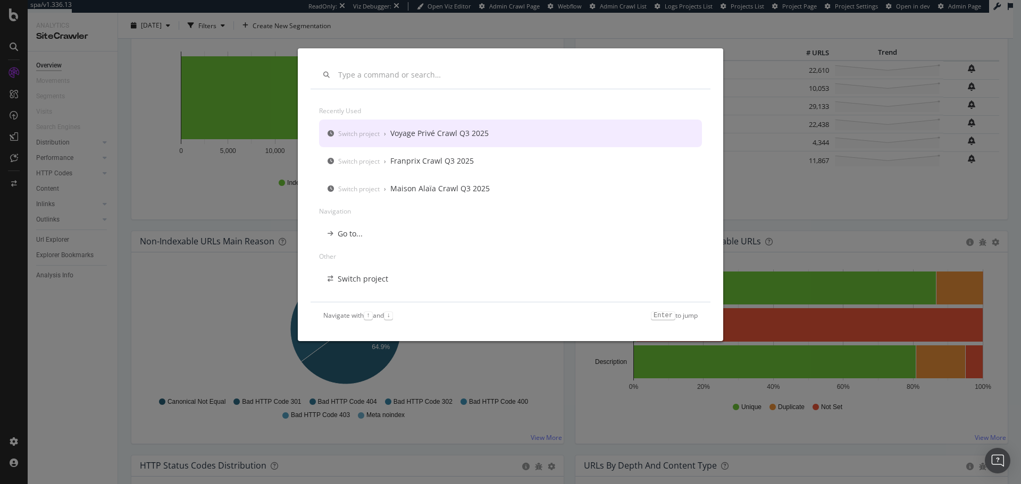
scroll to position [0, 0]
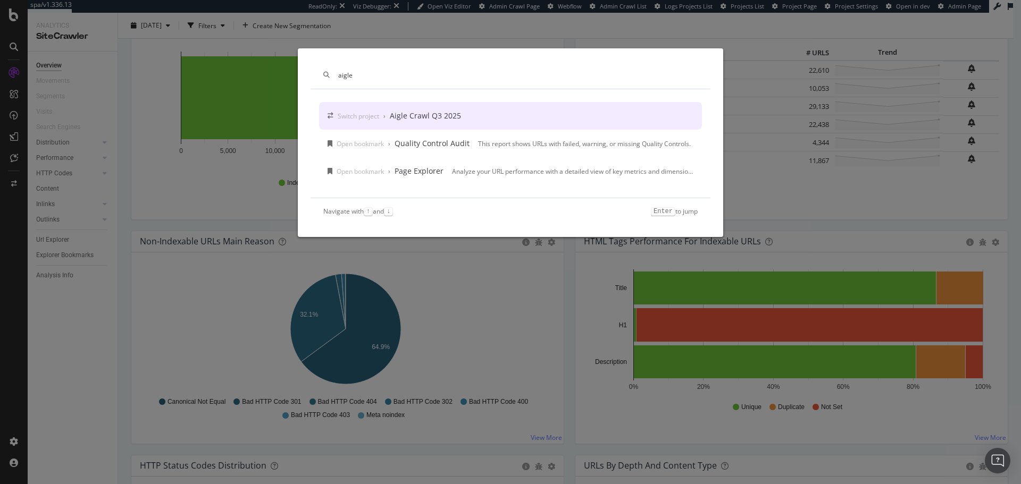
type input "aigle"
click at [428, 114] on div "Aigle Crawl Q3 2025" at bounding box center [425, 116] width 71 height 11
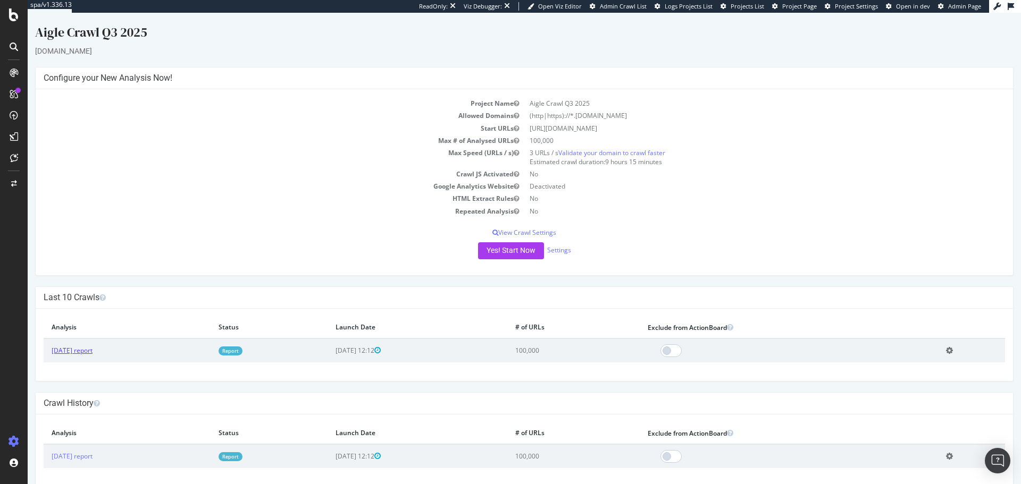
click at [83, 292] on link "[DATE] report" at bounding box center [72, 350] width 41 height 9
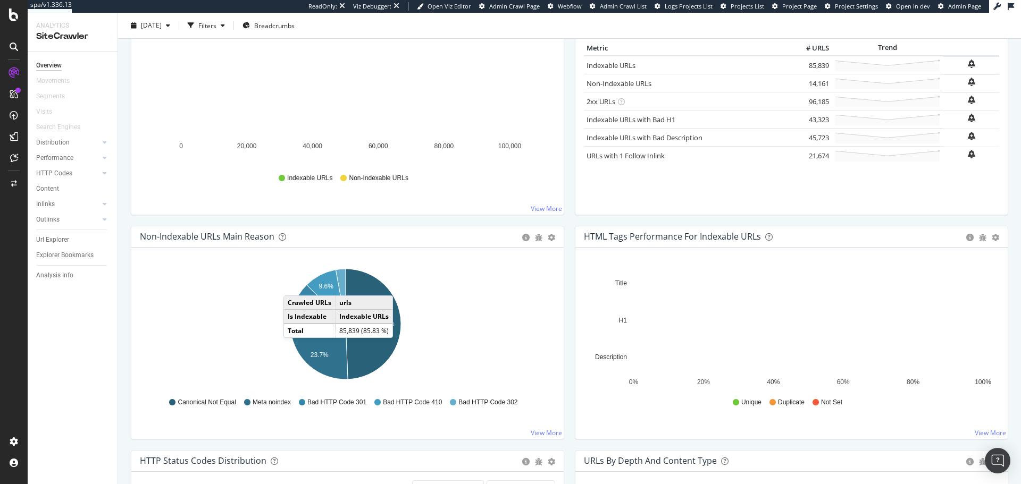
scroll to position [172, 0]
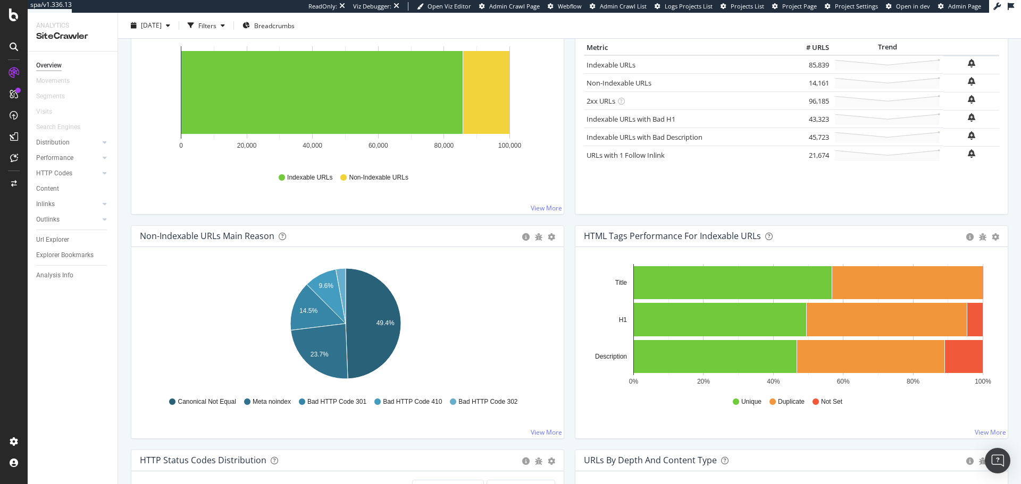
click at [19, 50] on div at bounding box center [13, 46] width 17 height 17
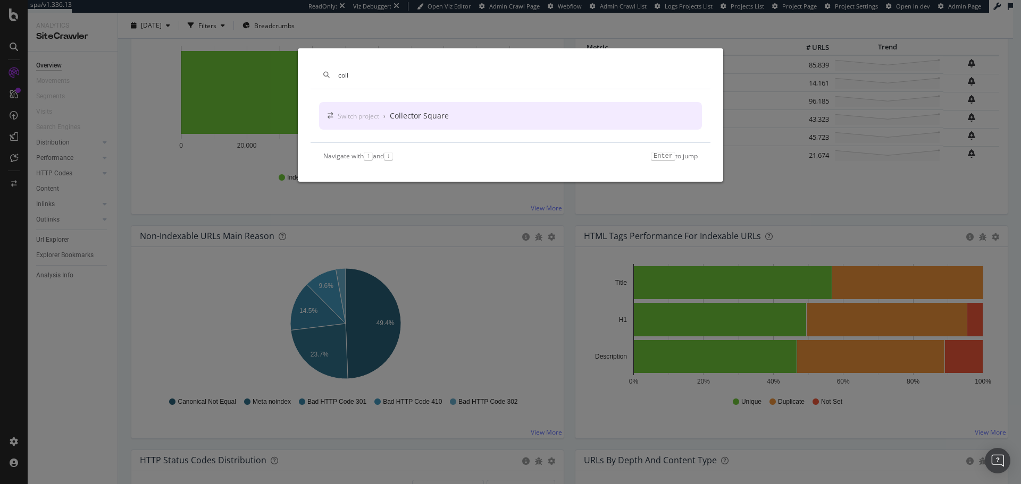
type input "coll"
click at [418, 112] on div "Collector Square" at bounding box center [419, 116] width 59 height 11
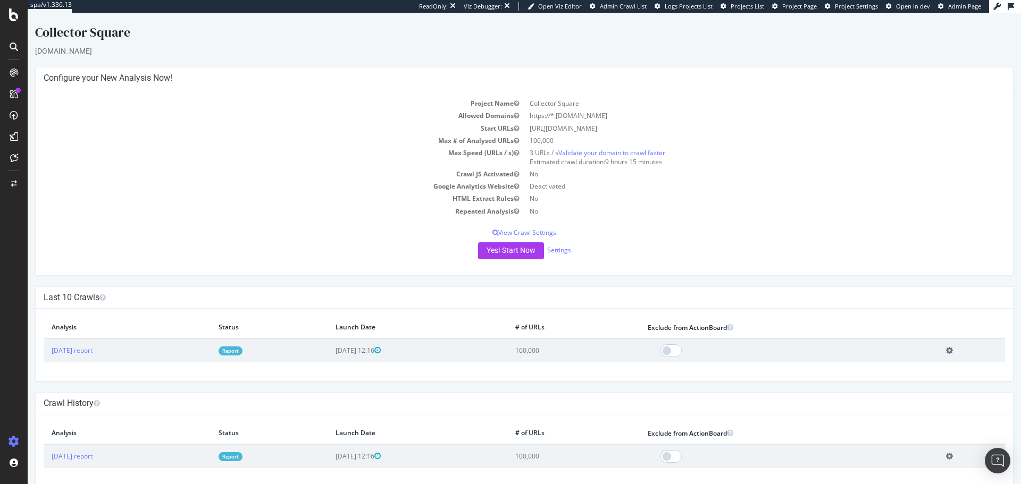
click at [110, 292] on td "[DATE] report" at bounding box center [127, 351] width 167 height 24
click at [93, 292] on link "[DATE] report" at bounding box center [72, 350] width 41 height 9
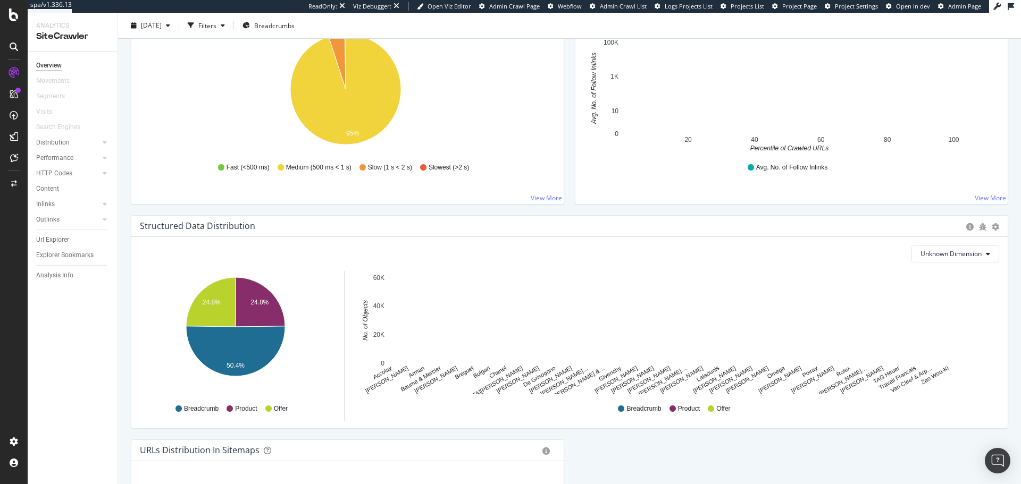
scroll to position [856, 0]
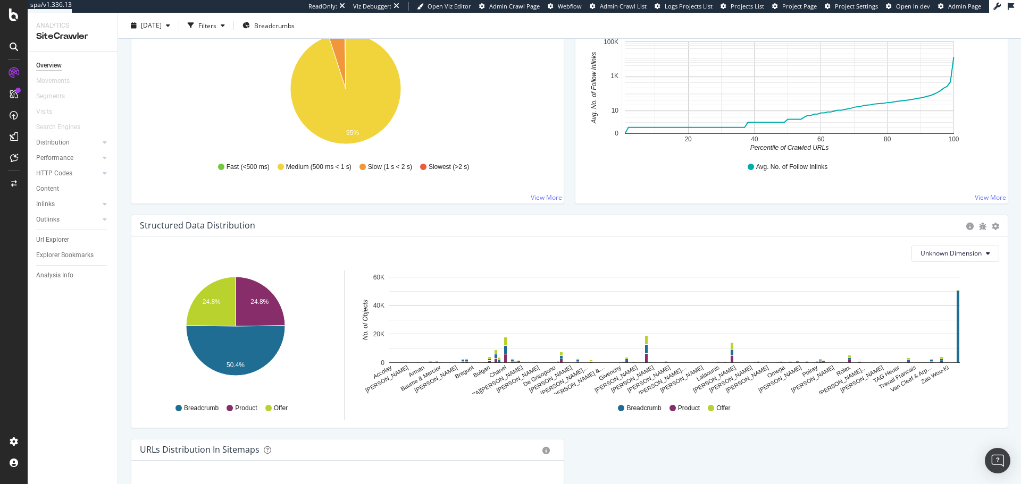
click at [22, 49] on div at bounding box center [13, 46] width 17 height 17
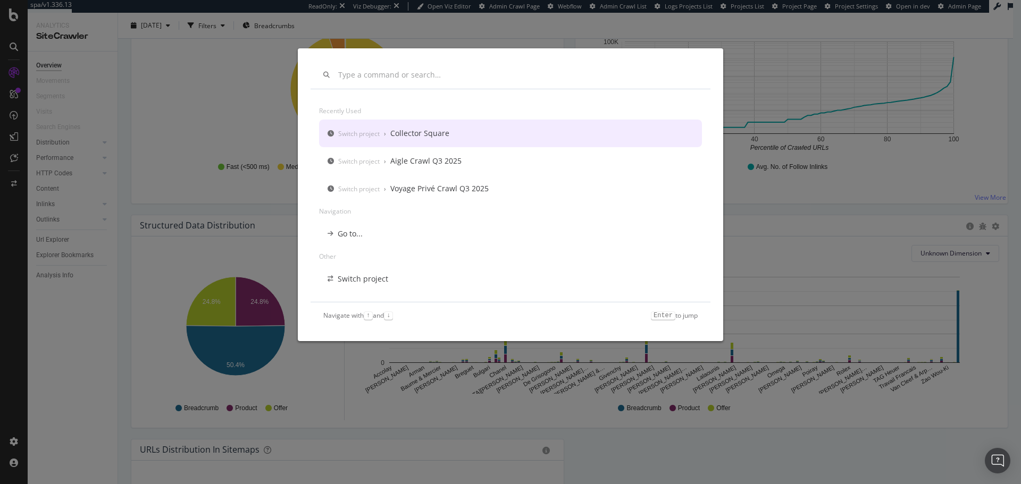
scroll to position [0, 0]
click at [225, 84] on div "Recently used Switch project › Collector Square Switch project › Aigle Crawl Q3…" at bounding box center [510, 242] width 1021 height 484
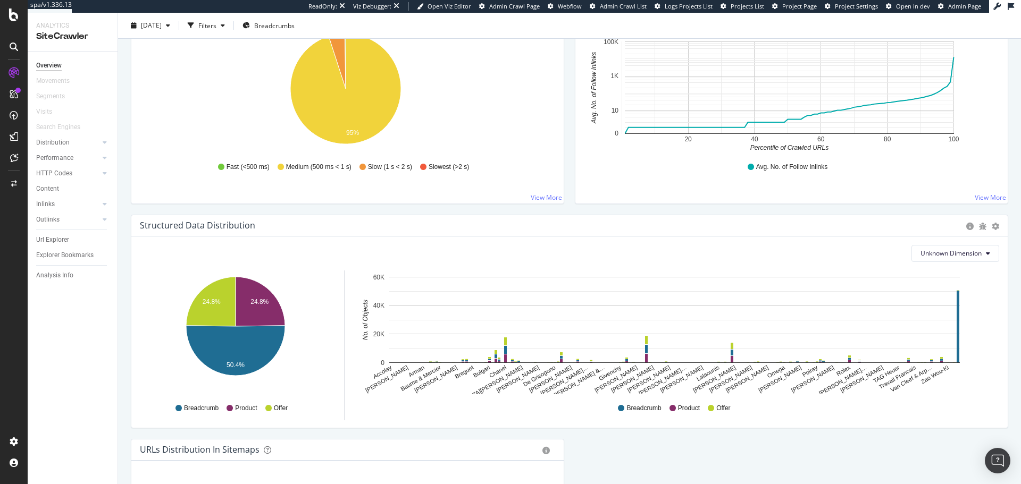
click at [17, 53] on div at bounding box center [13, 46] width 17 height 17
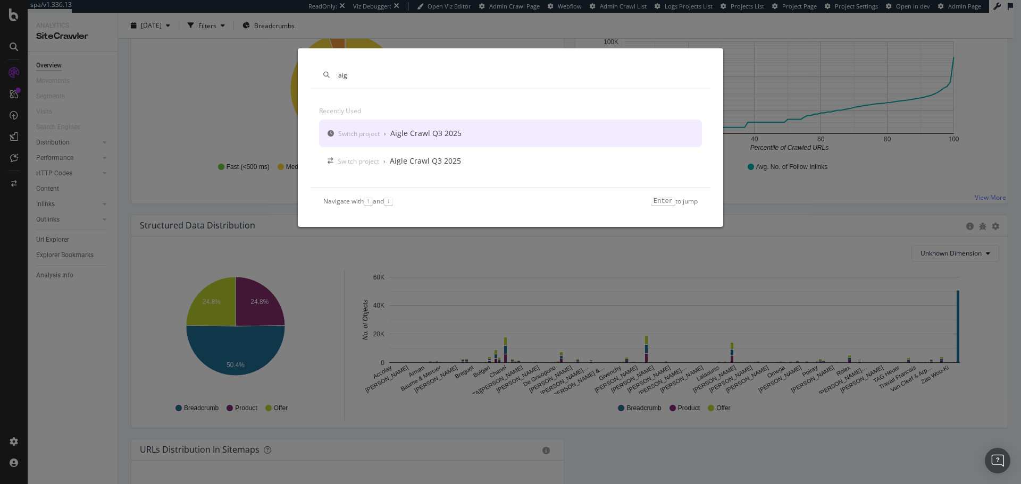
type input "aig"
click at [351, 137] on div "Switch project" at bounding box center [358, 133] width 41 height 9
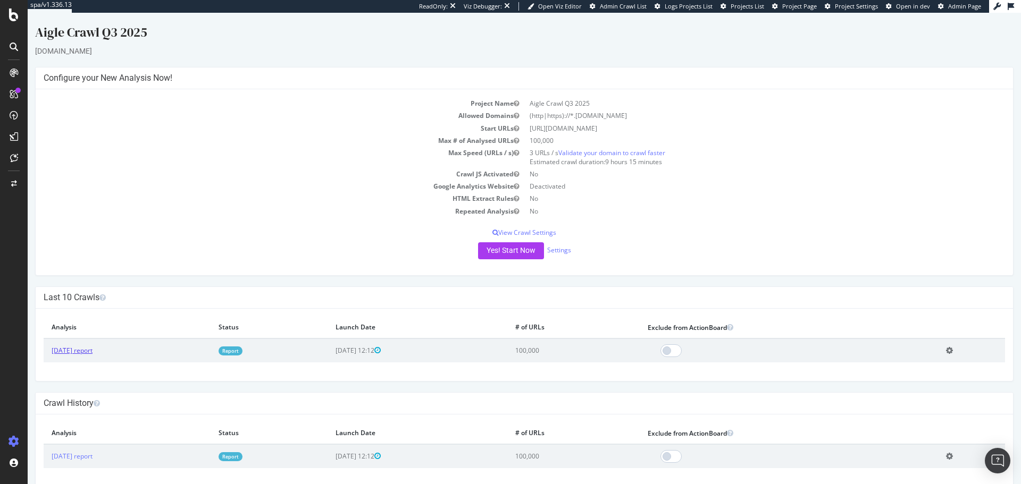
click at [81, 292] on link "[DATE] report" at bounding box center [72, 350] width 41 height 9
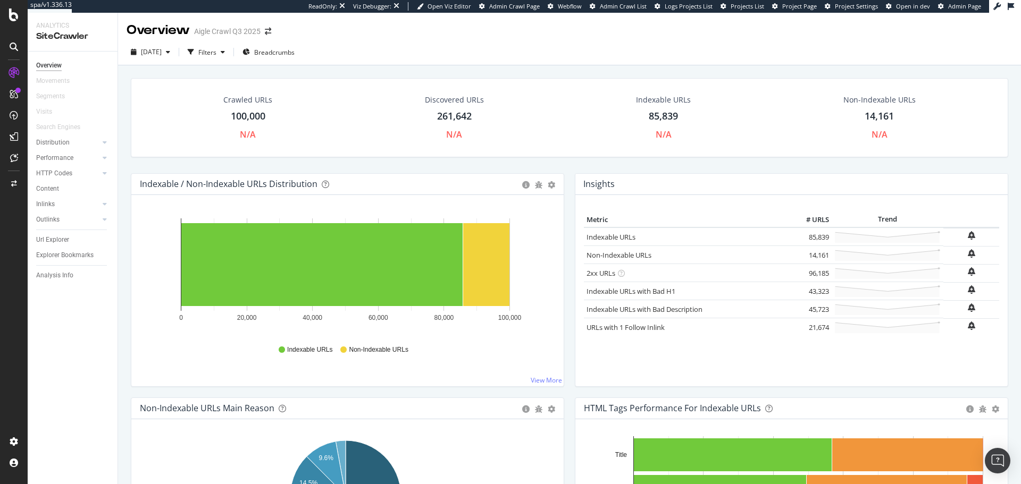
click at [8, 47] on div at bounding box center [13, 46] width 17 height 17
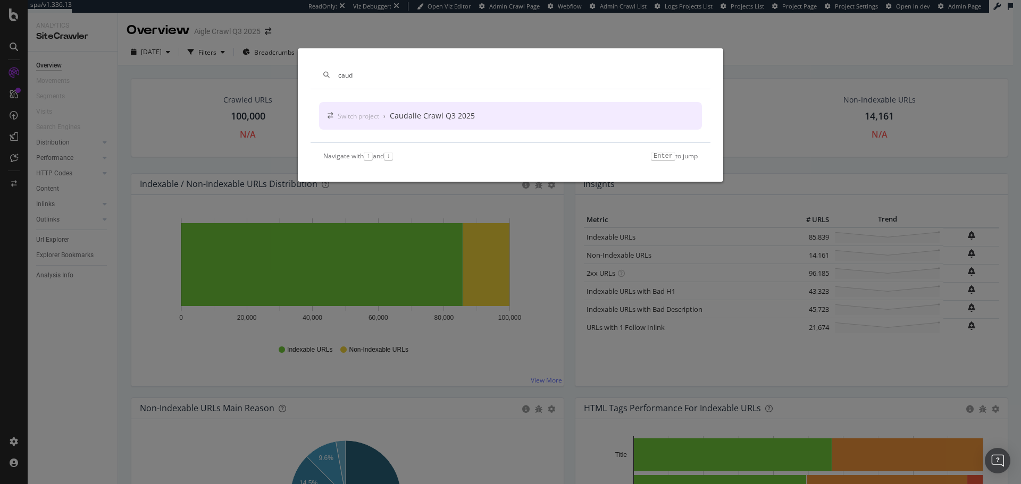
type input "caud"
click at [347, 120] on div "Switch project" at bounding box center [358, 116] width 41 height 9
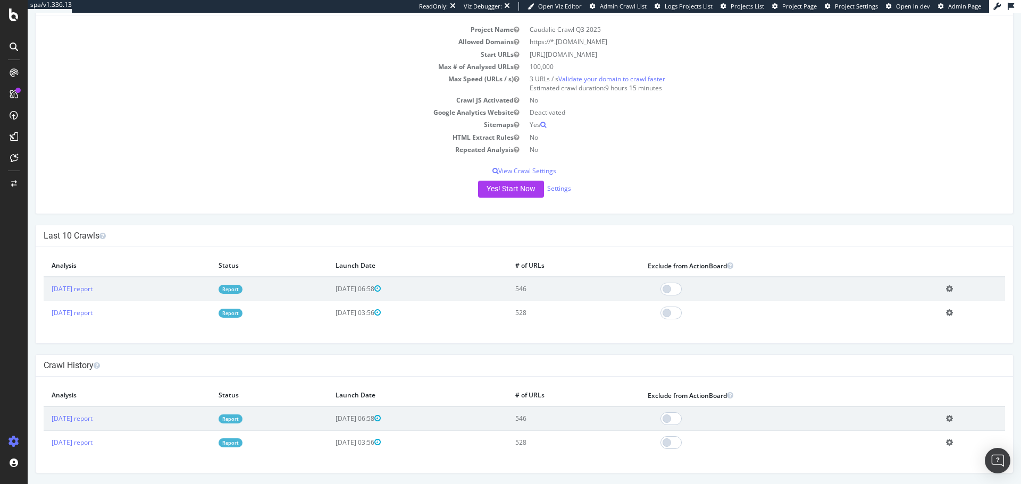
scroll to position [74, 0]
click at [10, 45] on icon at bounding box center [14, 47] width 9 height 9
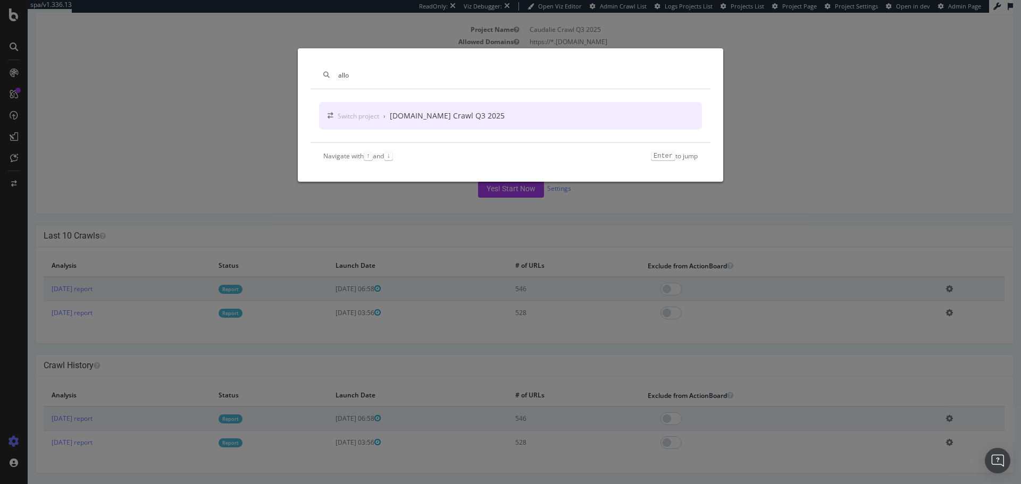
type input "allo"
click at [361, 104] on div "Switch project › Allopneus.com Crawl Q3 2025" at bounding box center [510, 116] width 383 height 28
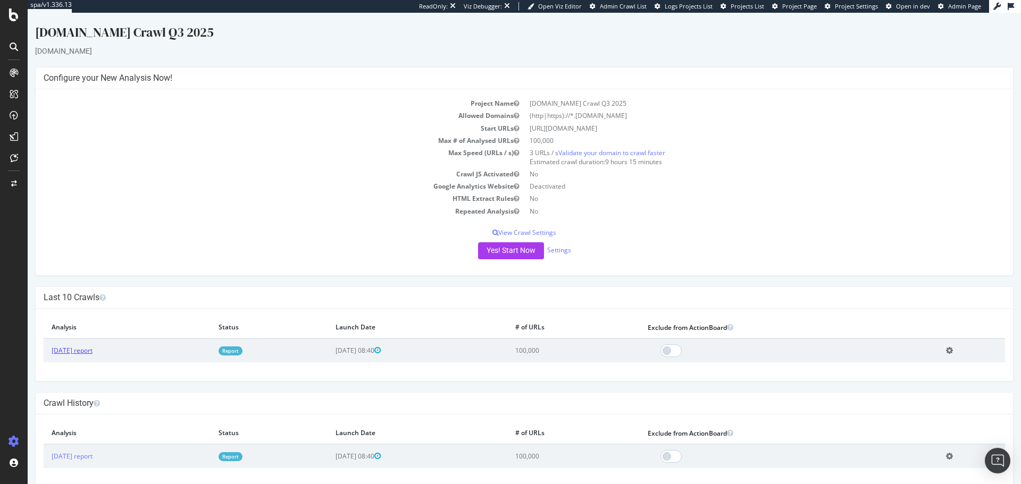
click at [86, 292] on link "[DATE] report" at bounding box center [72, 350] width 41 height 9
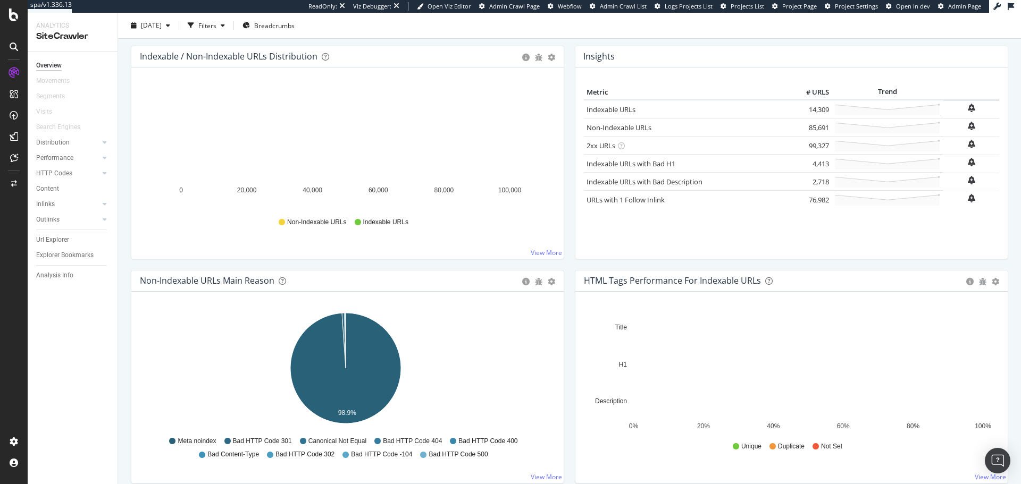
scroll to position [128, 0]
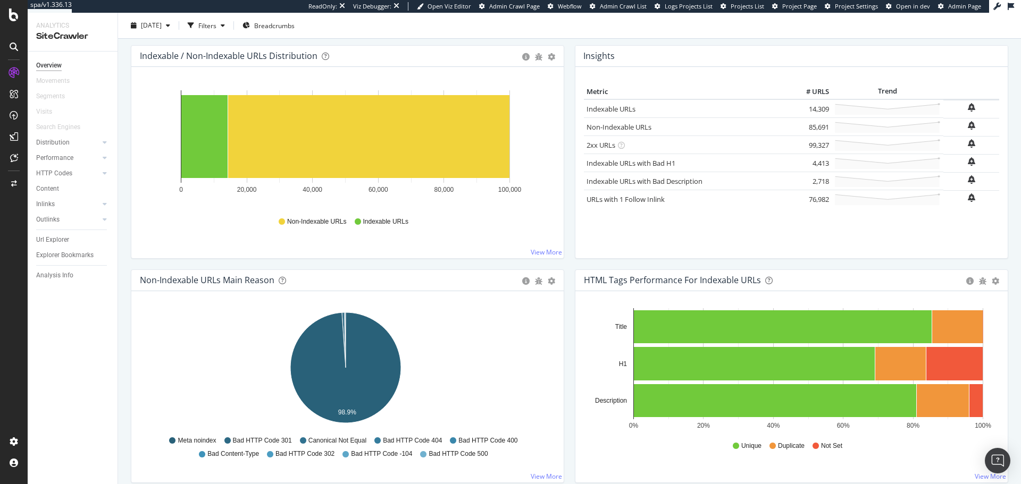
click at [15, 45] on icon at bounding box center [14, 47] width 9 height 9
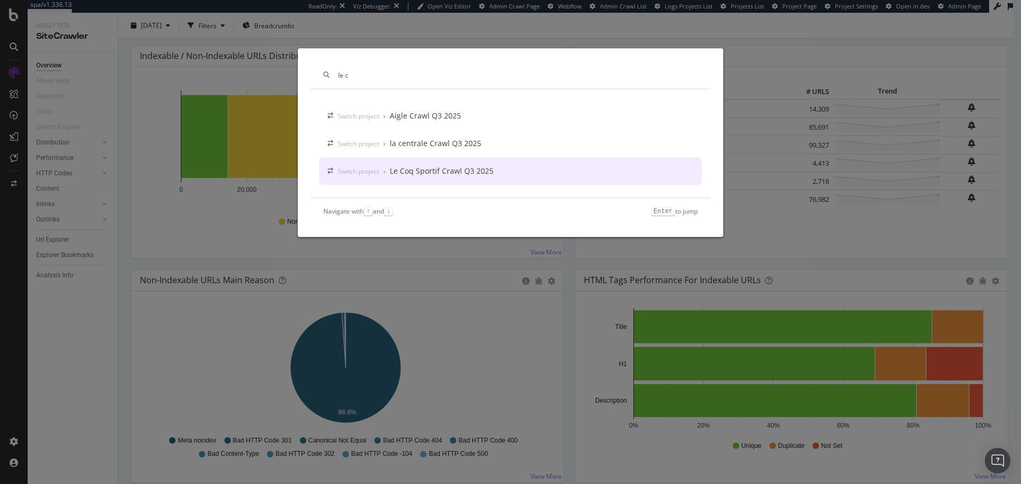
type input "le c"
click at [390, 162] on div "Switch project › Le Coq Sportif Crawl Q3 2025" at bounding box center [510, 171] width 383 height 28
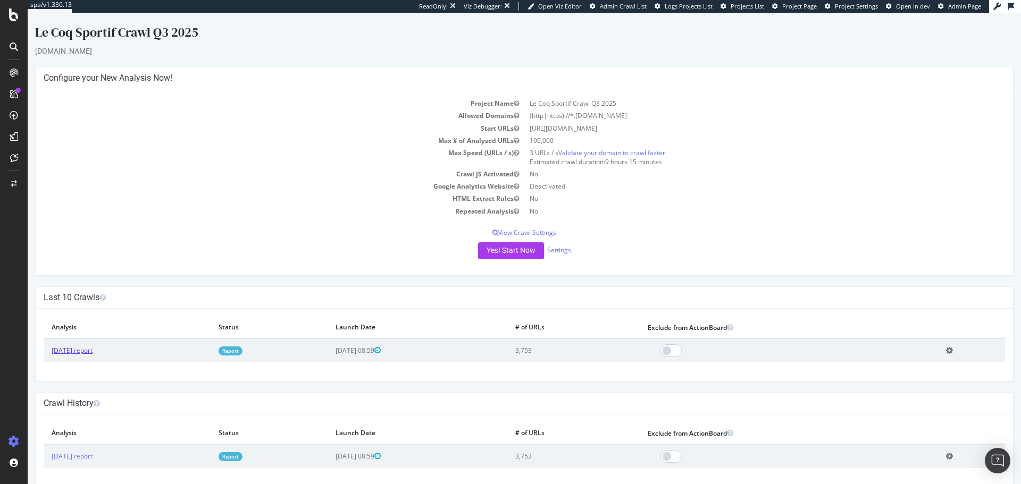
click at [93, 292] on link "[DATE] report" at bounding box center [72, 350] width 41 height 9
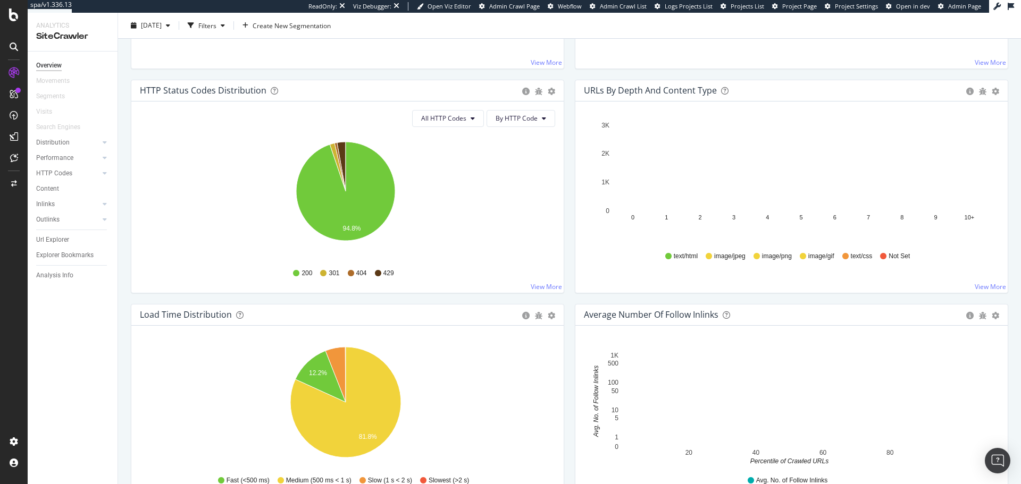
scroll to position [543, 0]
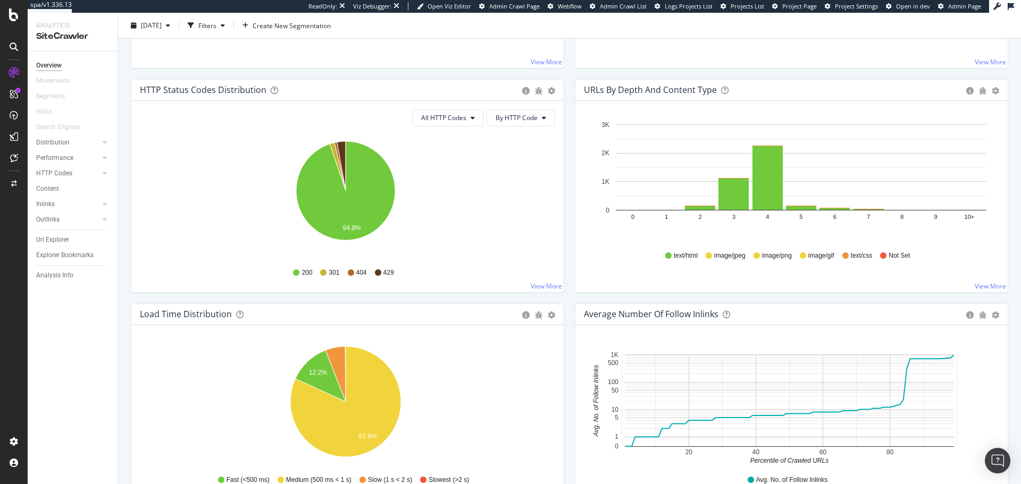
click at [8, 52] on div at bounding box center [13, 46] width 17 height 17
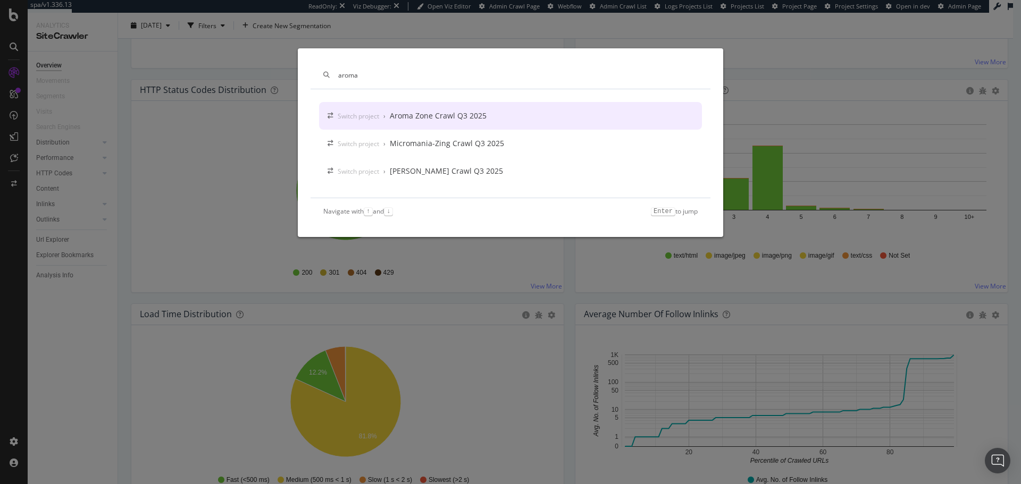
type input "aroma"
click at [247, 113] on div "aroma Switch project › Aroma Zone Crawl Q3 2025 Switch project › Micromania-Zin…" at bounding box center [510, 242] width 1021 height 484
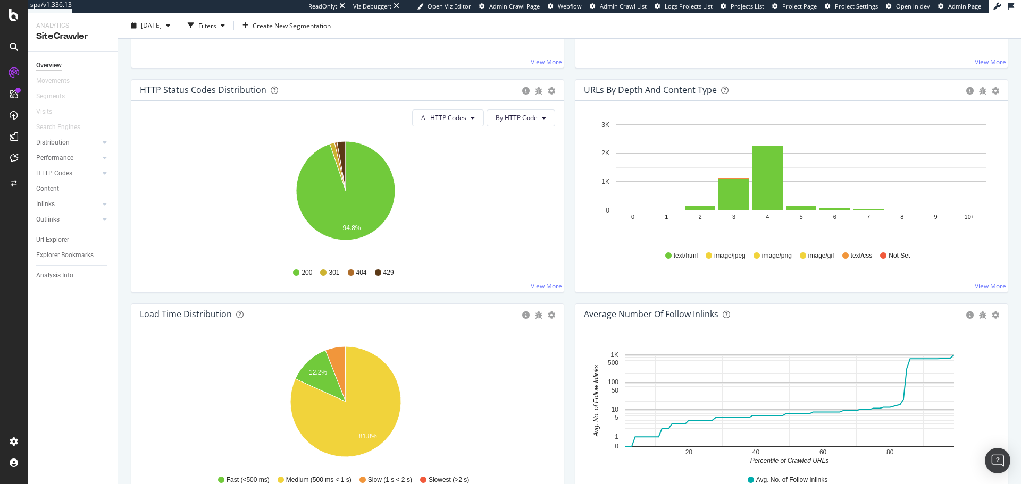
click at [9, 47] on div at bounding box center [13, 46] width 17 height 17
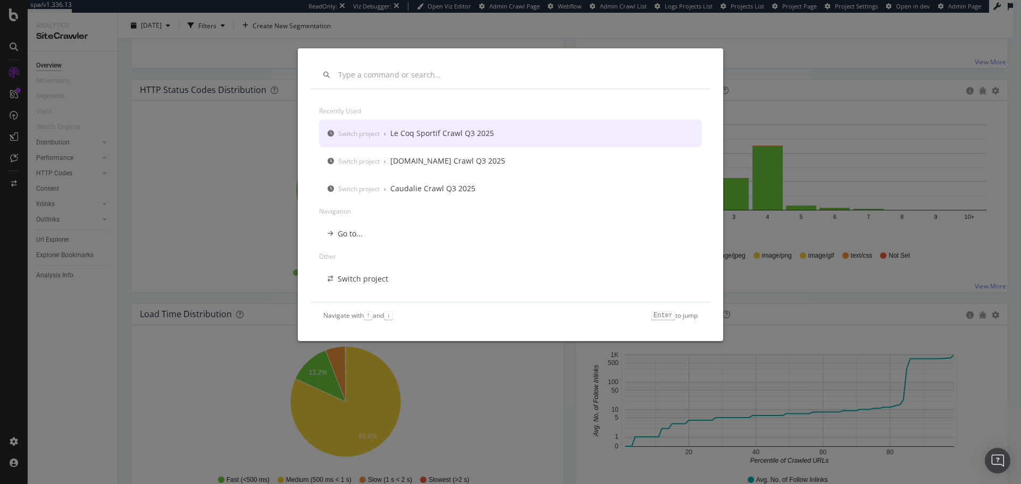
scroll to position [0, 0]
click at [386, 131] on div "Switch project › Le Coq Sportif Crawl Q3 2025" at bounding box center [416, 133] width 156 height 11
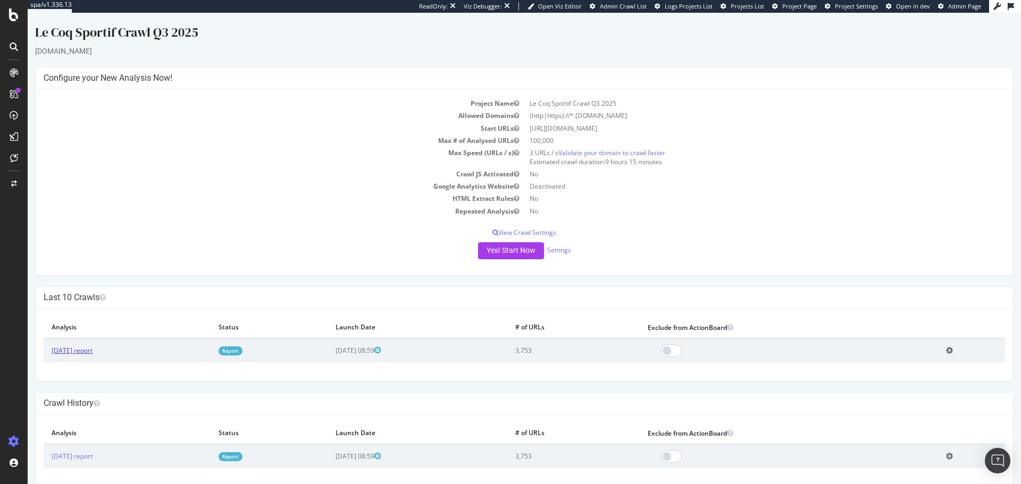
click at [93, 292] on link "[DATE] report" at bounding box center [72, 350] width 41 height 9
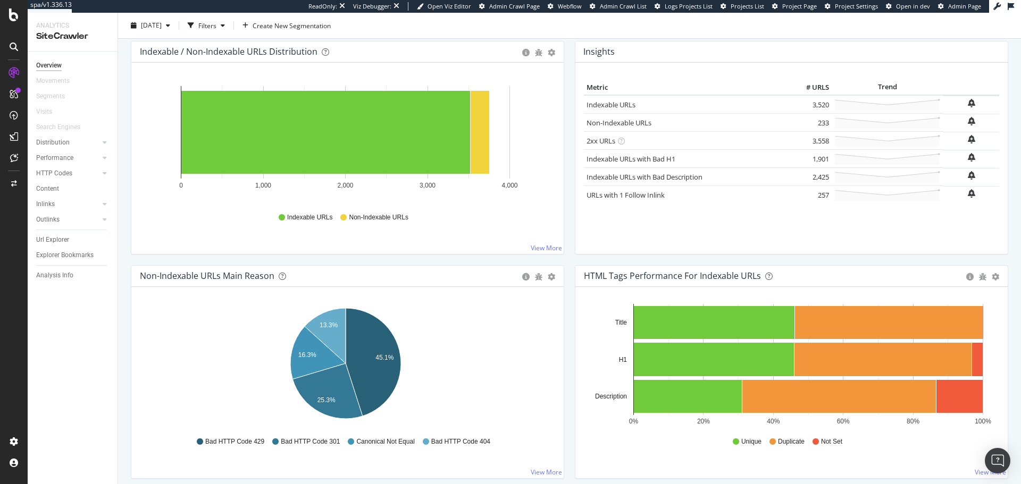
scroll to position [133, 0]
click at [7, 46] on div at bounding box center [13, 46] width 17 height 17
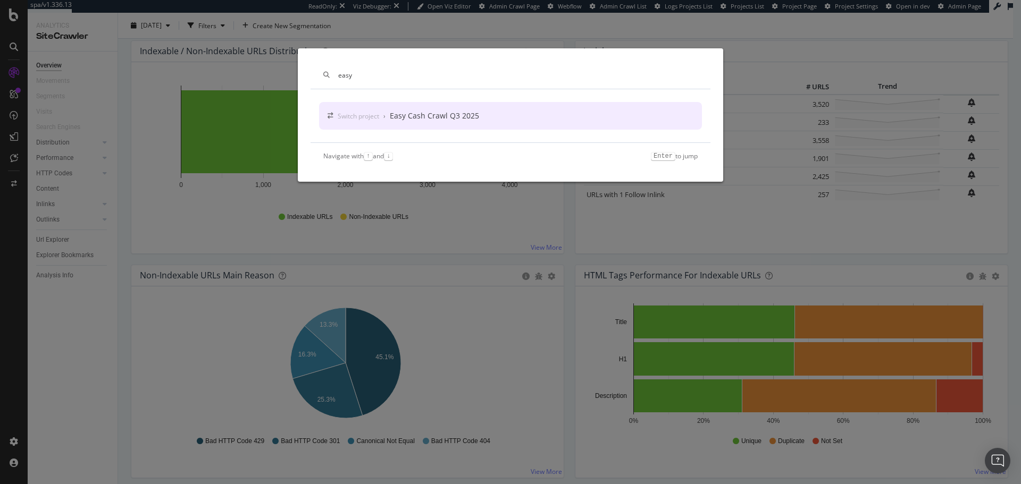
type input "easy"
click at [405, 120] on div "Easy Cash Crawl Q3 2025" at bounding box center [434, 116] width 89 height 11
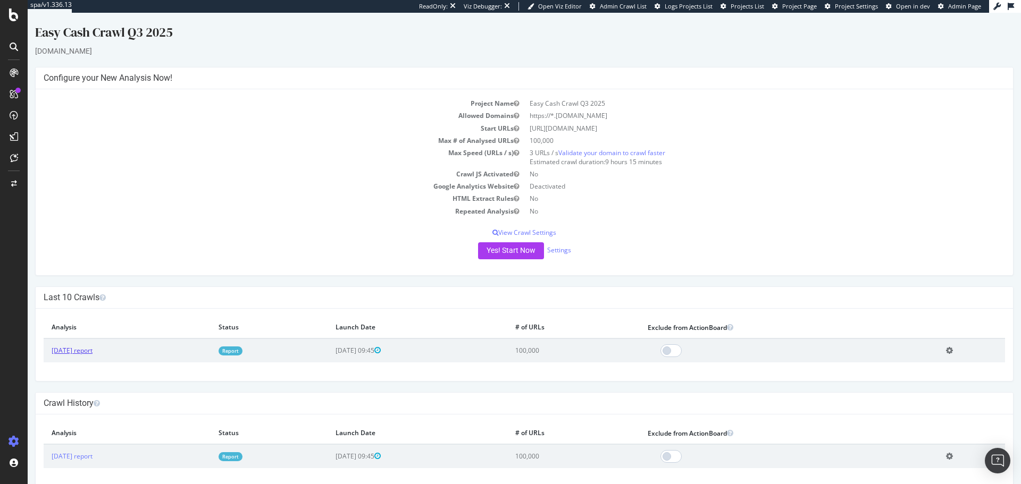
click at [86, 292] on link "[DATE] report" at bounding box center [72, 350] width 41 height 9
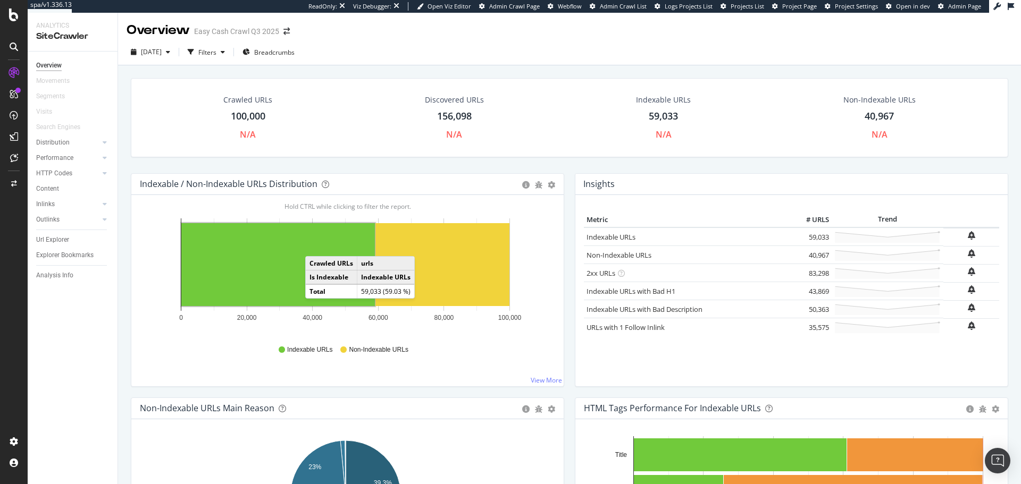
click at [12, 49] on icon at bounding box center [14, 47] width 9 height 9
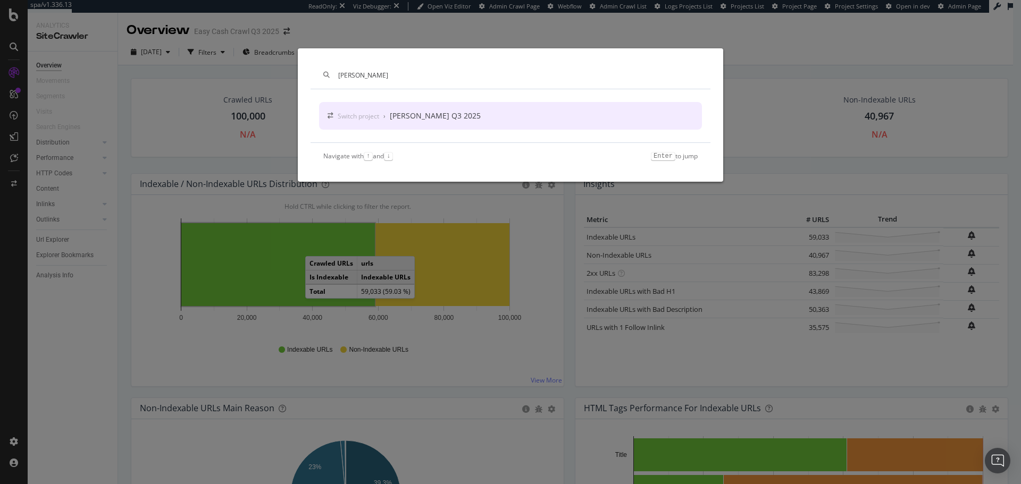
type input "[PERSON_NAME]"
click at [428, 120] on div "[PERSON_NAME] Q3 2025" at bounding box center [435, 116] width 91 height 11
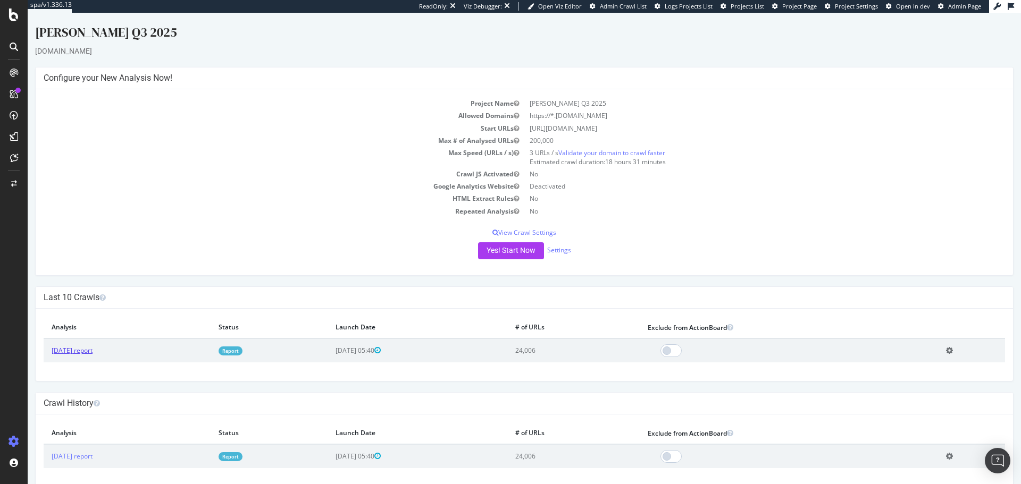
click at [80, 292] on link "[DATE] report" at bounding box center [72, 350] width 41 height 9
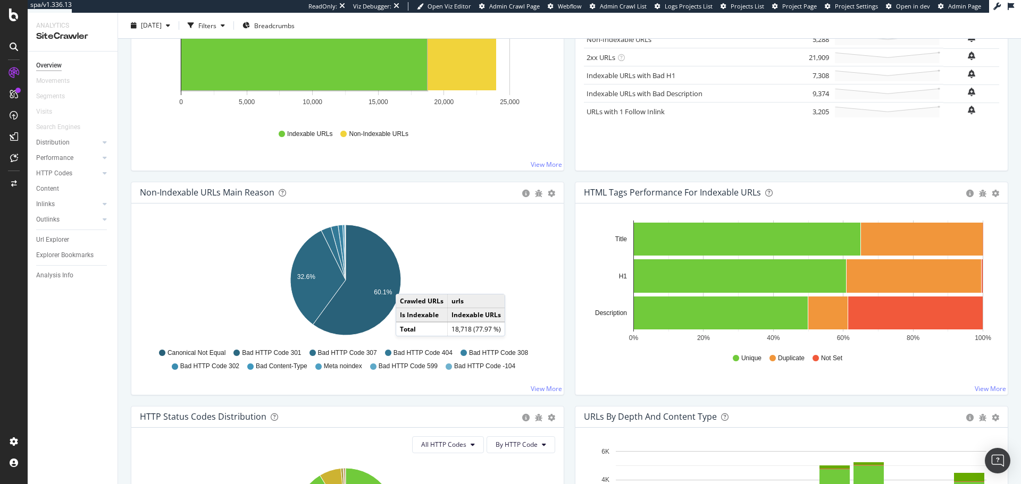
scroll to position [216, 0]
click at [5, 49] on div at bounding box center [14, 46] width 26 height 17
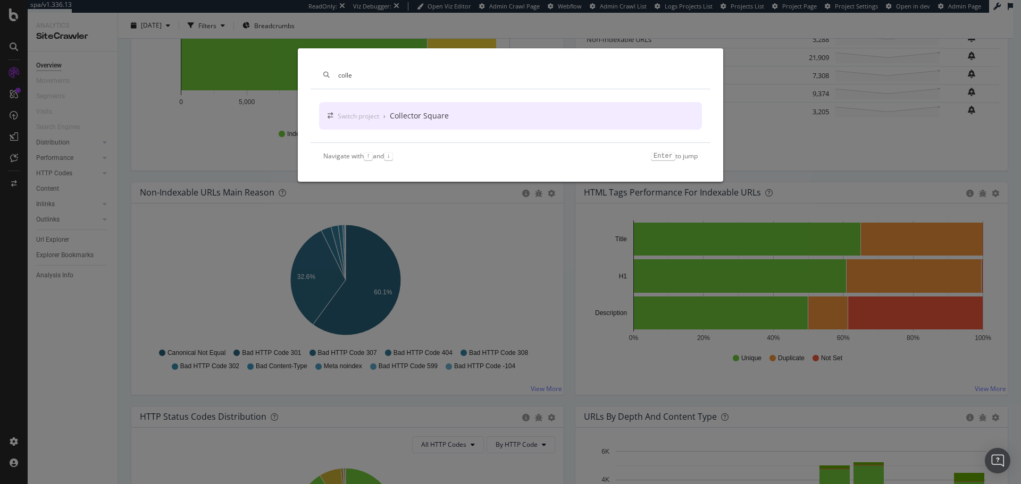
type input "colle"
click at [376, 119] on div "Switch project" at bounding box center [358, 116] width 41 height 9
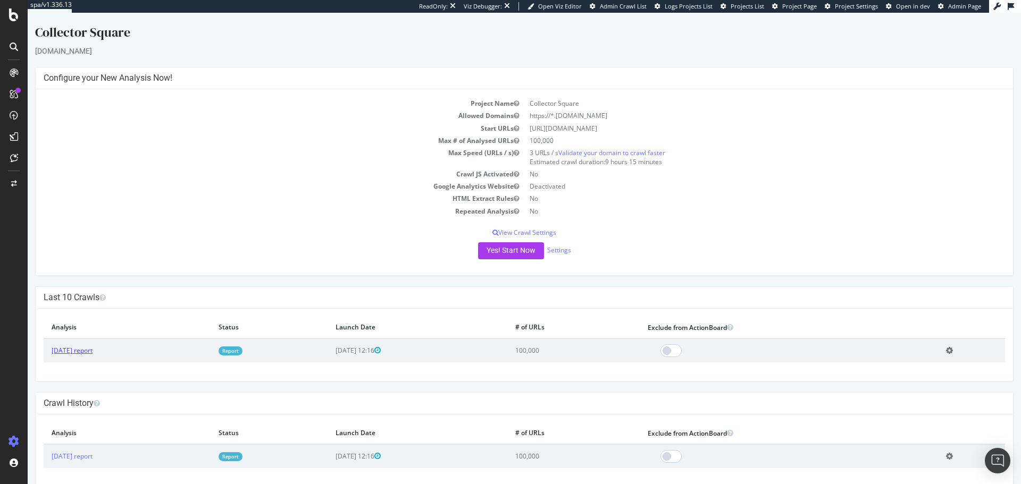
click at [93, 292] on link "[DATE] report" at bounding box center [72, 350] width 41 height 9
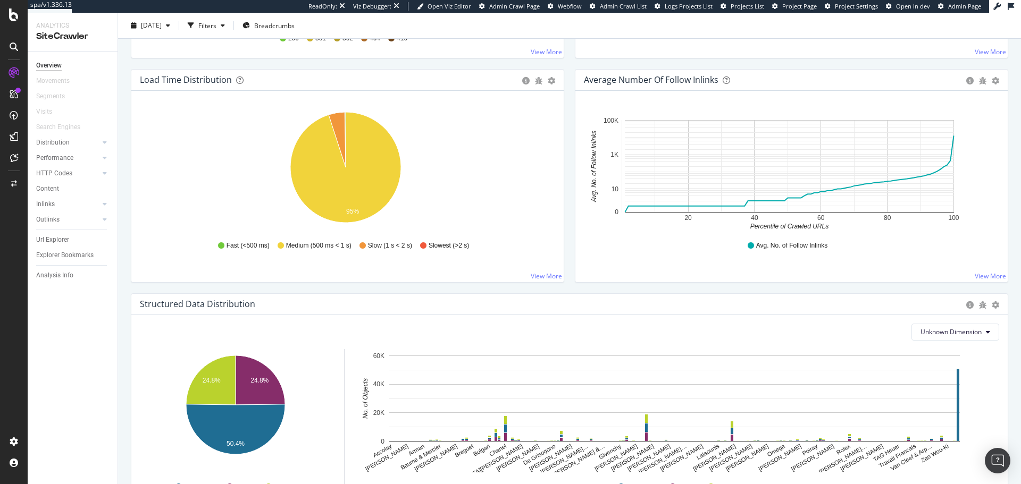
scroll to position [777, 0]
click at [16, 47] on icon at bounding box center [14, 47] width 9 height 9
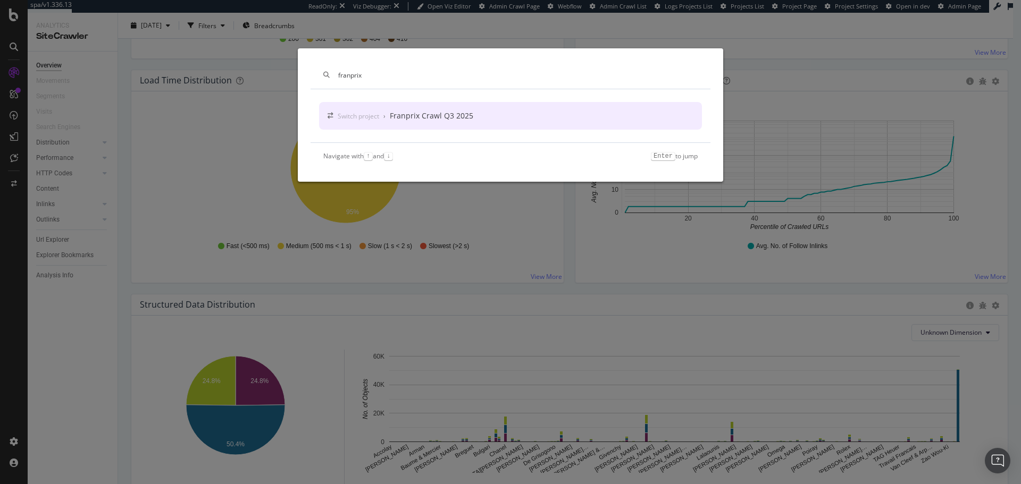
type input "franprix"
click at [380, 121] on div "Switch project › Franprix Crawl Q3 2025" at bounding box center [406, 116] width 136 height 11
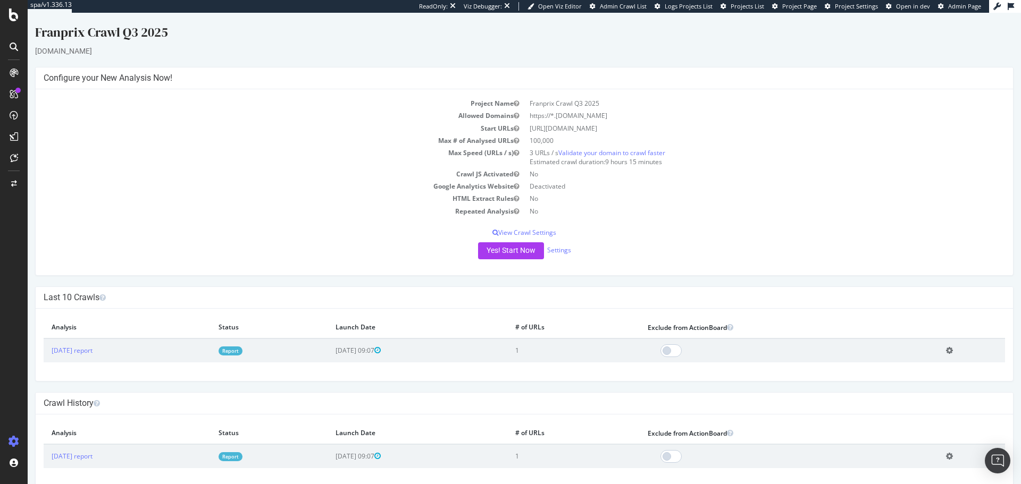
click at [12, 47] on icon at bounding box center [14, 47] width 9 height 9
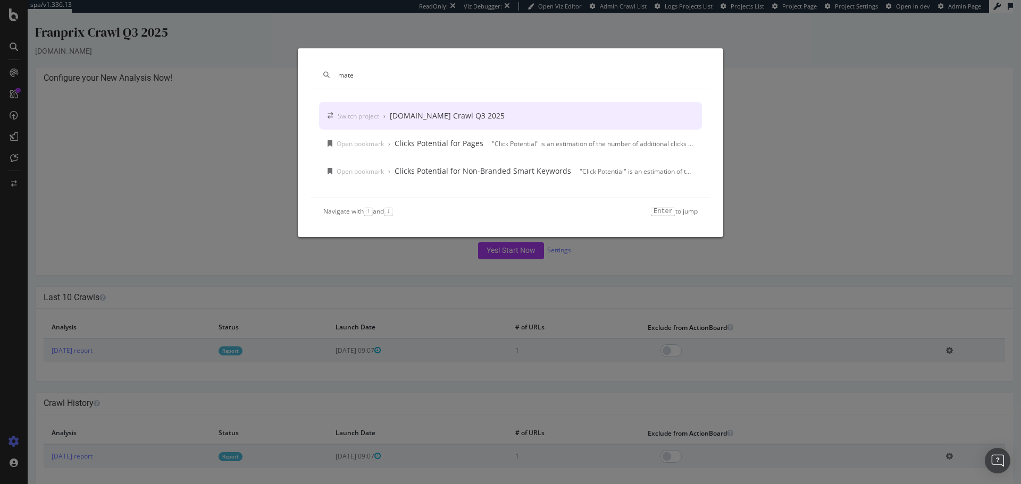
type input "mate"
click at [463, 123] on div "Switch project › Materiel.net Crawl Q3 2025" at bounding box center [510, 116] width 383 height 28
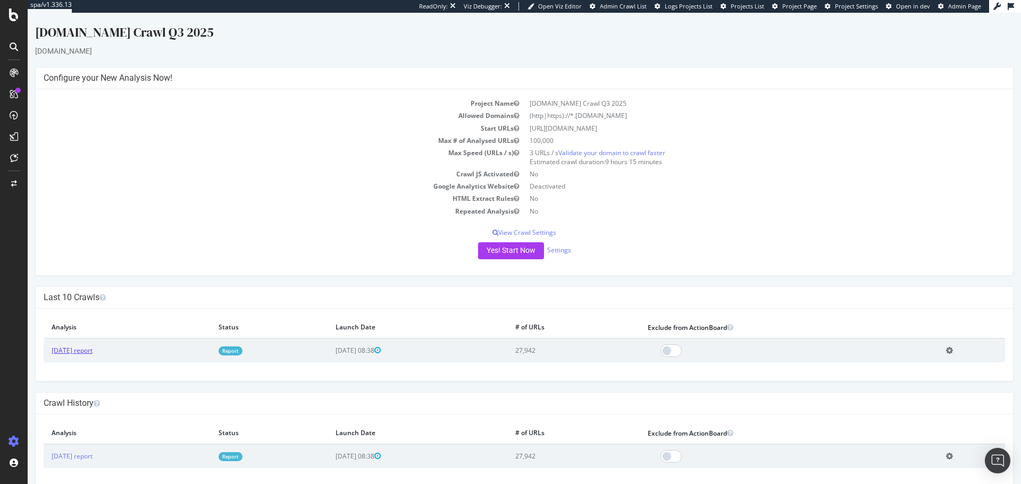
click at [93, 292] on link "[DATE] report" at bounding box center [72, 350] width 41 height 9
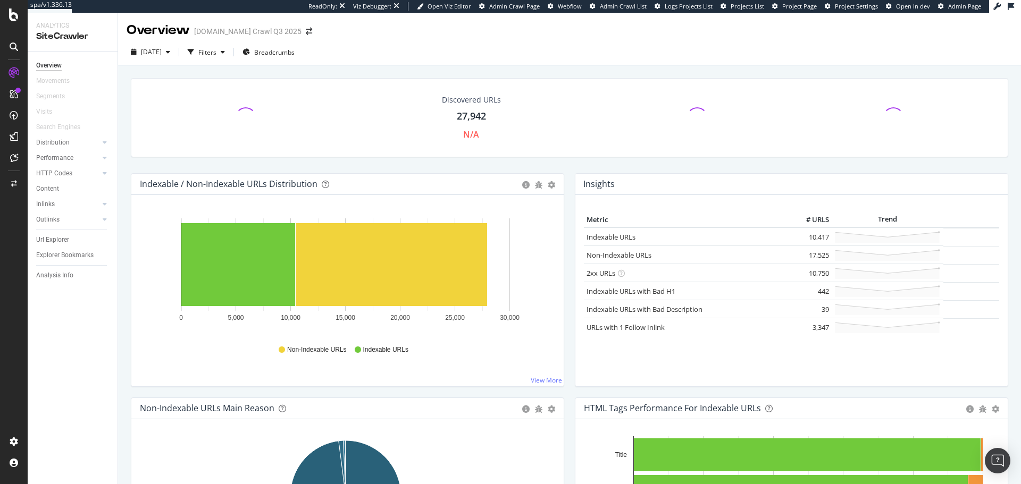
scroll to position [229, 0]
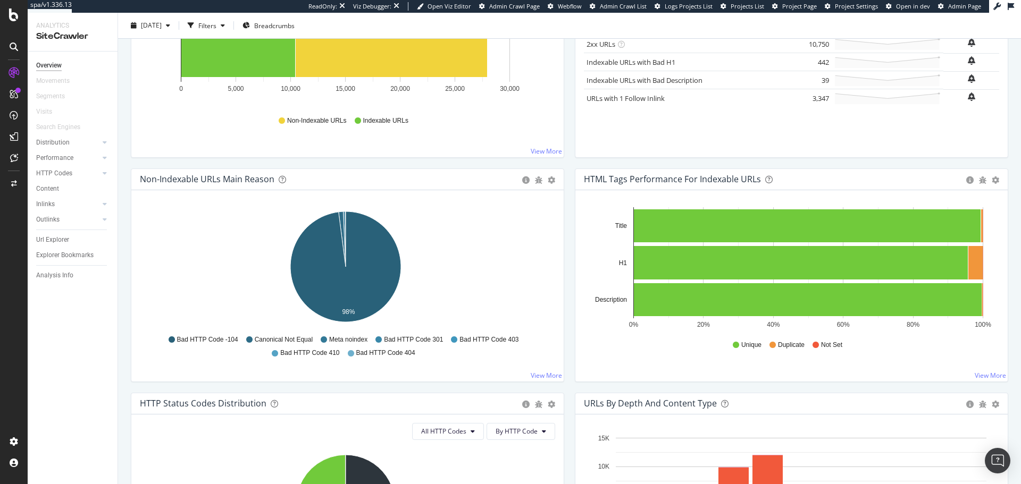
click at [17, 48] on icon at bounding box center [14, 47] width 9 height 9
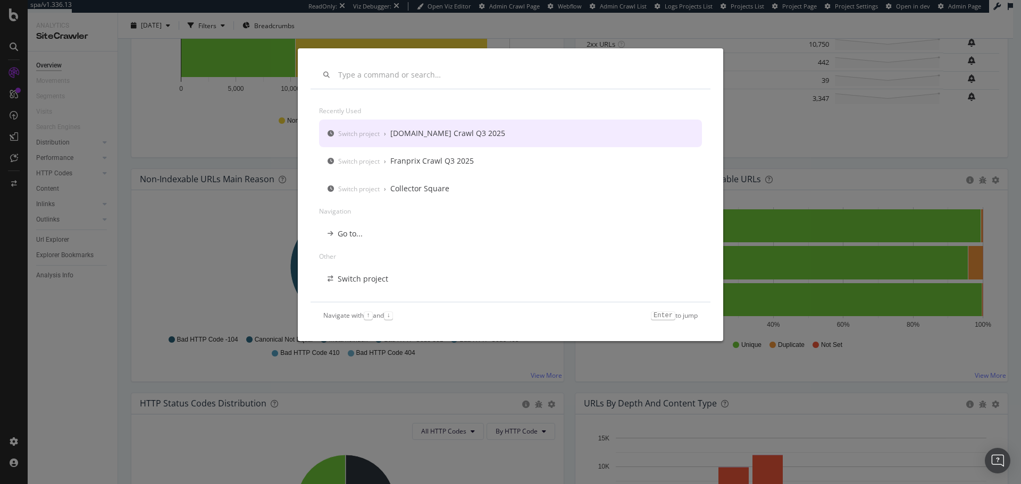
click at [17, 48] on div "Recently used Switch project › Materiel.net Crawl Q3 2025 Switch project › Fran…" at bounding box center [510, 242] width 1021 height 484
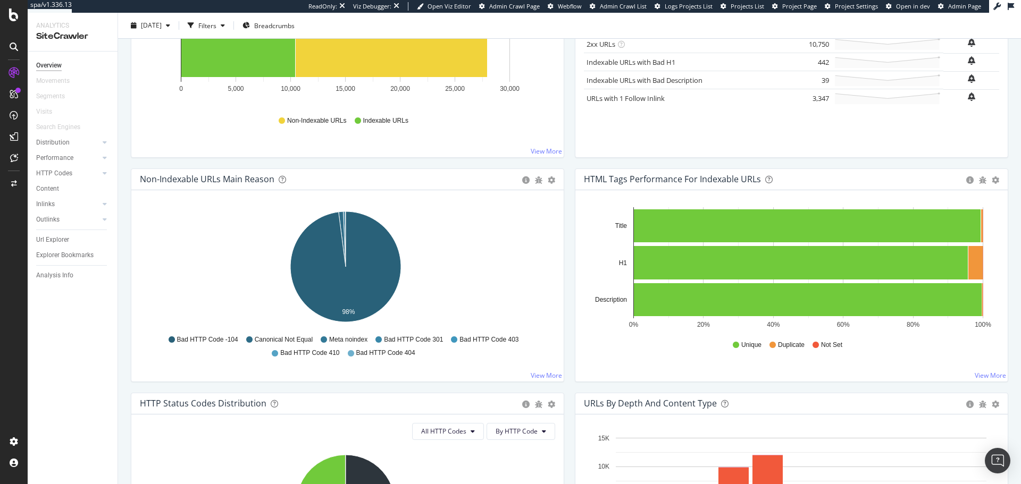
click at [11, 43] on icon at bounding box center [14, 47] width 9 height 9
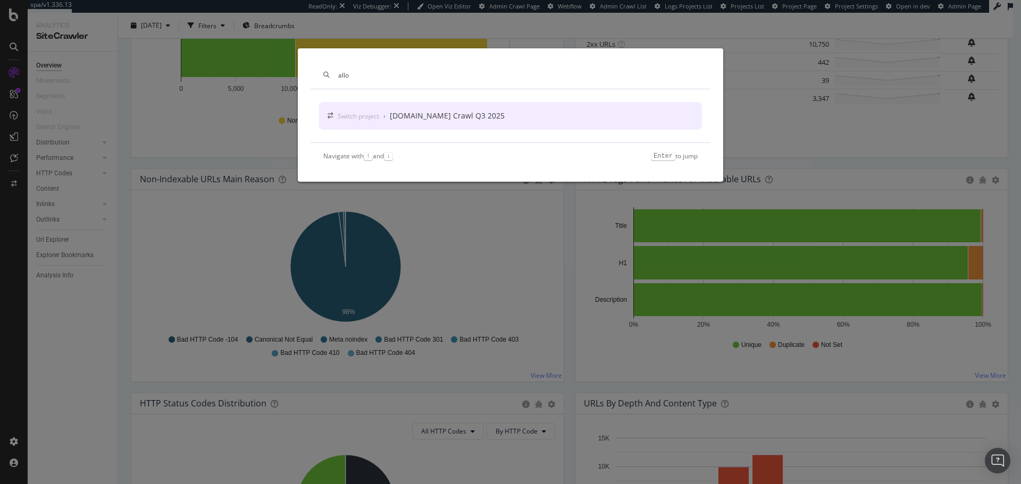
type input "allo"
click at [470, 115] on div "Allopneus.com Crawl Q3 2025" at bounding box center [447, 116] width 115 height 11
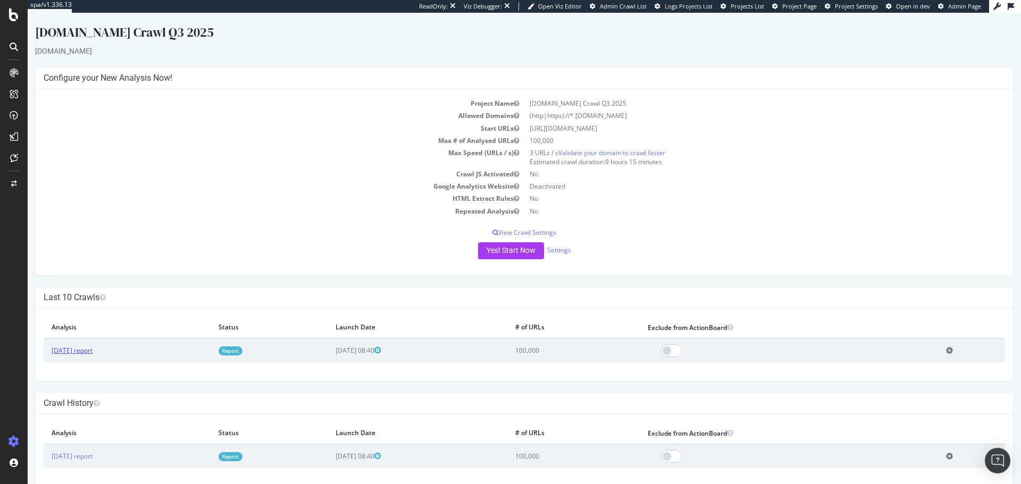
click at [62, 292] on link "[DATE] report" at bounding box center [72, 350] width 41 height 9
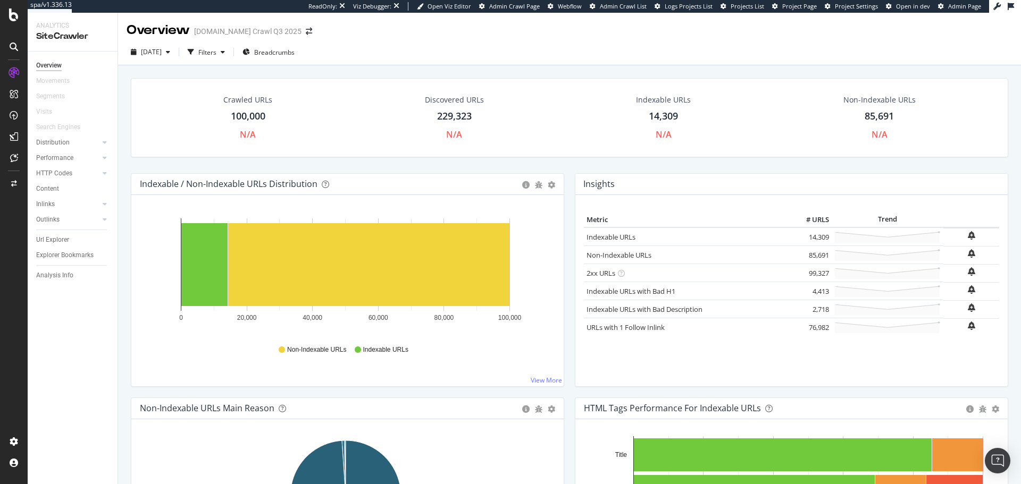
click at [9, 43] on div at bounding box center [13, 46] width 17 height 17
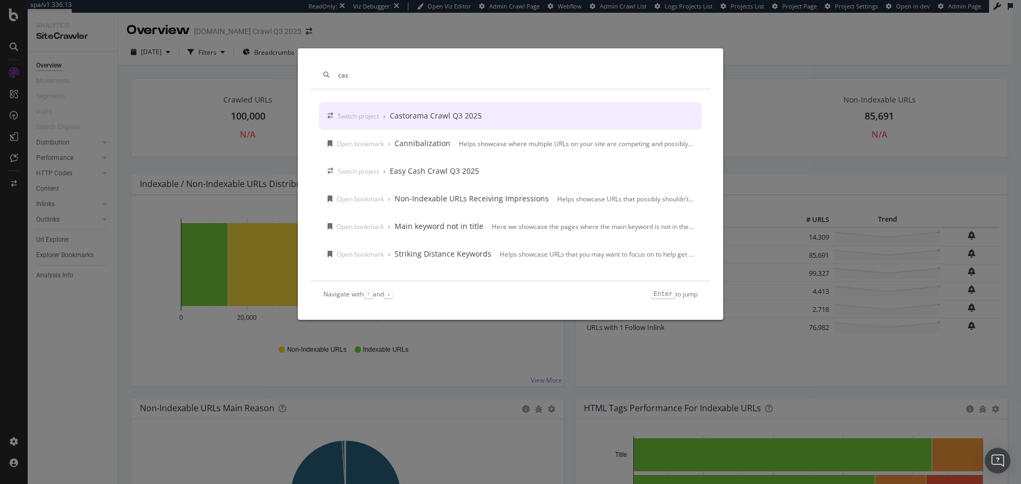
type input "cas"
click at [412, 115] on div "Castorama Crawl Q3 2025" at bounding box center [436, 116] width 92 height 11
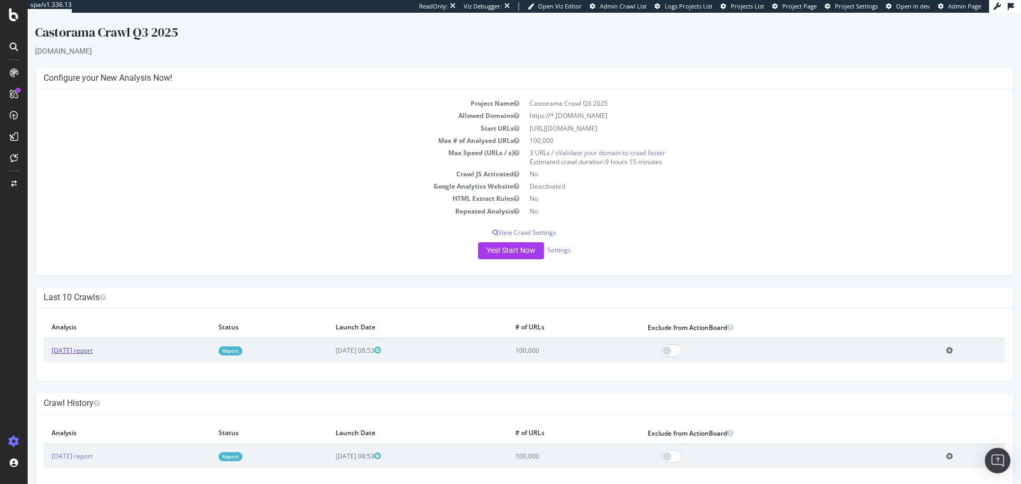
click at [83, 292] on link "[DATE] report" at bounding box center [72, 350] width 41 height 9
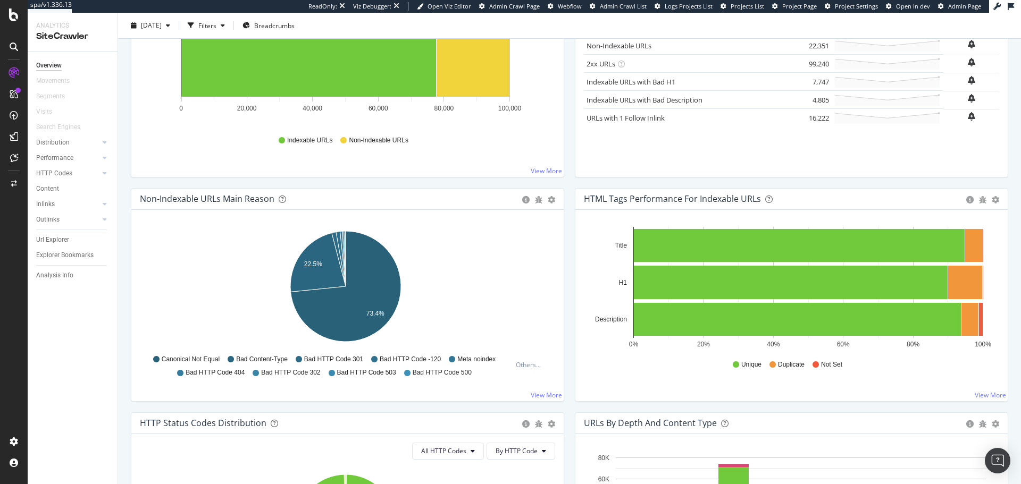
scroll to position [204, 0]
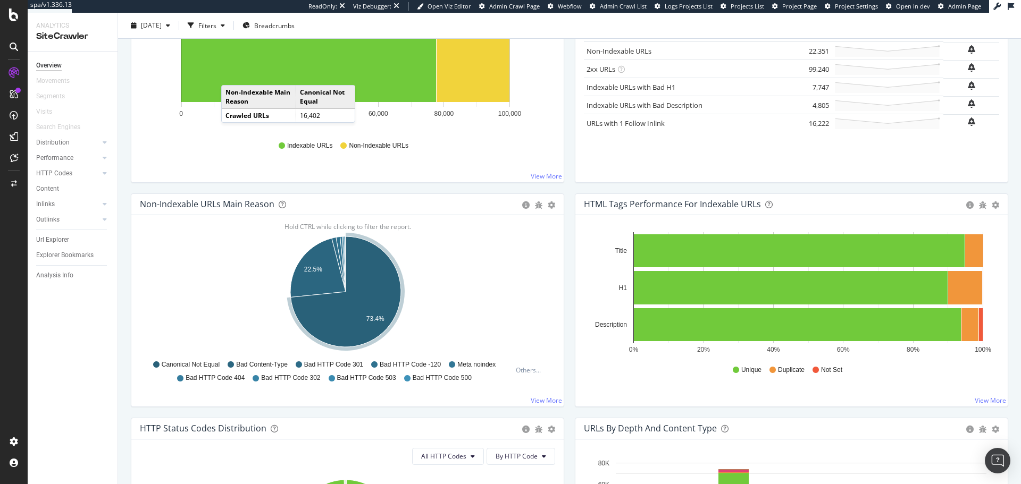
click at [19, 47] on div at bounding box center [13, 46] width 17 height 17
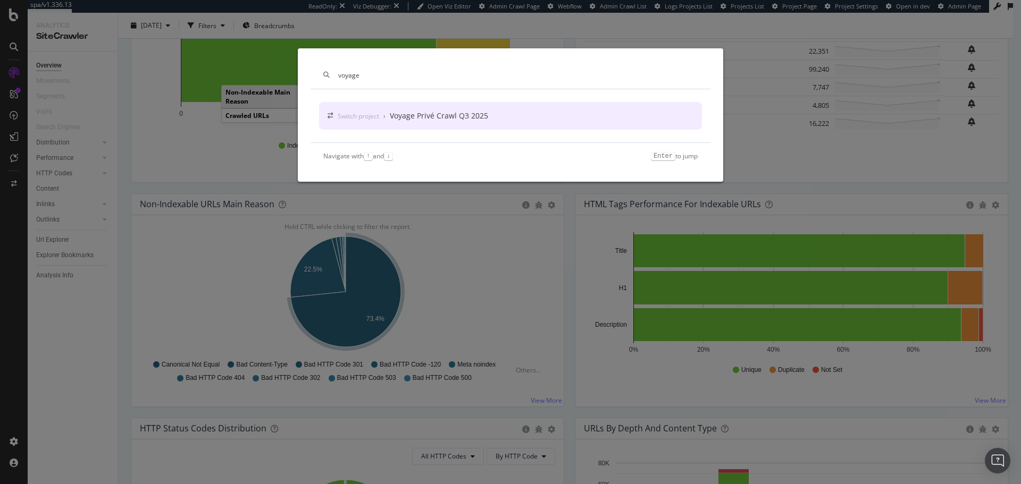
type input "voyage"
click at [354, 113] on div "Switch project" at bounding box center [358, 116] width 41 height 9
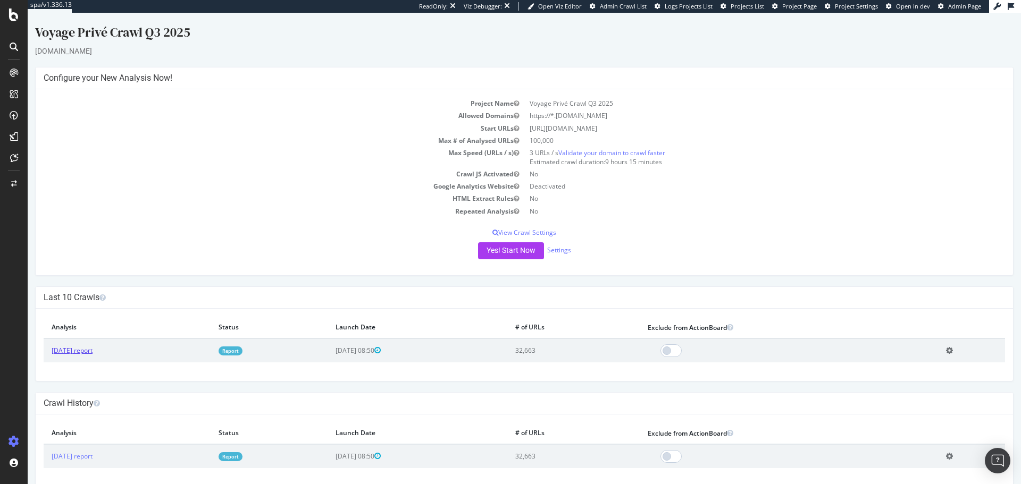
click at [93, 292] on link "[DATE] report" at bounding box center [72, 350] width 41 height 9
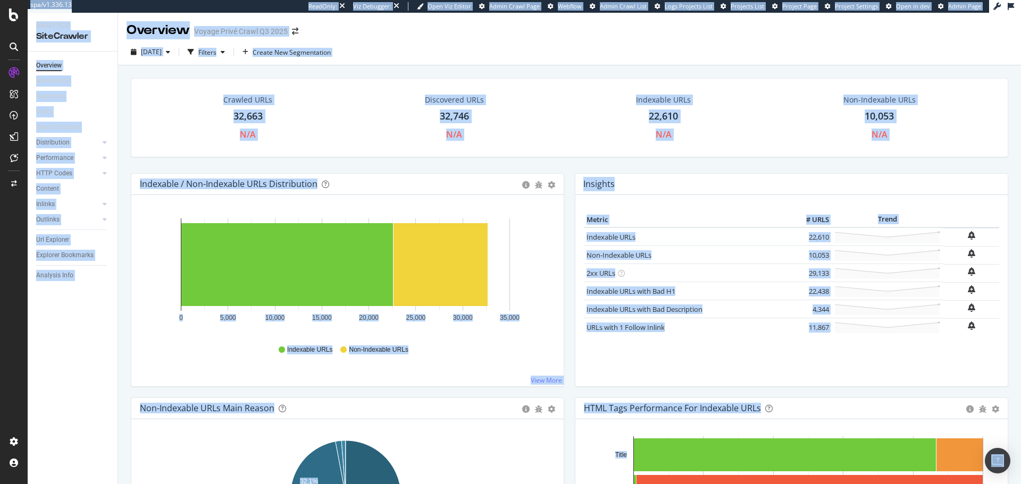
click at [98, 292] on div "Overview Movements Segments Visits Search Engines Distribution Top Charts Insig…" at bounding box center [73, 268] width 90 height 433
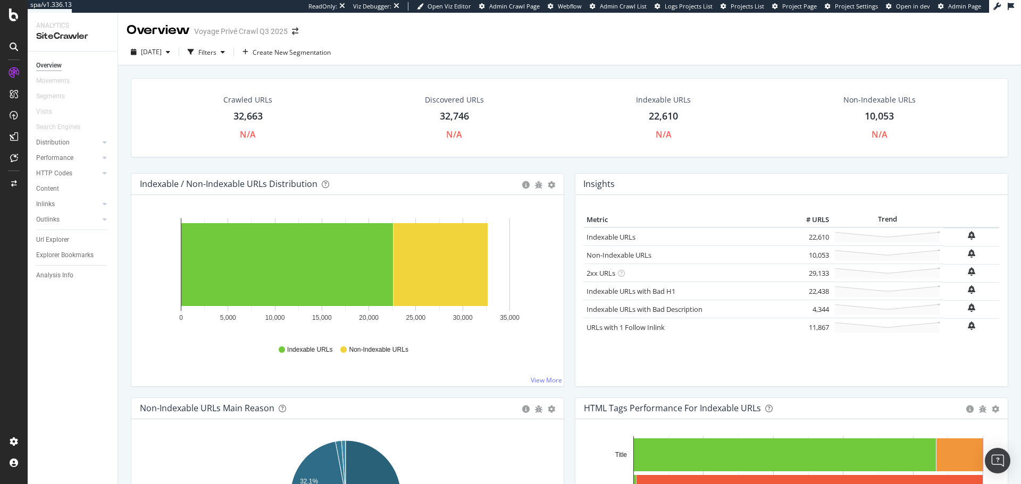
click at [15, 51] on div at bounding box center [13, 46] width 17 height 17
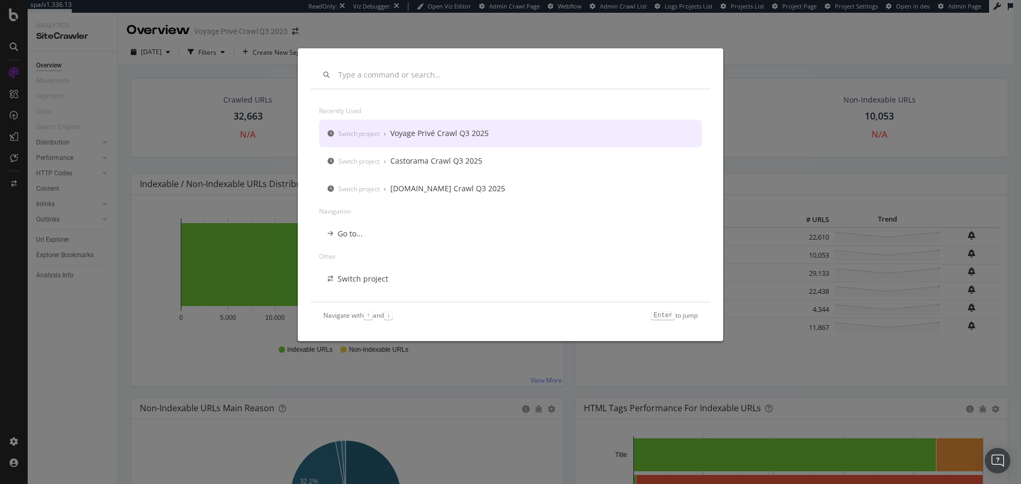
click at [406, 73] on input "modal" at bounding box center [517, 75] width 359 height 9
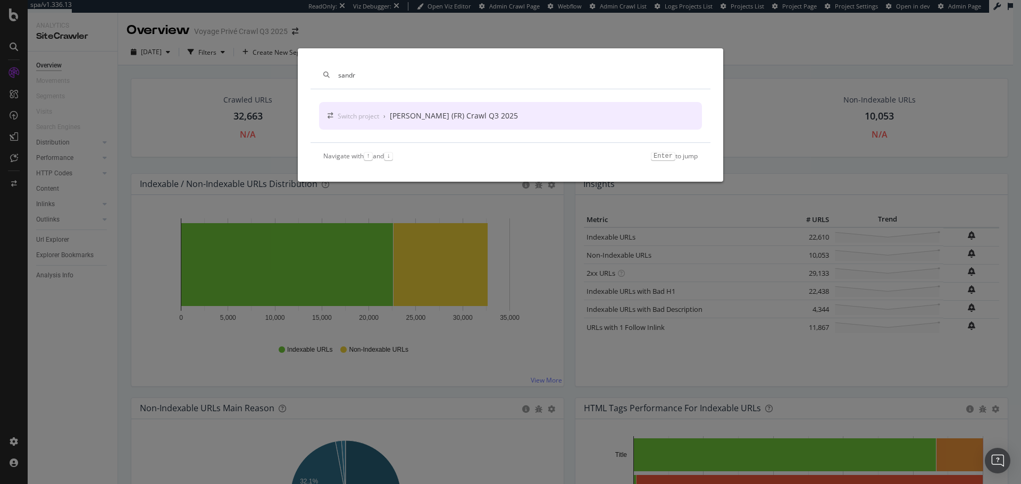
type input "sandr"
click at [416, 110] on div "Switch project › Sandro (FR) Crawl Q3 2025" at bounding box center [510, 116] width 383 height 28
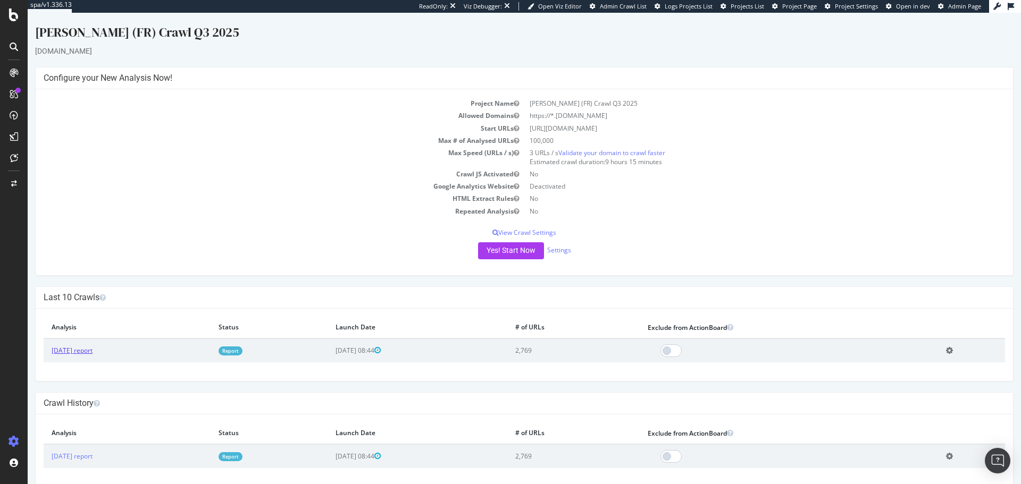
click at [93, 292] on link "[DATE] report" at bounding box center [72, 350] width 41 height 9
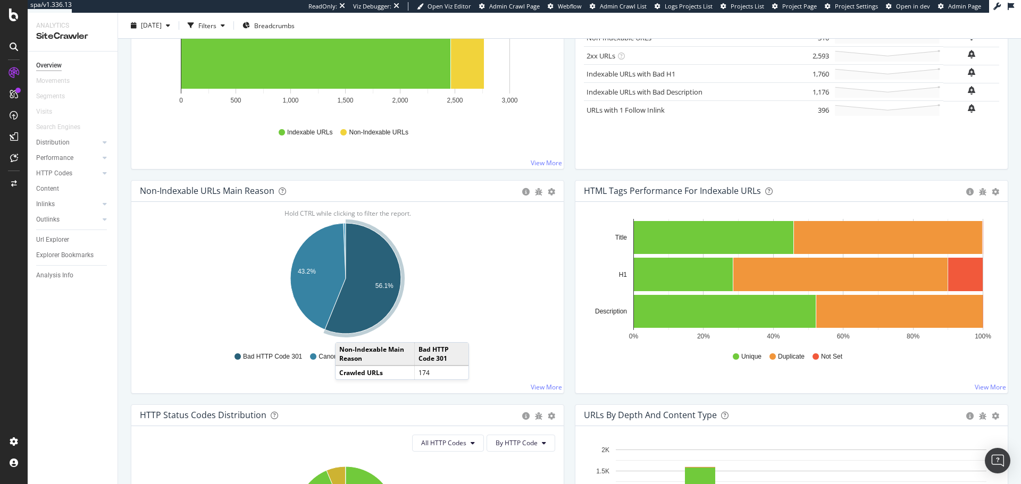
scroll to position [217, 0]
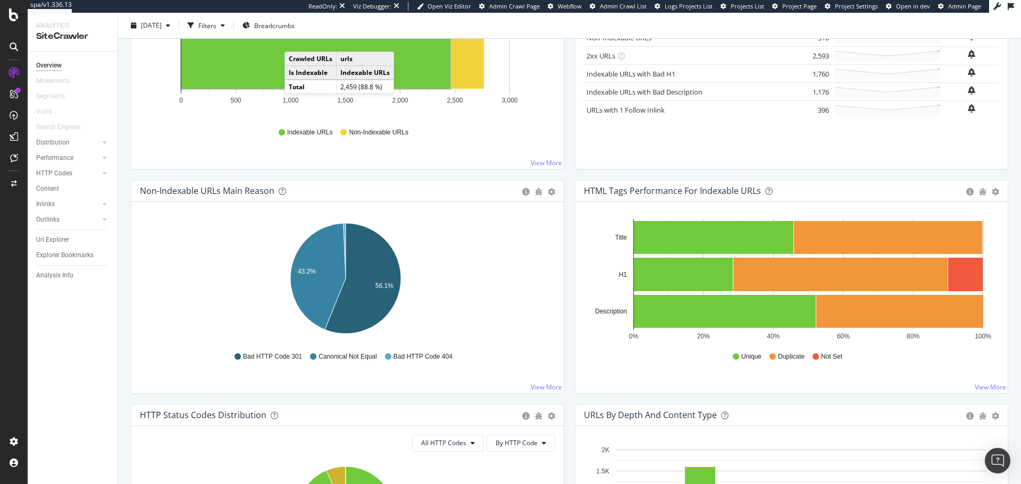
click at [16, 48] on icon at bounding box center [14, 47] width 9 height 9
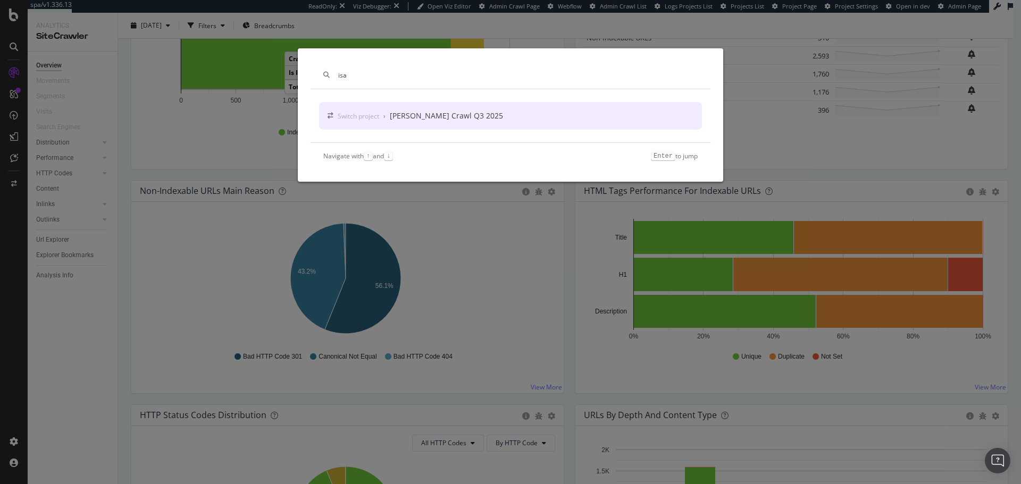
type input "isa"
click at [426, 112] on div "[PERSON_NAME] Crawl Q3 2025" at bounding box center [446, 116] width 113 height 11
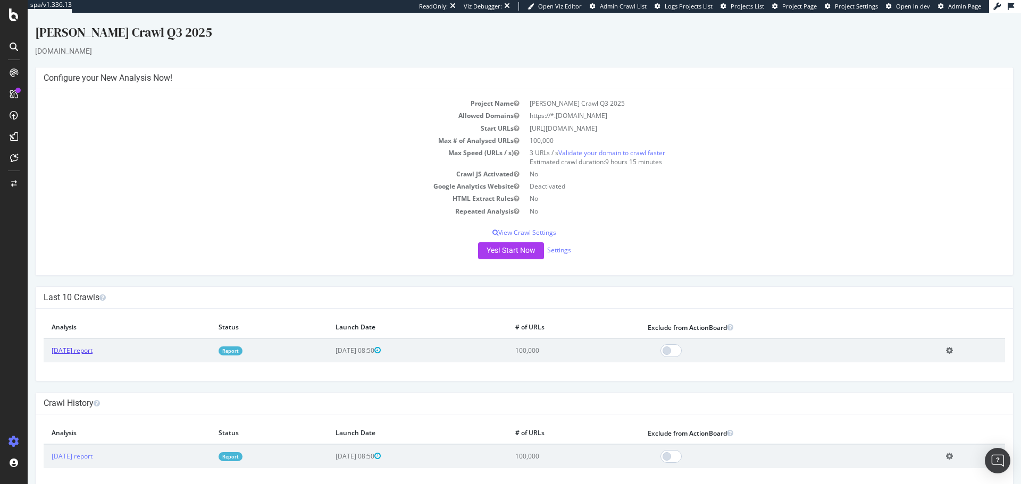
click at [93, 292] on link "[DATE] report" at bounding box center [72, 350] width 41 height 9
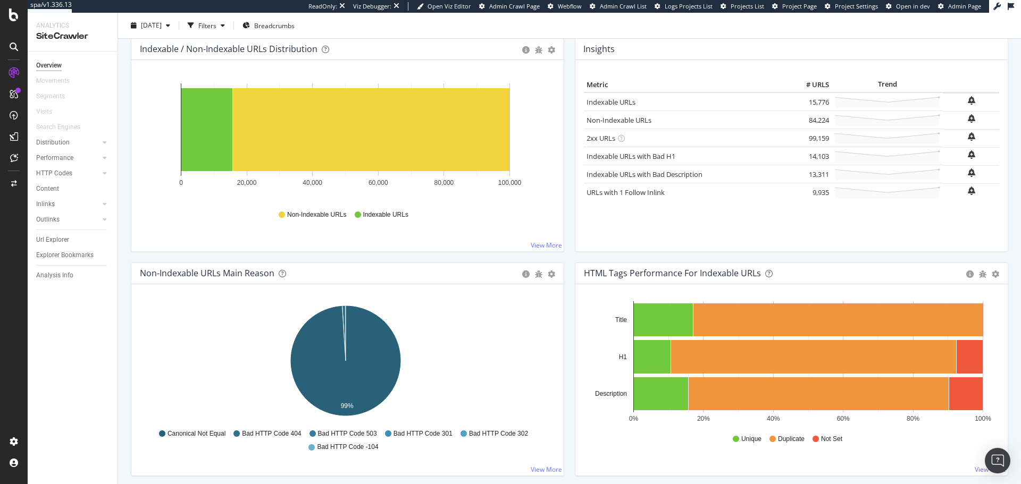
scroll to position [137, 0]
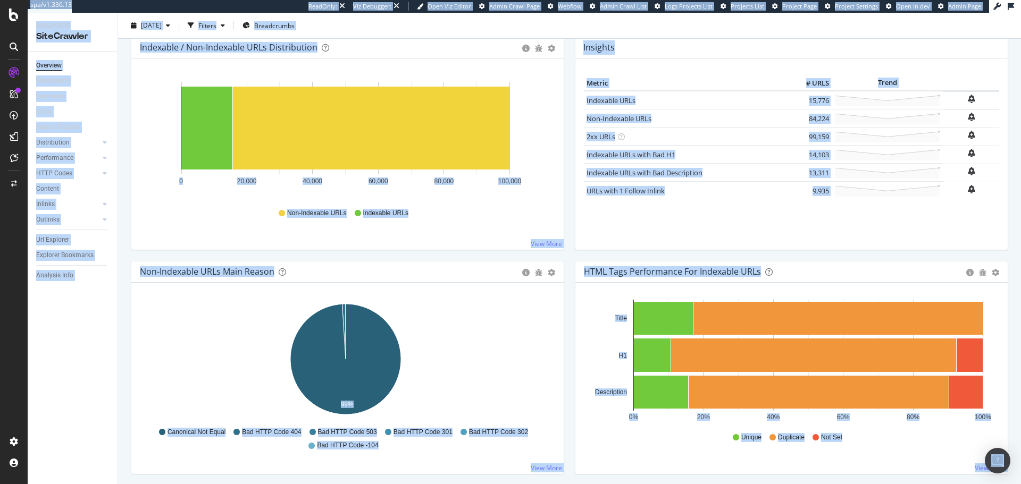
click at [511, 292] on icon "99%" at bounding box center [345, 361] width 411 height 123
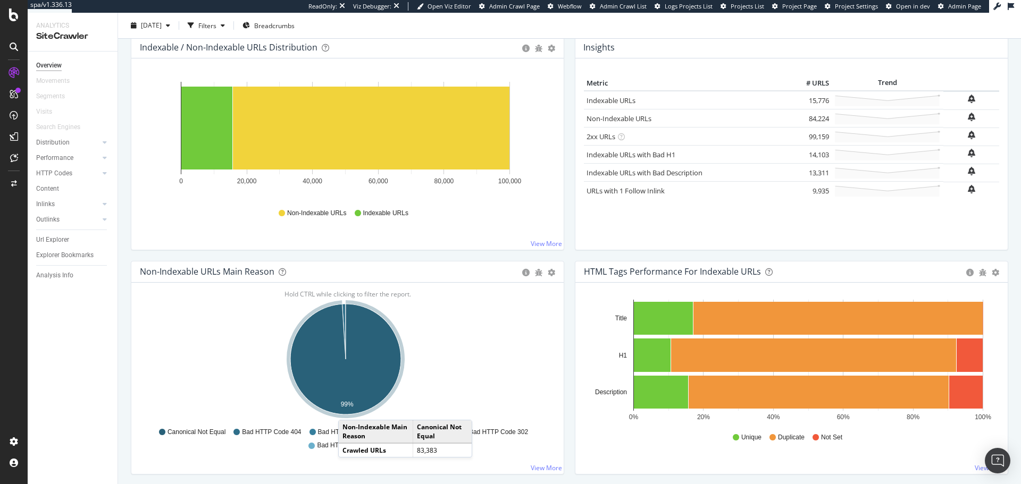
click at [6, 42] on div at bounding box center [13, 46] width 17 height 17
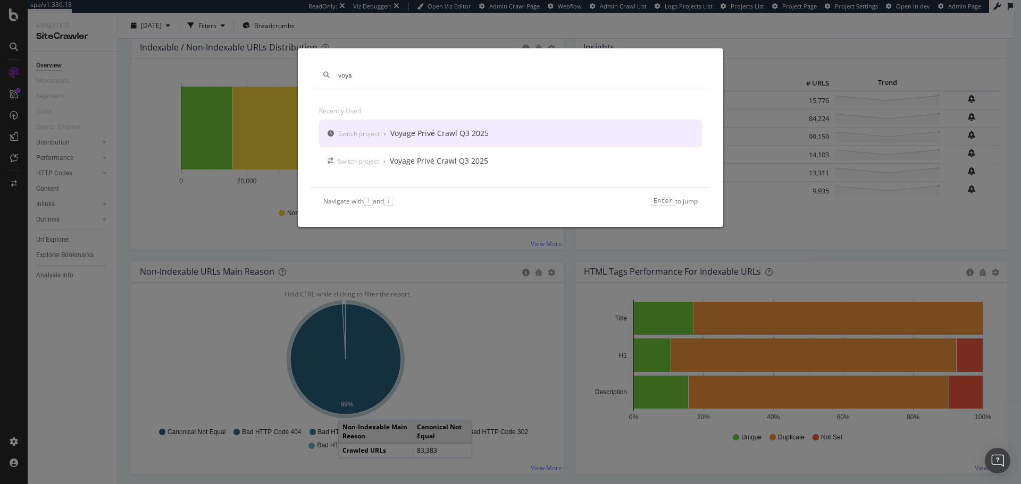
type input "voya"
click at [416, 139] on div "Switch project › Voyage Privé Crawl Q3 2025" at bounding box center [510, 134] width 383 height 28
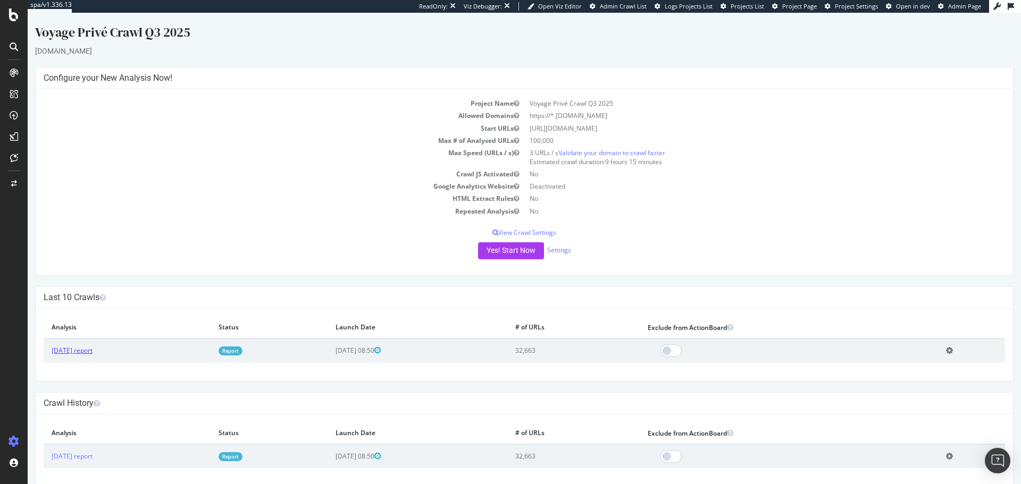
click at [93, 292] on link "[DATE] report" at bounding box center [72, 350] width 41 height 9
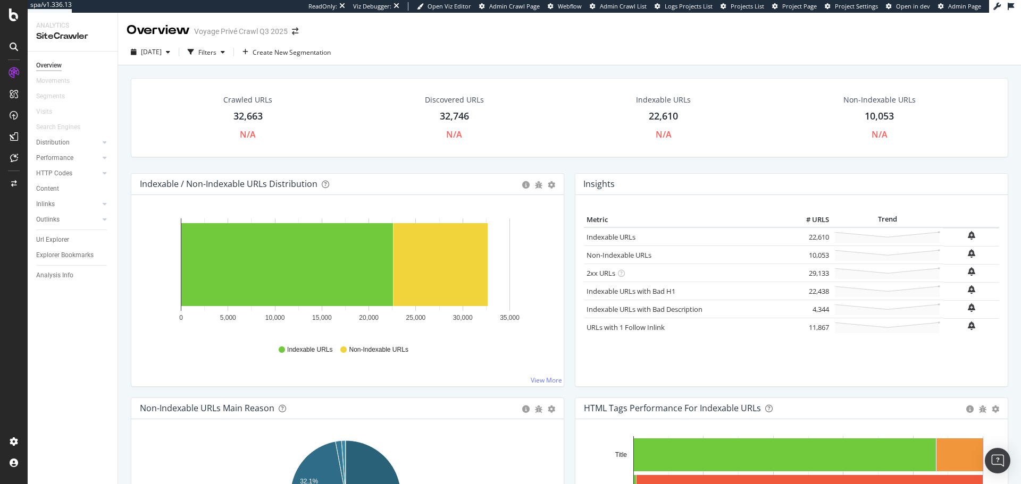
click at [11, 46] on icon at bounding box center [14, 47] width 9 height 9
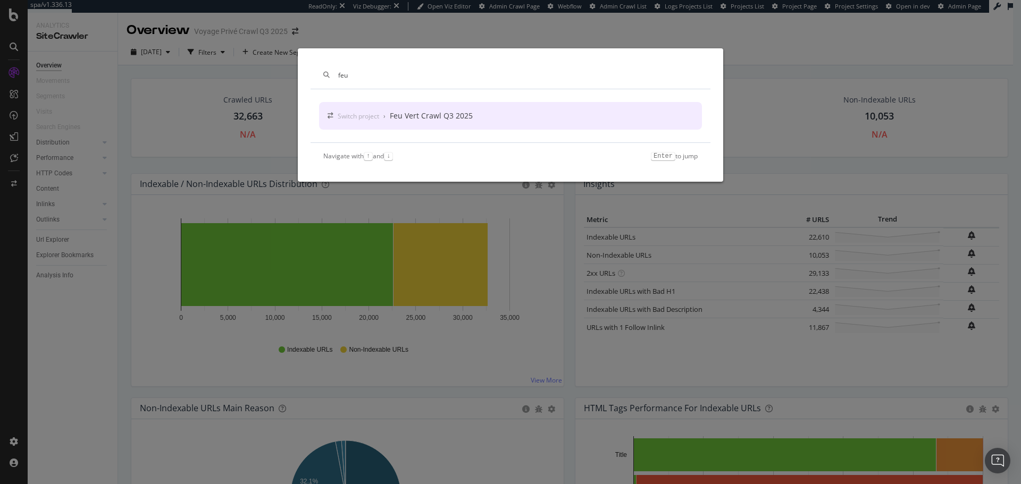
type input "feu"
click at [506, 124] on div "Switch project › Feu Vert Crawl Q3 2025" at bounding box center [510, 116] width 383 height 28
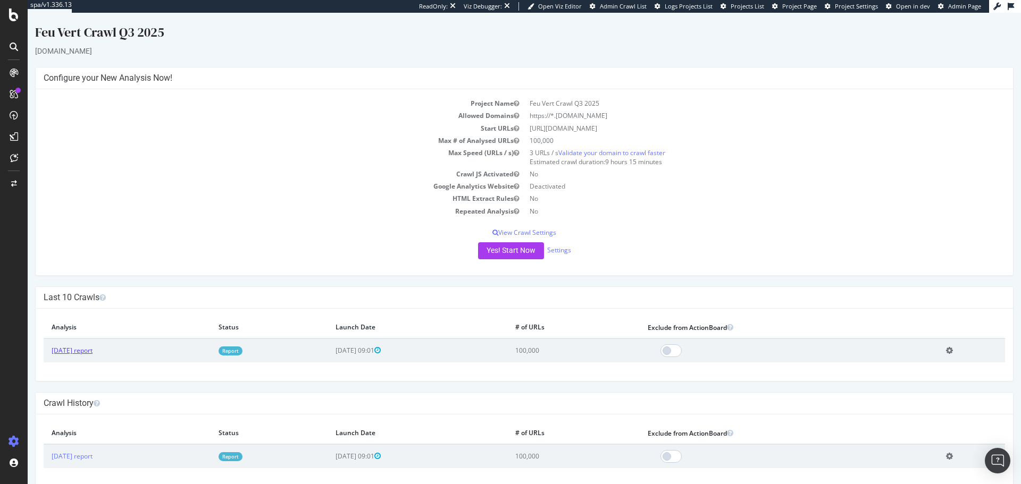
click at [90, 292] on link "[DATE] report" at bounding box center [72, 350] width 41 height 9
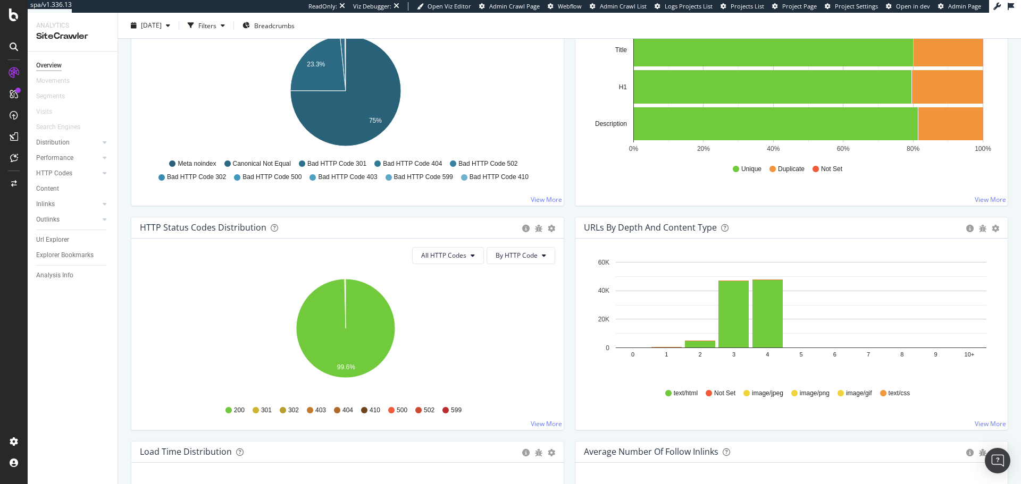
scroll to position [406, 0]
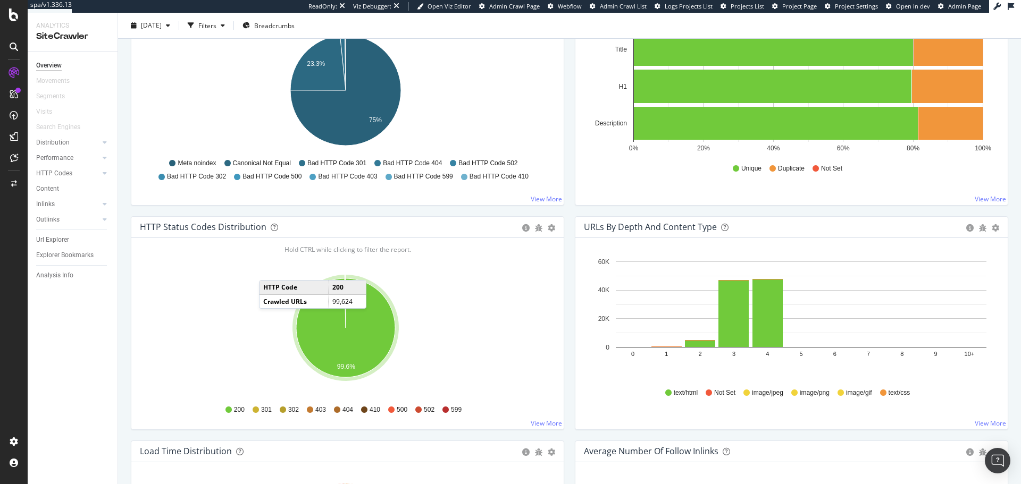
click at [21, 46] on div at bounding box center [13, 46] width 17 height 17
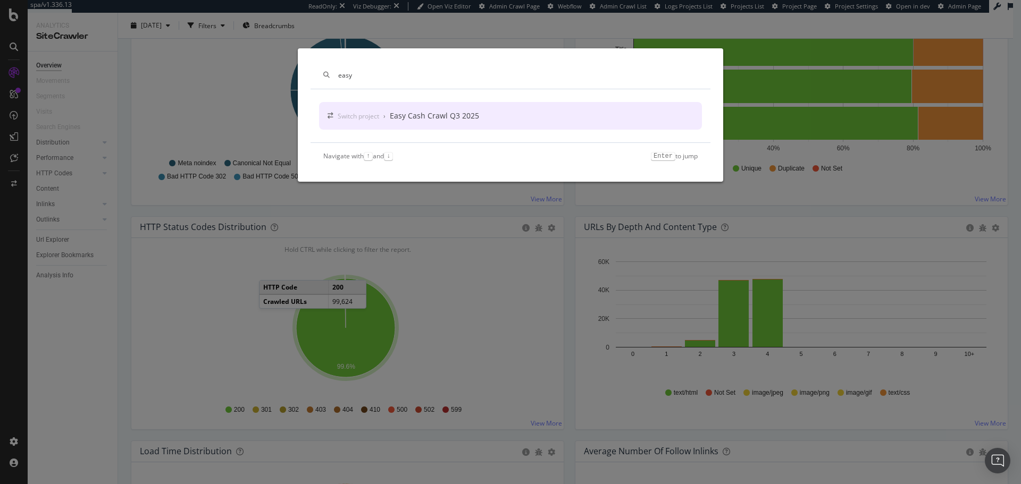
type input "easy"
click at [406, 119] on div "Easy Cash Crawl Q3 2025" at bounding box center [434, 116] width 89 height 11
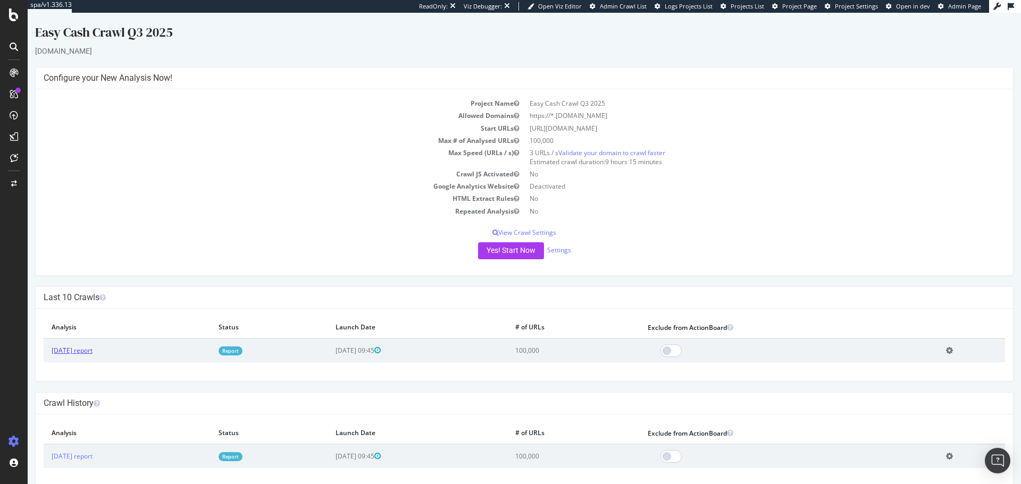
click at [93, 292] on link "[DATE] report" at bounding box center [72, 350] width 41 height 9
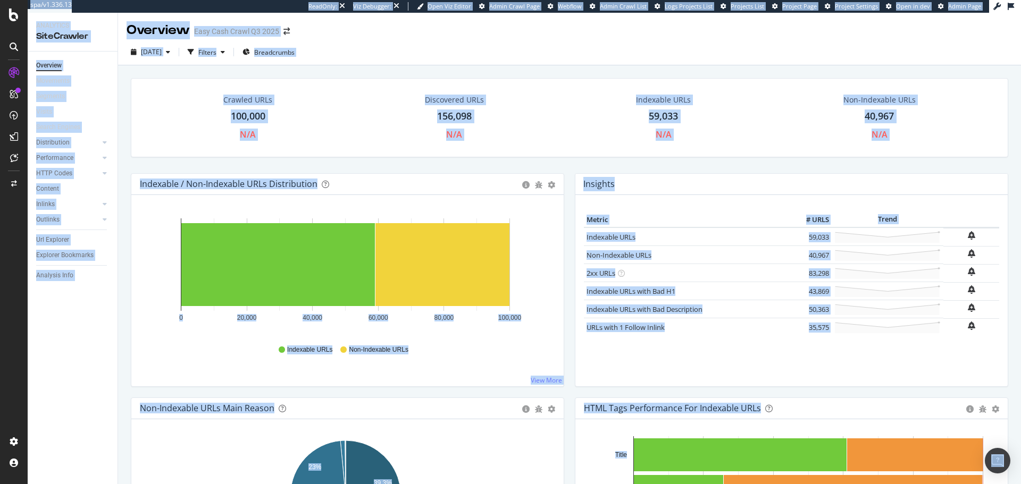
click at [132, 250] on div "Hold CTRL while clicking to filter the report. 0 20,000 40,000 60,000 80,000 10…" at bounding box center [347, 290] width 432 height 191
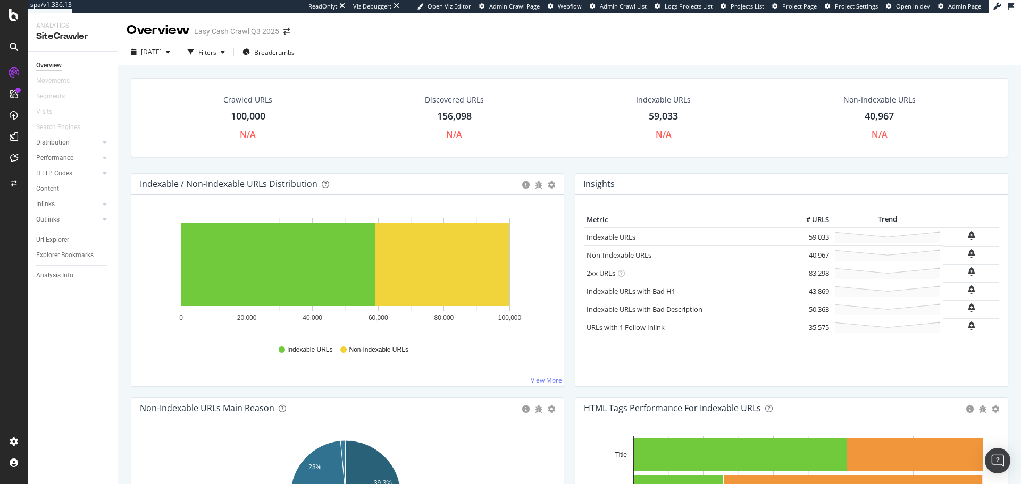
click at [14, 44] on icon at bounding box center [14, 47] width 9 height 9
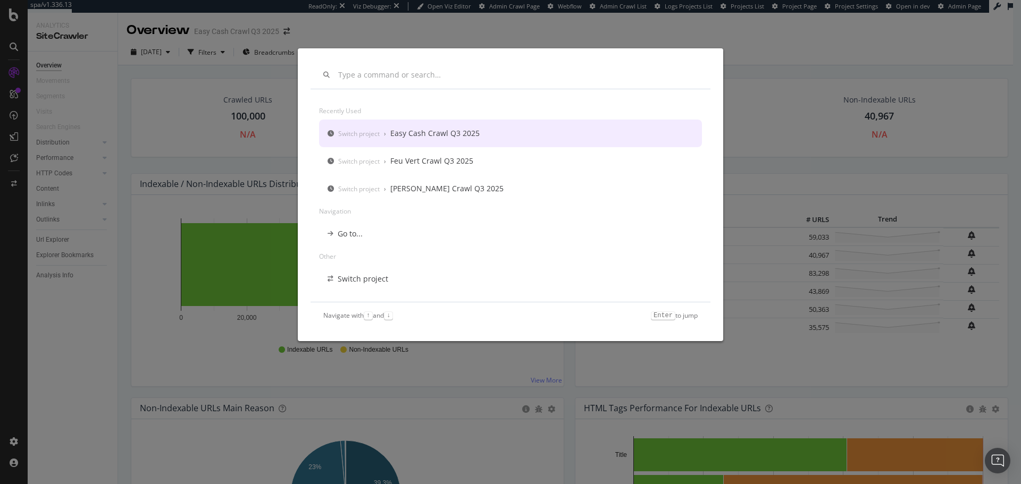
click at [406, 76] on input "modal" at bounding box center [517, 75] width 359 height 9
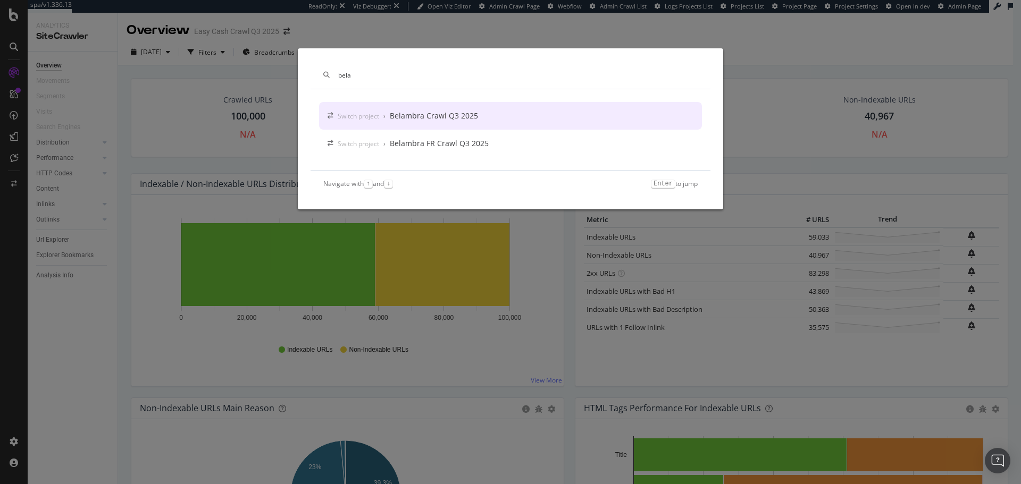
type input "bela"
click at [425, 104] on div "Switch project › Belambra Crawl Q3 2025" at bounding box center [510, 116] width 383 height 28
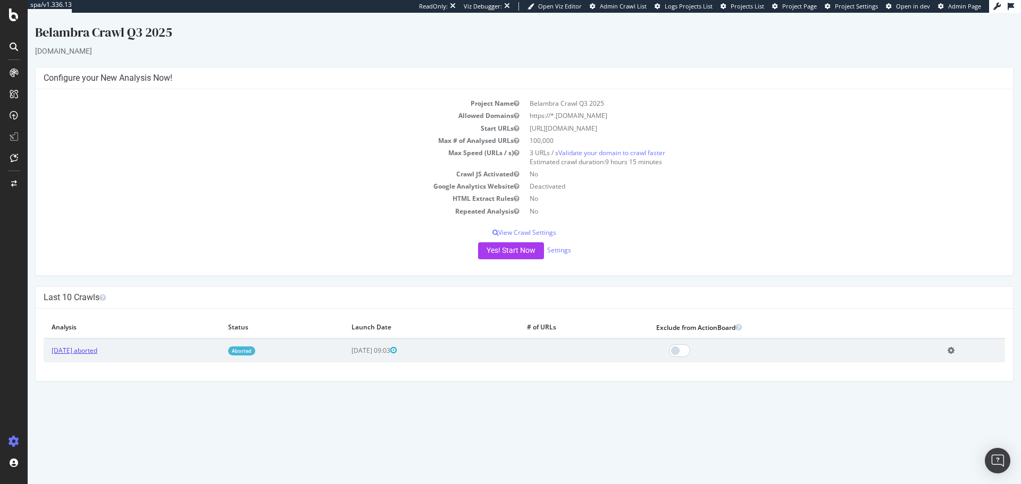
click at [97, 292] on link "2025 Aug. 6th aborted" at bounding box center [75, 350] width 46 height 9
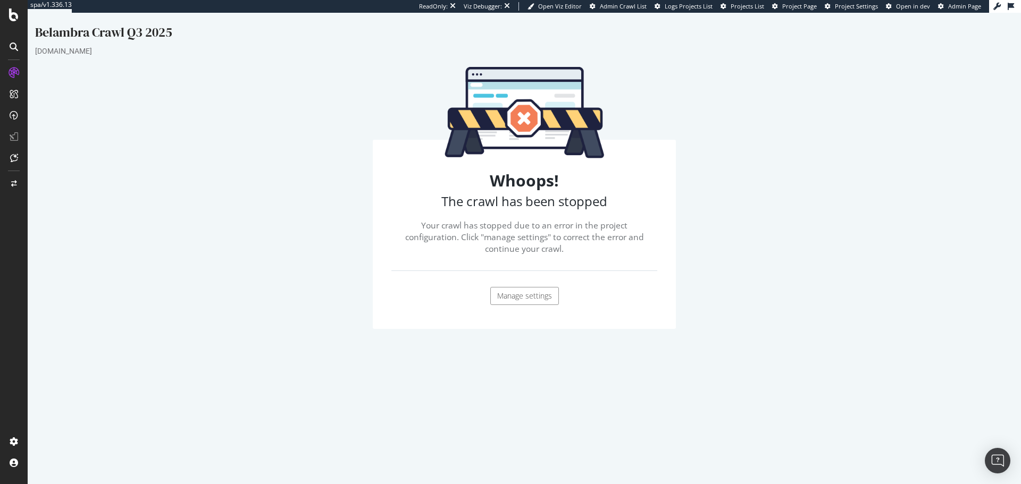
click at [15, 45] on icon at bounding box center [14, 47] width 9 height 9
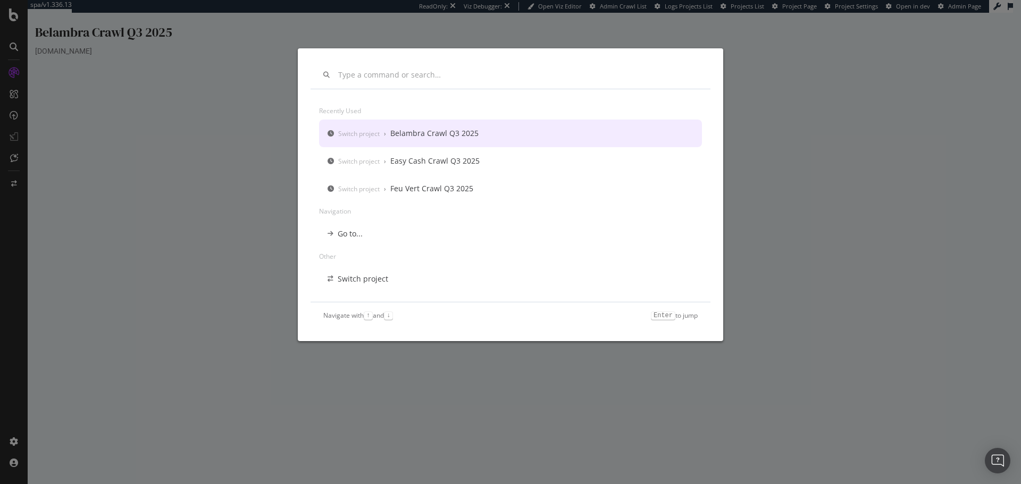
click at [459, 131] on div "Belambra Crawl Q3 2025" at bounding box center [434, 133] width 88 height 11
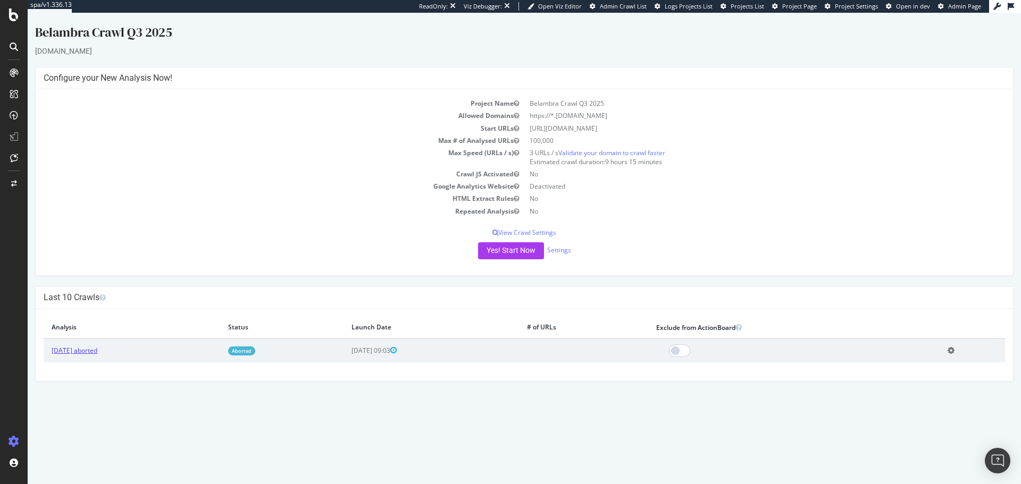
click at [97, 292] on link "2025 Aug. 6th aborted" at bounding box center [75, 350] width 46 height 9
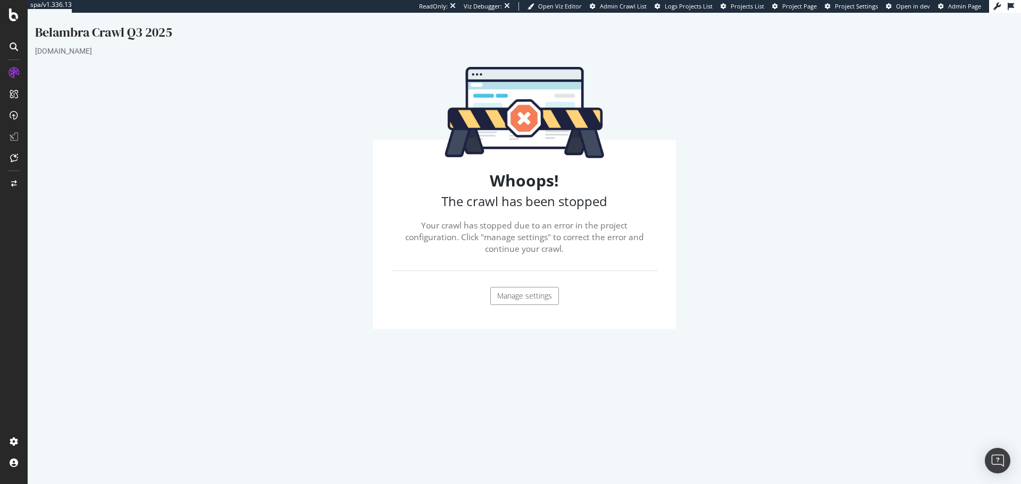
click at [526, 292] on link "Manage settings" at bounding box center [524, 296] width 69 height 18
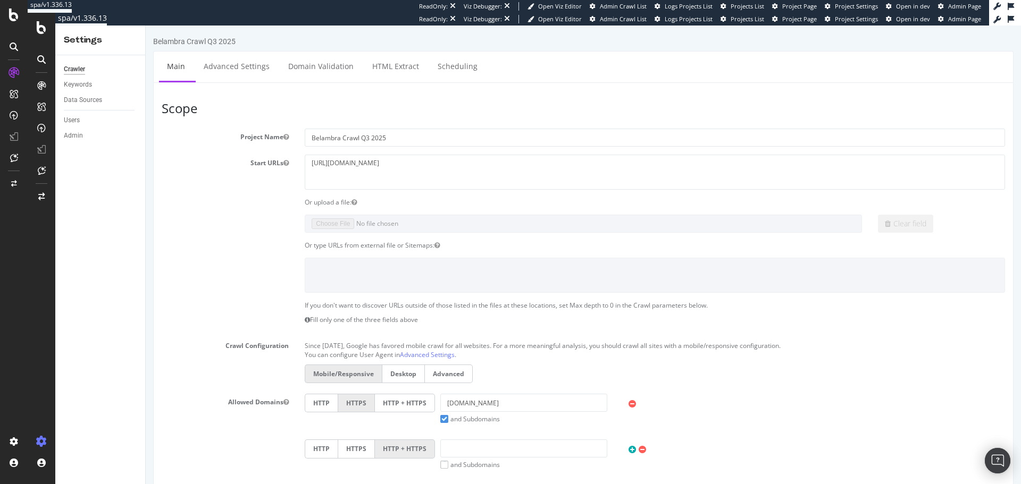
click at [45, 58] on icon at bounding box center [41, 59] width 9 height 9
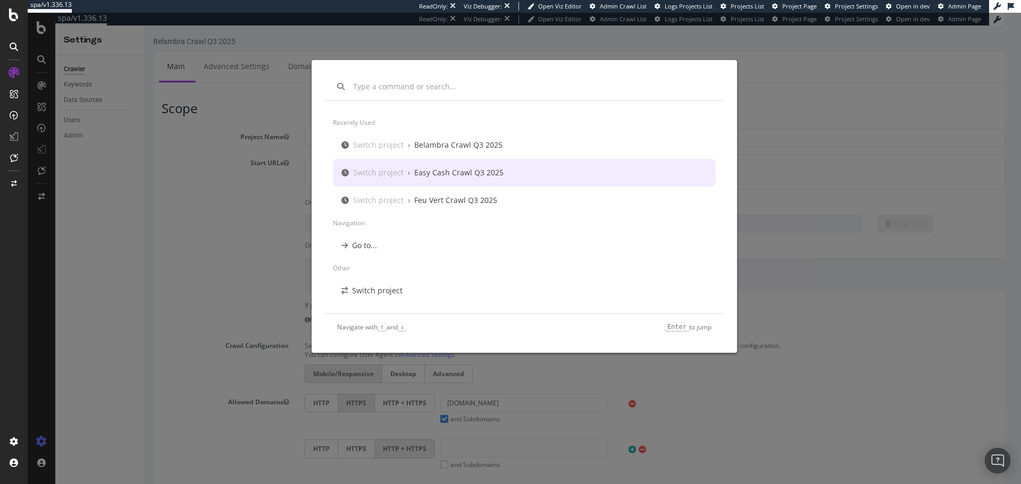
click at [452, 167] on div "Easy Cash Crawl Q3 2025" at bounding box center [458, 172] width 89 height 11
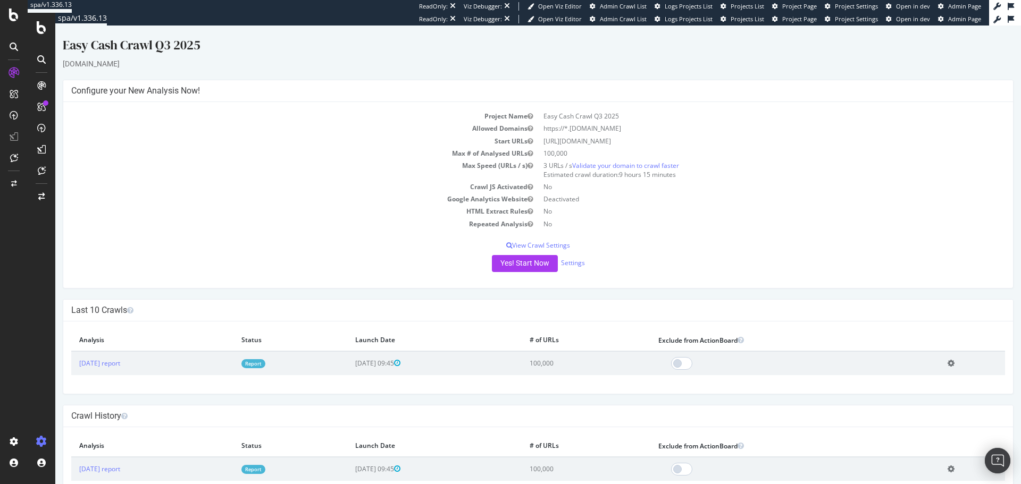
click at [11, 44] on icon at bounding box center [14, 47] width 9 height 9
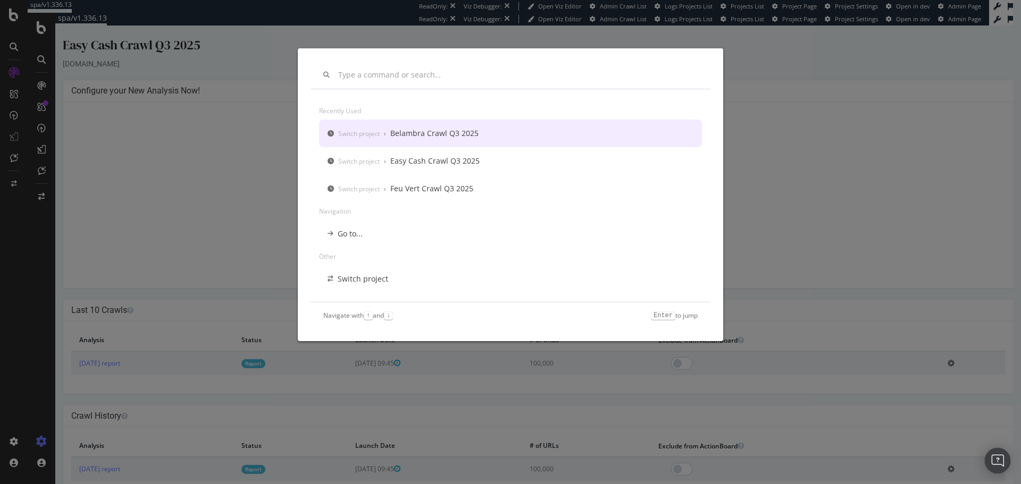
click at [462, 136] on div "Belambra Crawl Q3 2025" at bounding box center [434, 133] width 88 height 11
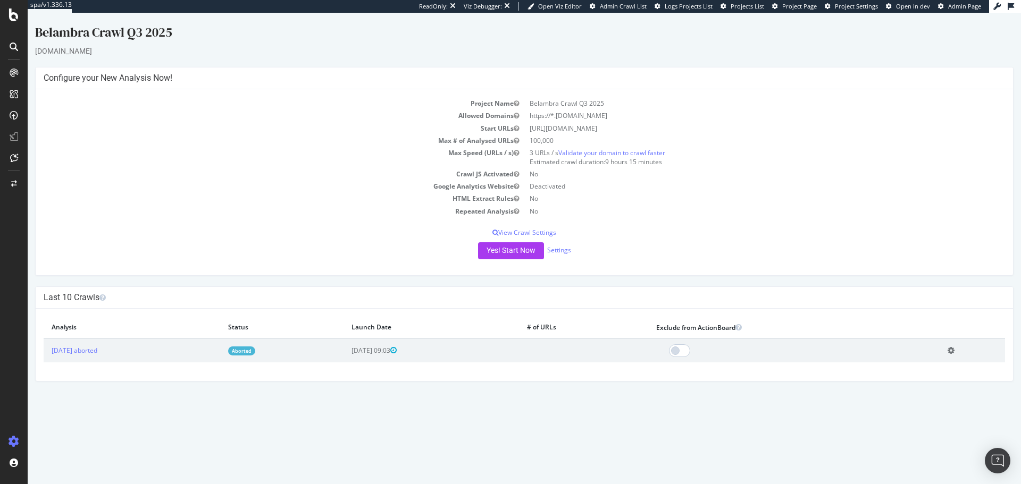
click at [14, 47] on icon at bounding box center [14, 47] width 9 height 9
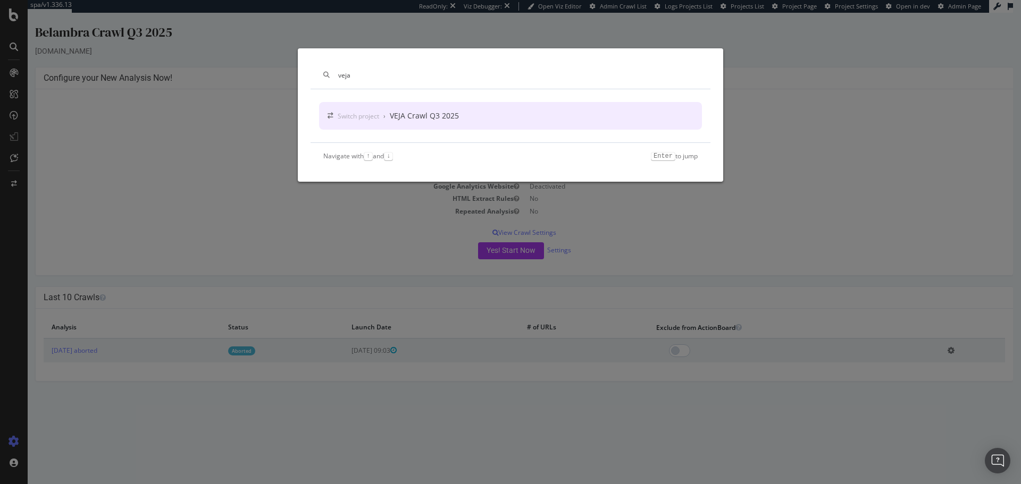
type input "veja"
click at [356, 130] on div "Switch project › VEJA Crawl Q3 2025" at bounding box center [510, 116] width 383 height 28
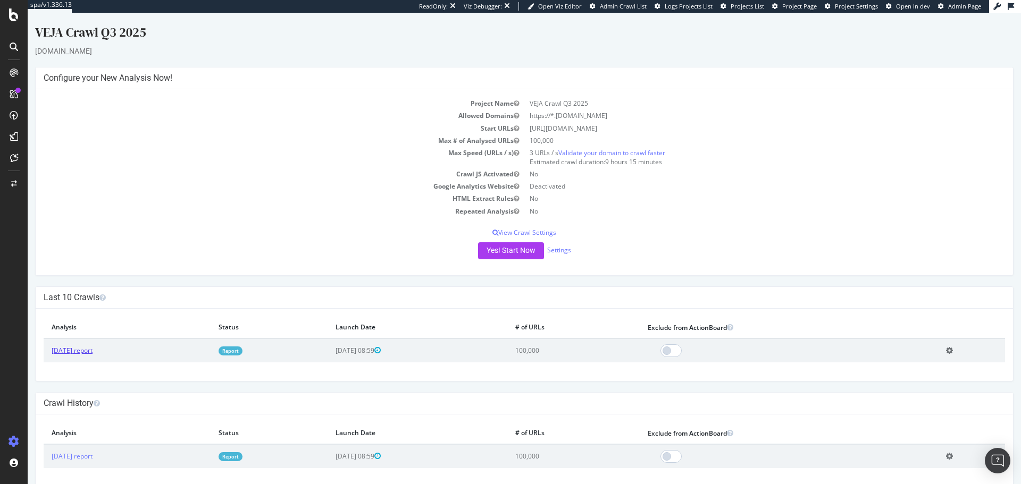
click at [93, 292] on link "[DATE] report" at bounding box center [72, 350] width 41 height 9
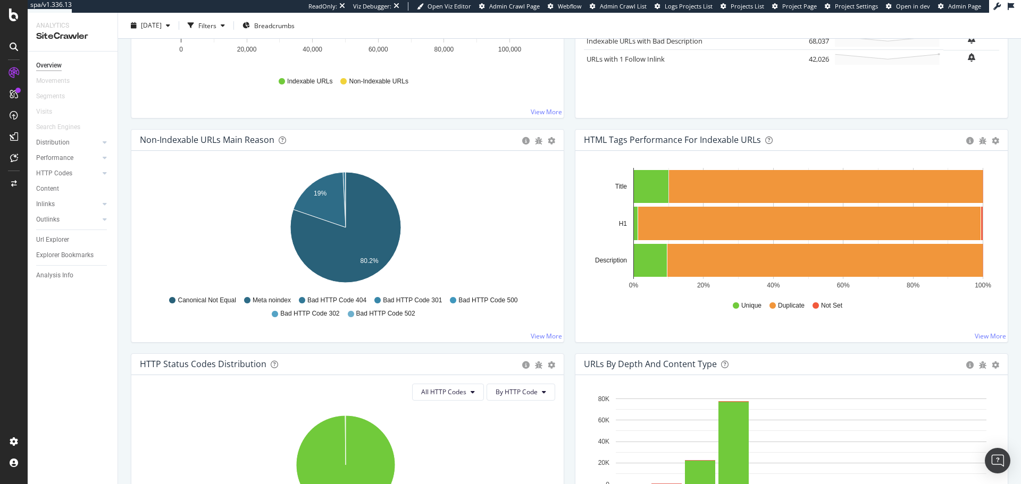
scroll to position [269, 0]
click at [16, 52] on div at bounding box center [13, 46] width 17 height 17
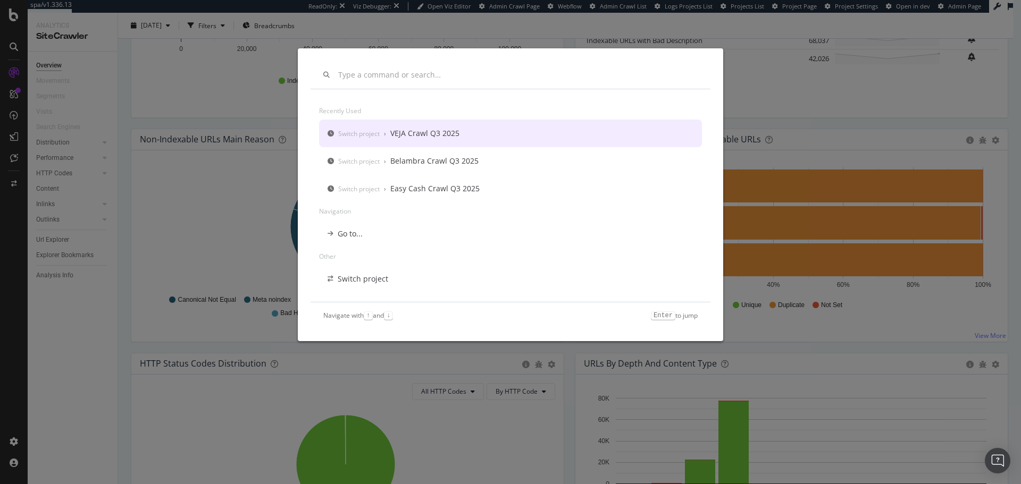
scroll to position [0, 0]
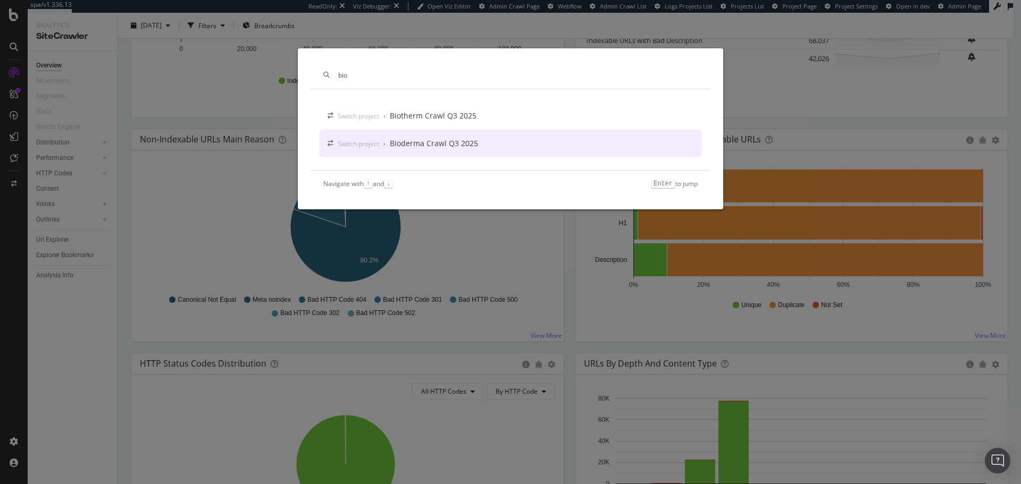
type input "bio"
click at [406, 139] on div "Bioderma Crawl Q3 2025" at bounding box center [434, 143] width 88 height 11
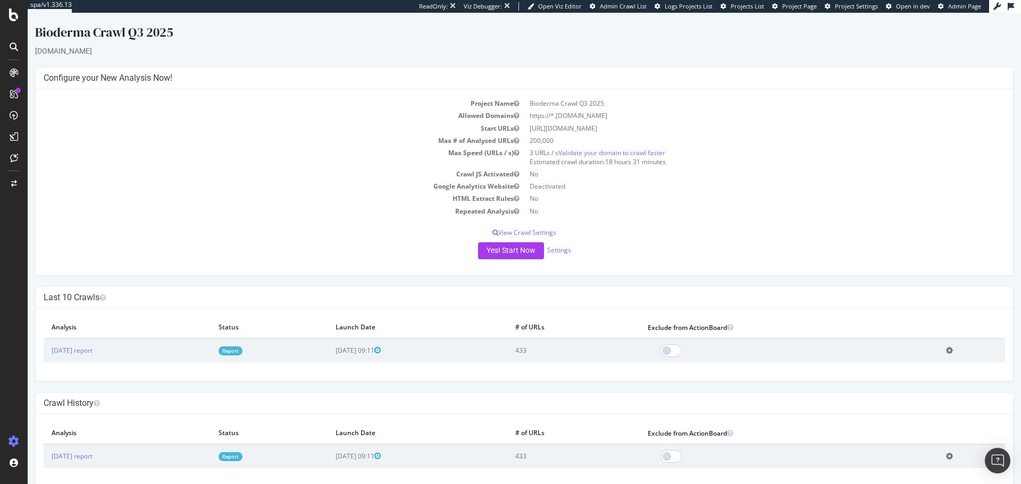
click at [17, 48] on icon at bounding box center [14, 47] width 9 height 9
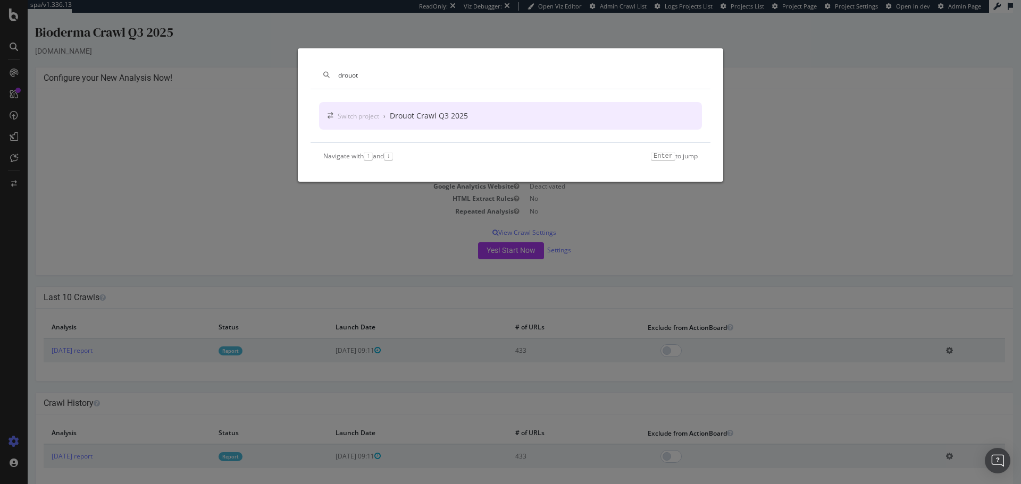
type input "drouot"
click at [461, 121] on div "Drouot Crawl Q3 2025" at bounding box center [429, 116] width 78 height 11
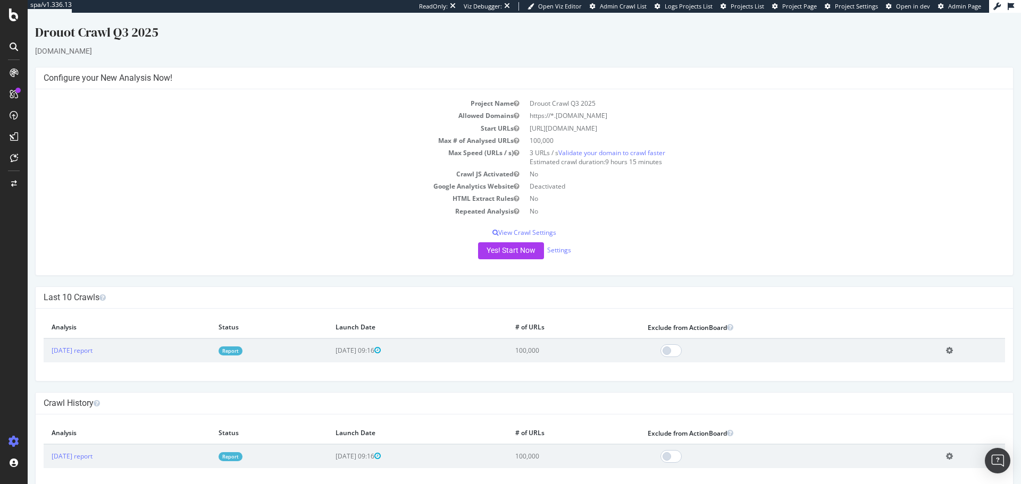
scroll to position [15, 0]
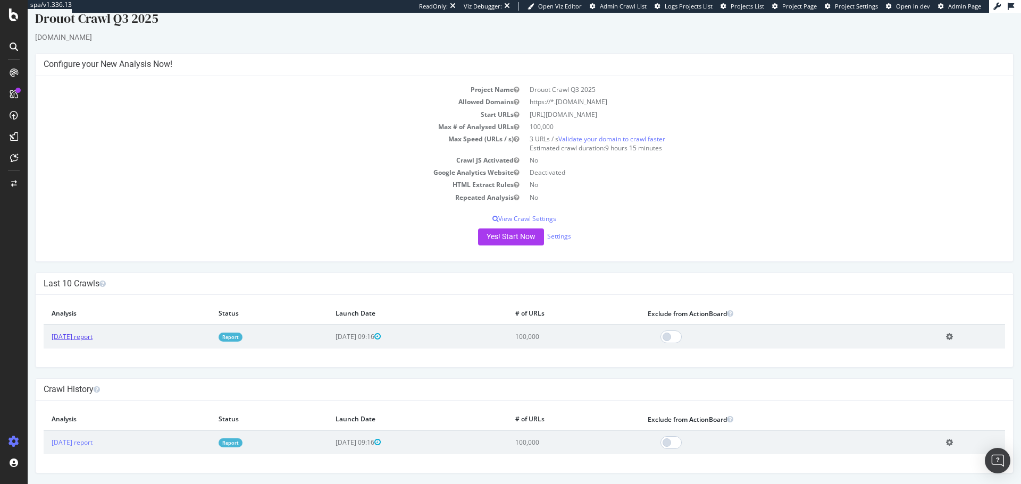
click at [90, 292] on link "[DATE] report" at bounding box center [72, 336] width 41 height 9
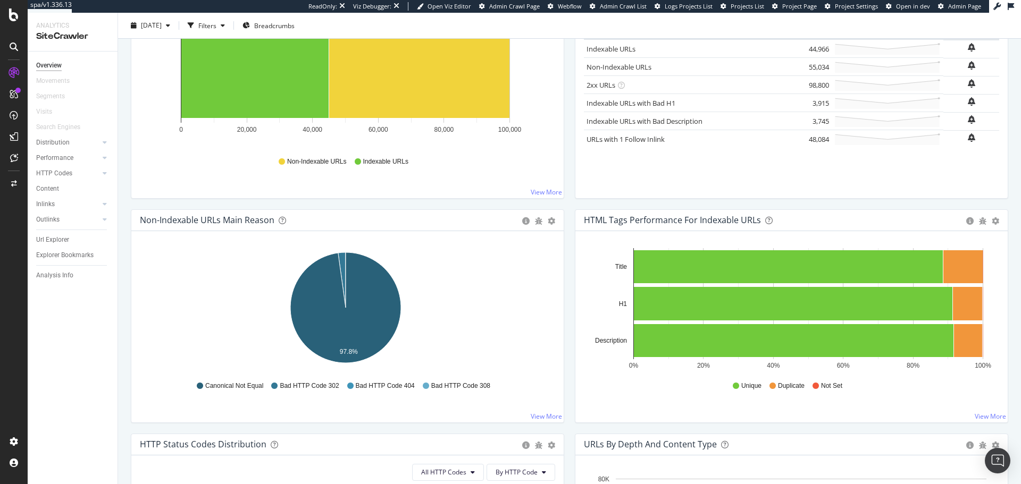
scroll to position [189, 0]
click at [136, 121] on div "Hold CTRL while clicking to filter the report. 0 20,000 40,000 60,000 80,000 10…" at bounding box center [347, 101] width 432 height 191
click at [9, 51] on div at bounding box center [13, 46] width 17 height 17
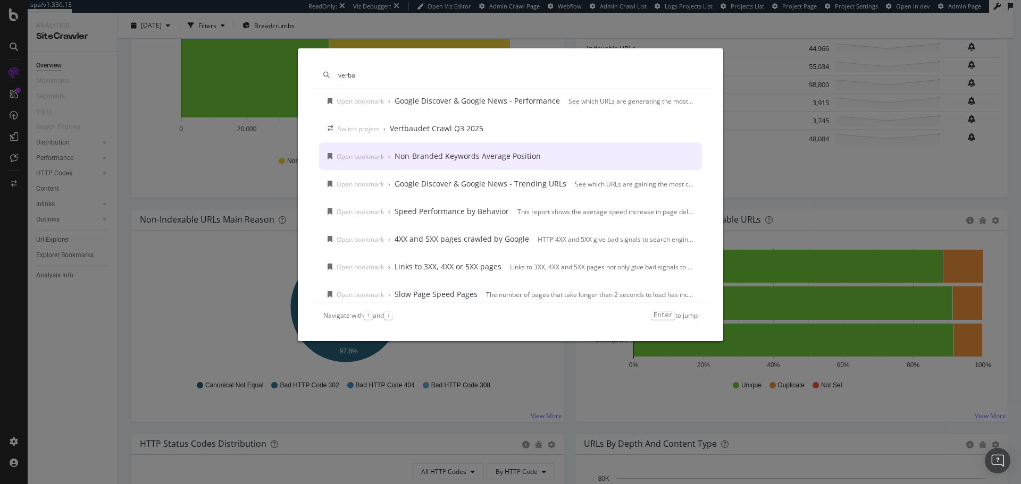
scroll to position [0, 0]
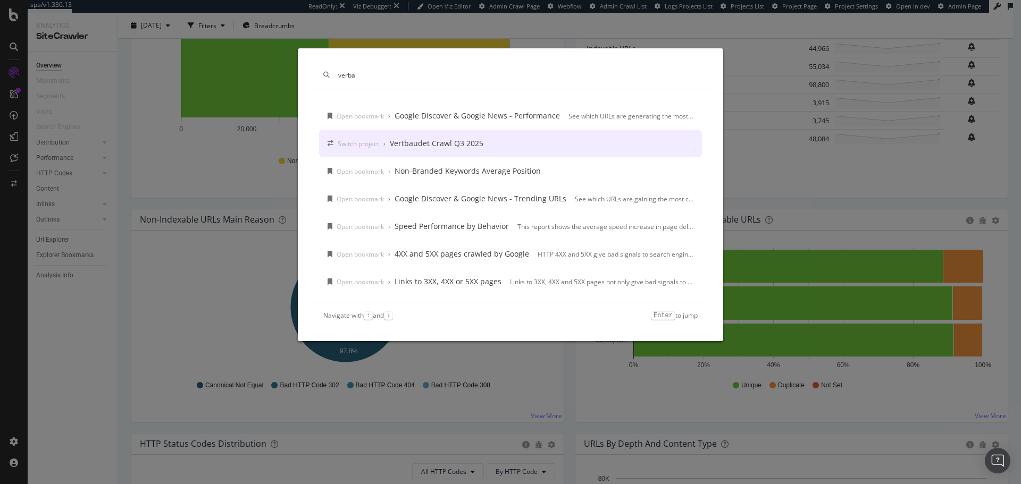
type input "verba"
click at [417, 144] on div "Vertbaudet Crawl Q3 2025" at bounding box center [437, 143] width 94 height 11
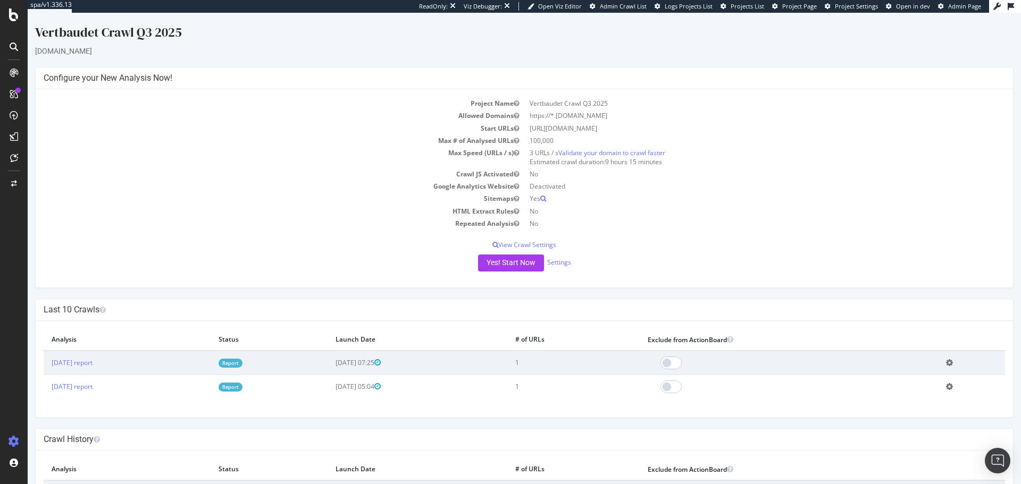
click at [15, 46] on icon at bounding box center [14, 47] width 9 height 9
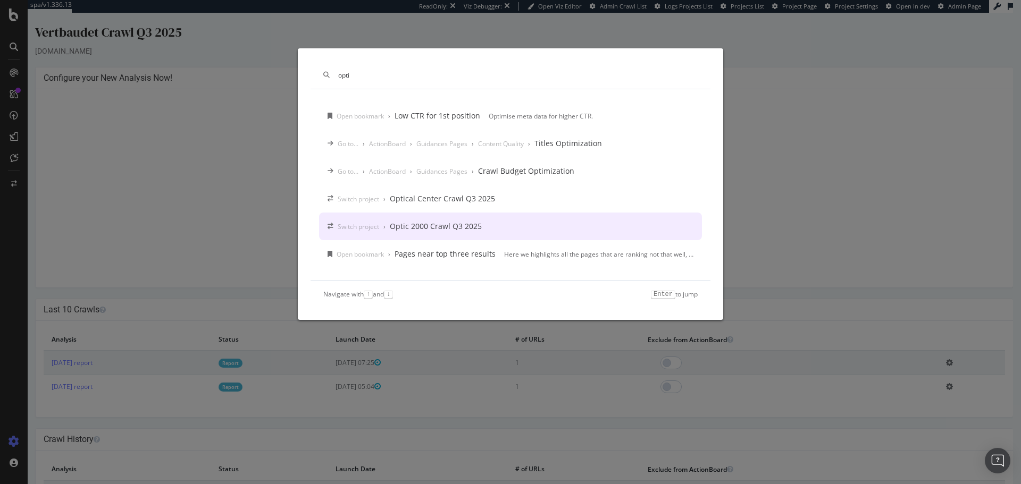
type input "opti"
click at [404, 221] on div "Switch project › Optic 2000 Crawl Q3 2025" at bounding box center [510, 227] width 383 height 28
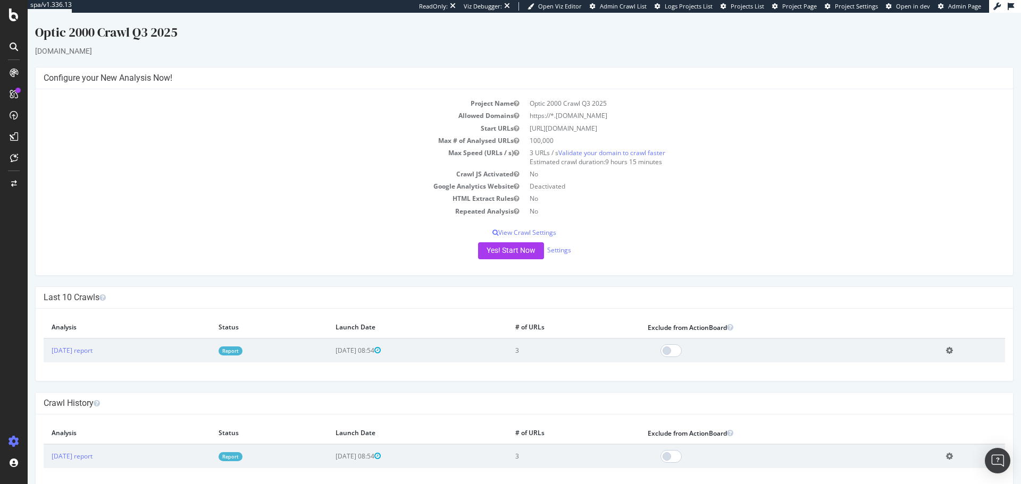
click at [16, 46] on icon at bounding box center [14, 47] width 9 height 9
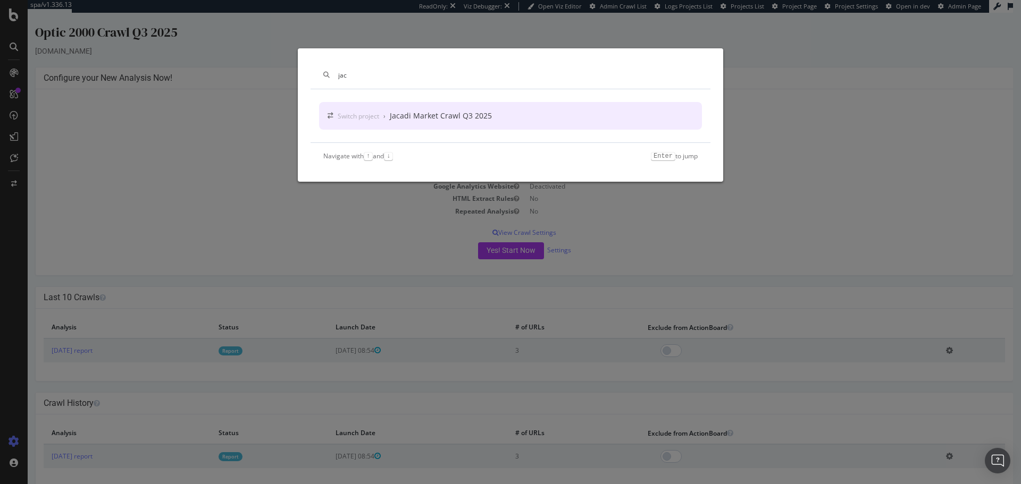
type input "jac"
click at [393, 112] on div "Jacadi Market Crawl Q3 2025" at bounding box center [441, 116] width 102 height 11
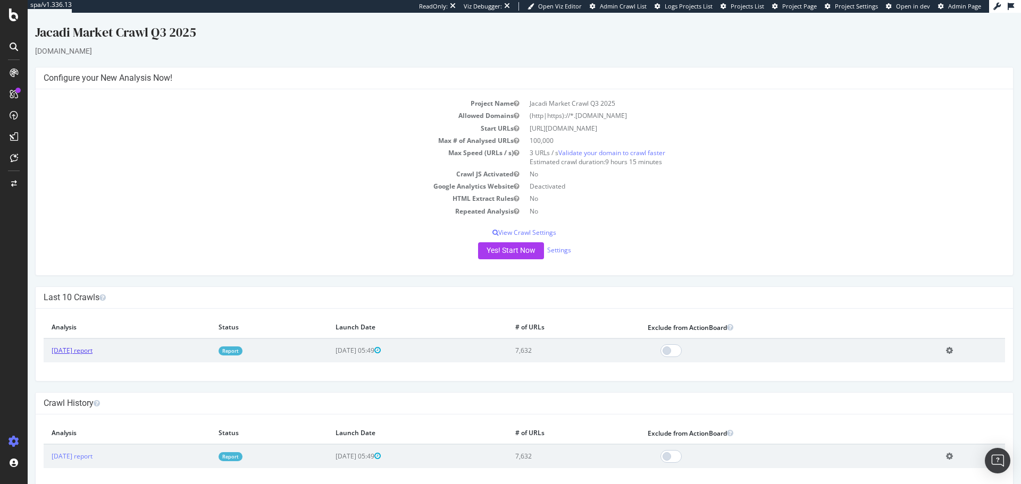
click at [93, 292] on link "[DATE] report" at bounding box center [72, 350] width 41 height 9
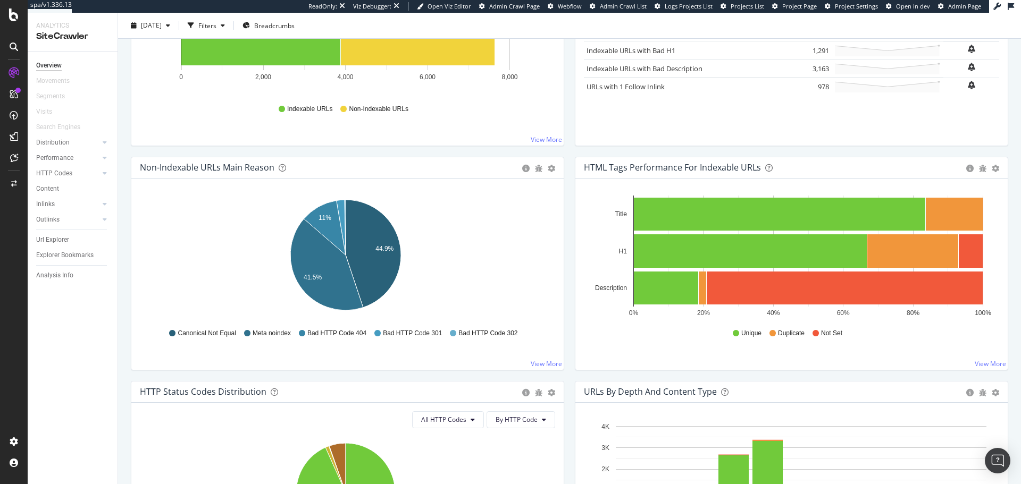
scroll to position [241, 0]
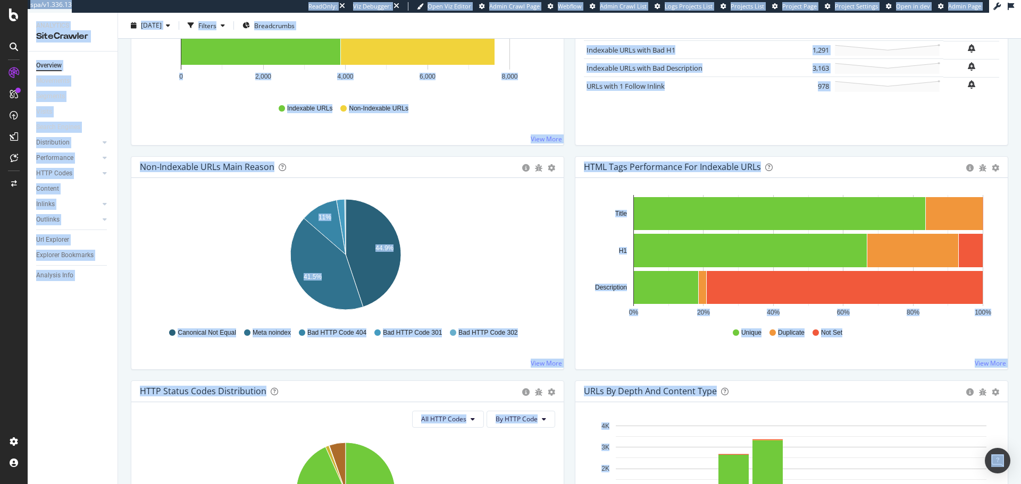
click at [55, 292] on div "Overview Movements Segments Visits Search Engines Distribution Top Charts Insig…" at bounding box center [73, 268] width 90 height 433
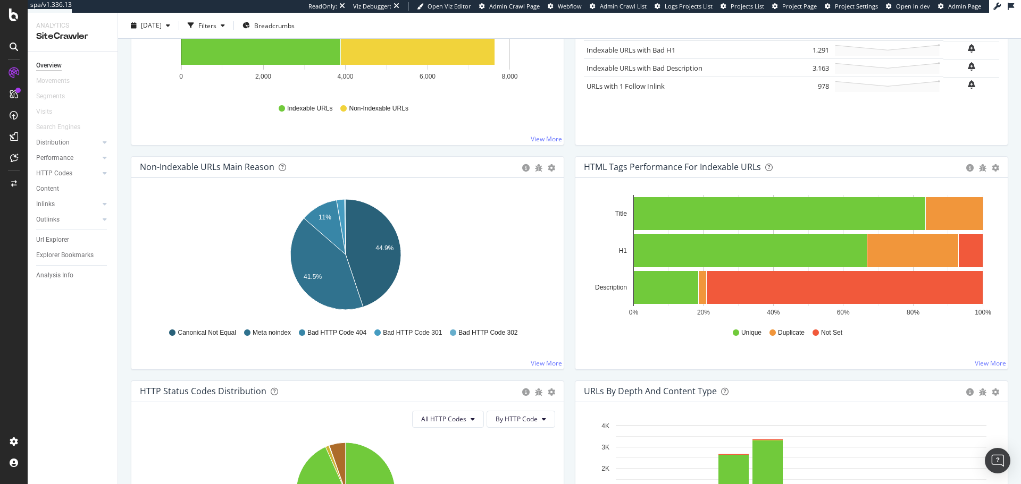
click at [10, 46] on icon at bounding box center [14, 47] width 9 height 9
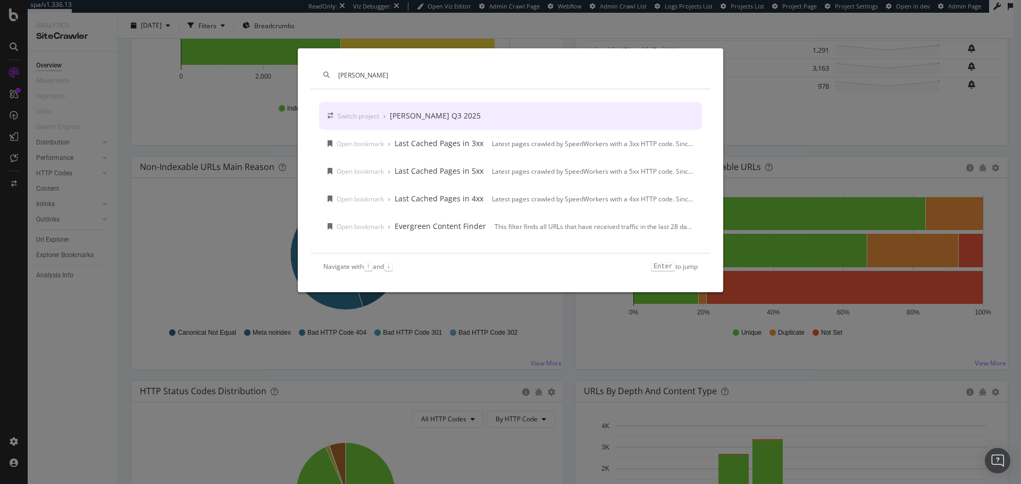
type input "jules"
click at [350, 120] on div "Switch project" at bounding box center [358, 116] width 41 height 9
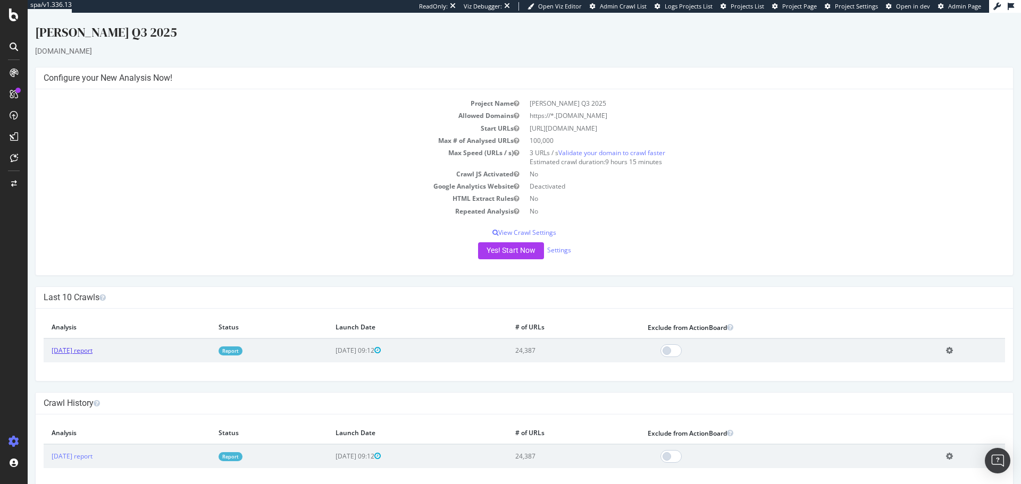
click at [93, 292] on link "[DATE] report" at bounding box center [72, 350] width 41 height 9
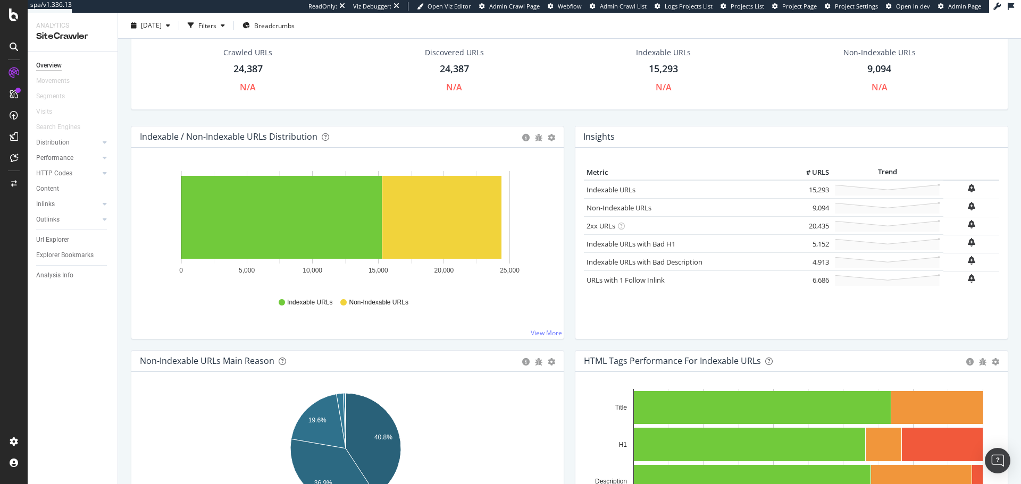
scroll to position [48, 0]
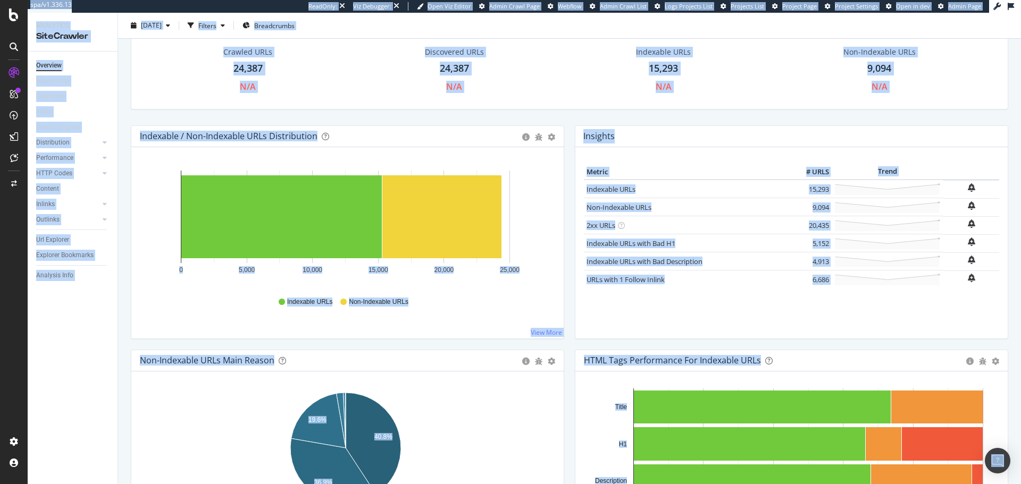
click at [76, 292] on div "Overview Movements Segments Visits Search Engines Distribution Top Charts Insig…" at bounding box center [73, 268] width 90 height 433
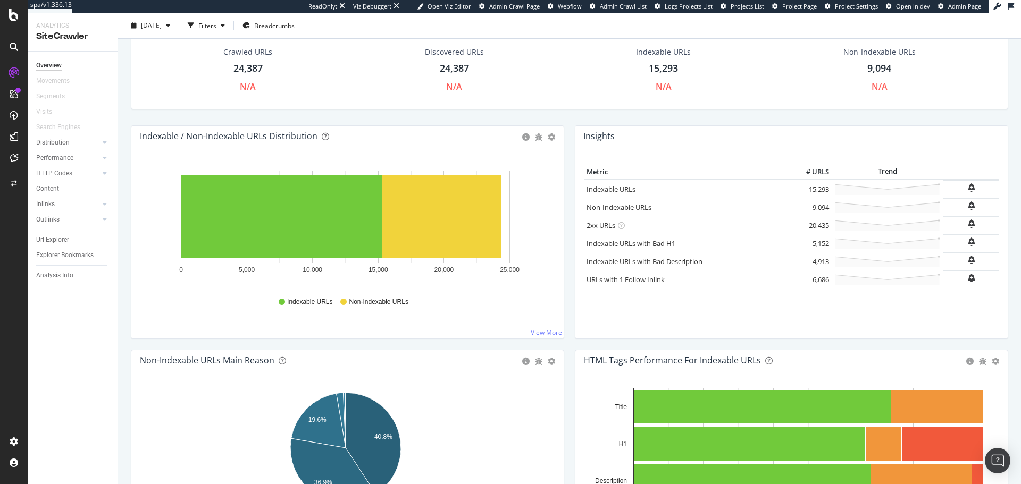
click at [11, 43] on icon at bounding box center [14, 47] width 9 height 9
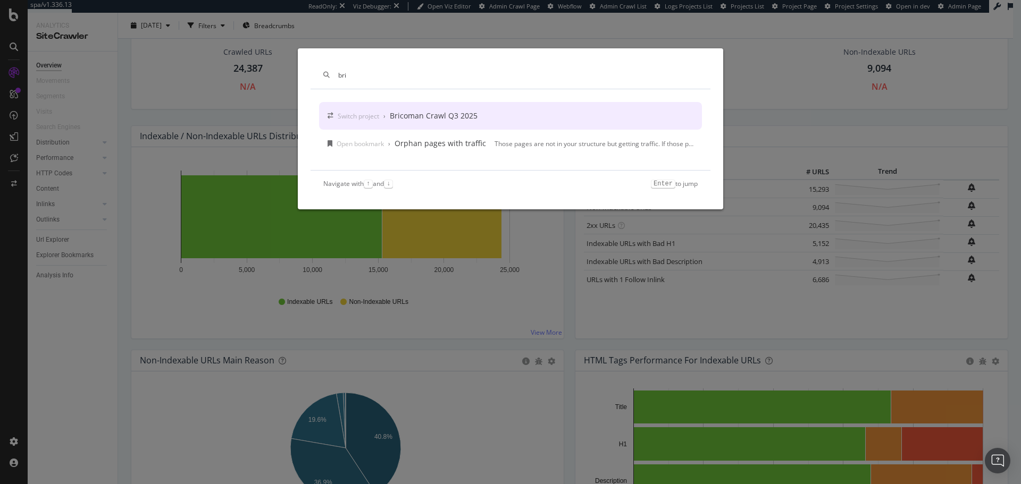
type input "bri"
click at [402, 120] on div "Bricoman Crawl Q3 2025" at bounding box center [434, 116] width 88 height 11
